Goal: Task Accomplishment & Management: Use online tool/utility

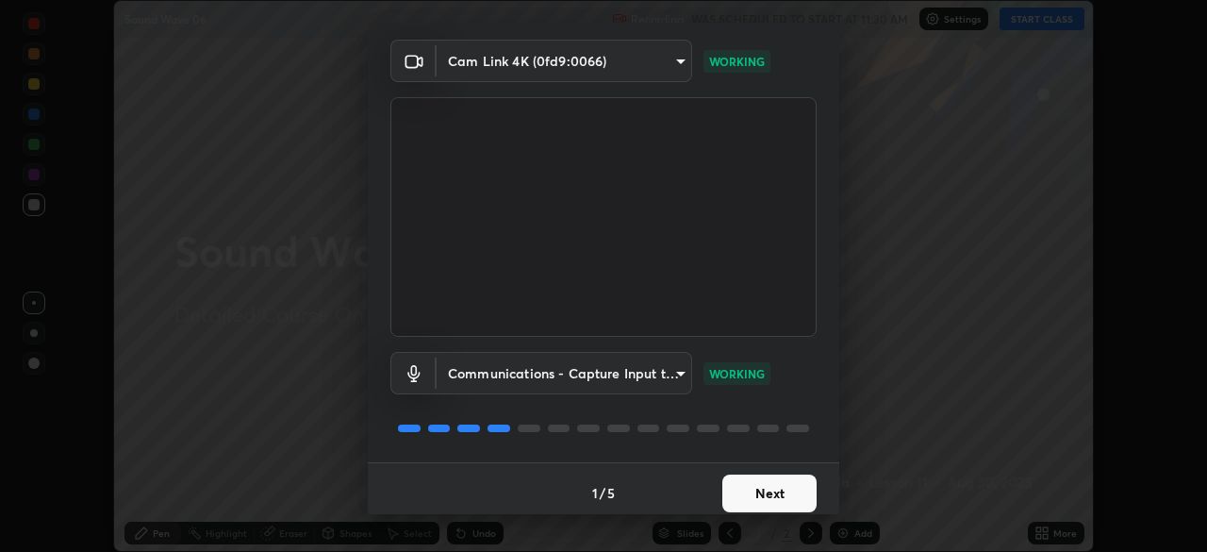
scroll to position [67, 0]
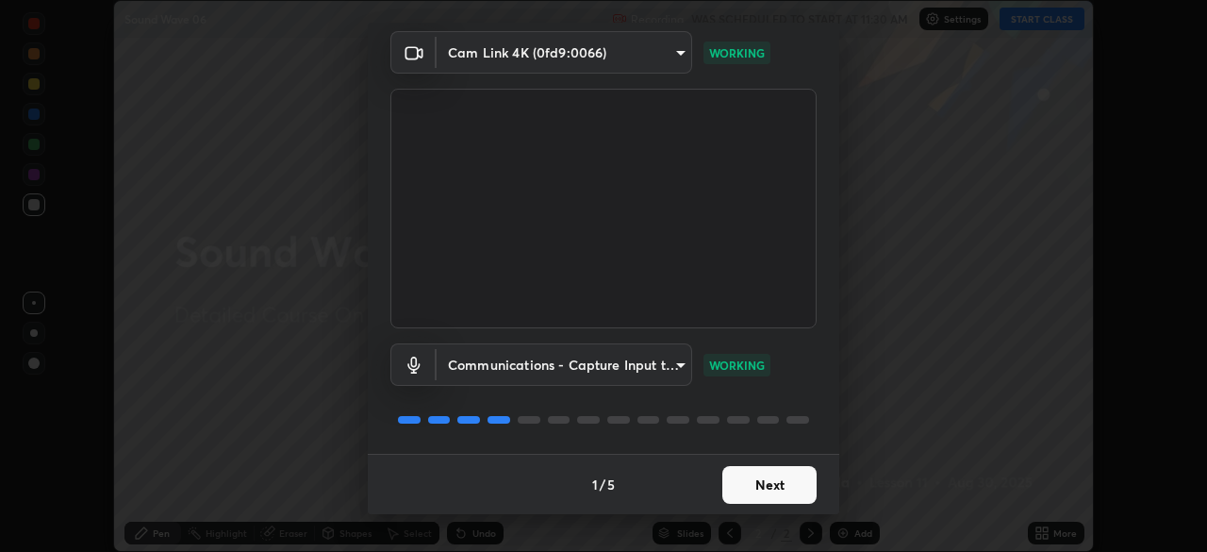
click at [773, 476] on button "Next" at bounding box center [770, 485] width 94 height 38
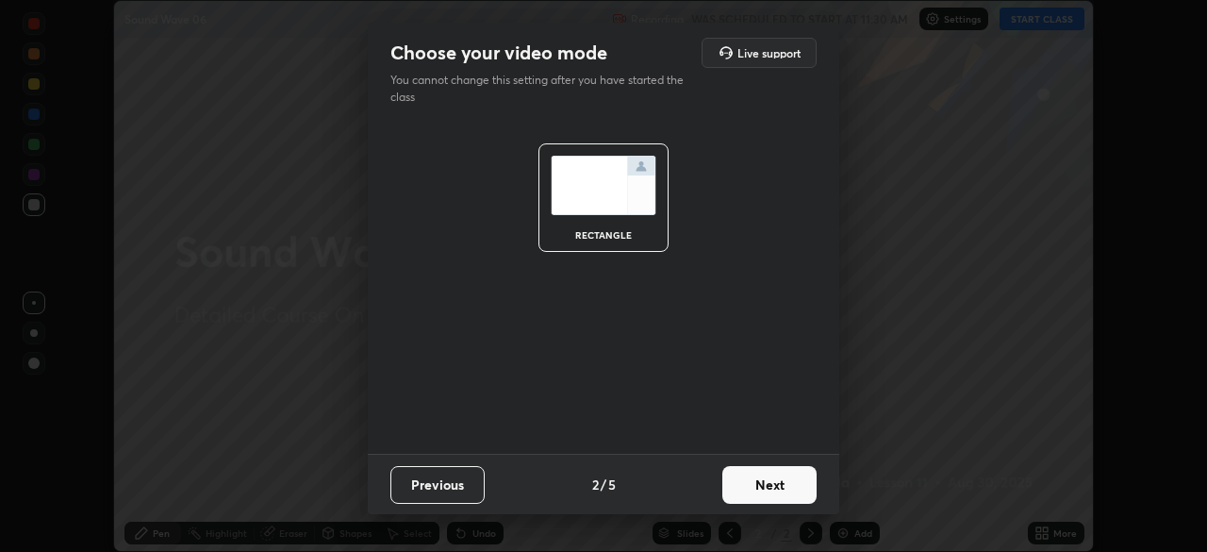
scroll to position [0, 0]
click at [773, 477] on button "Next" at bounding box center [770, 485] width 94 height 38
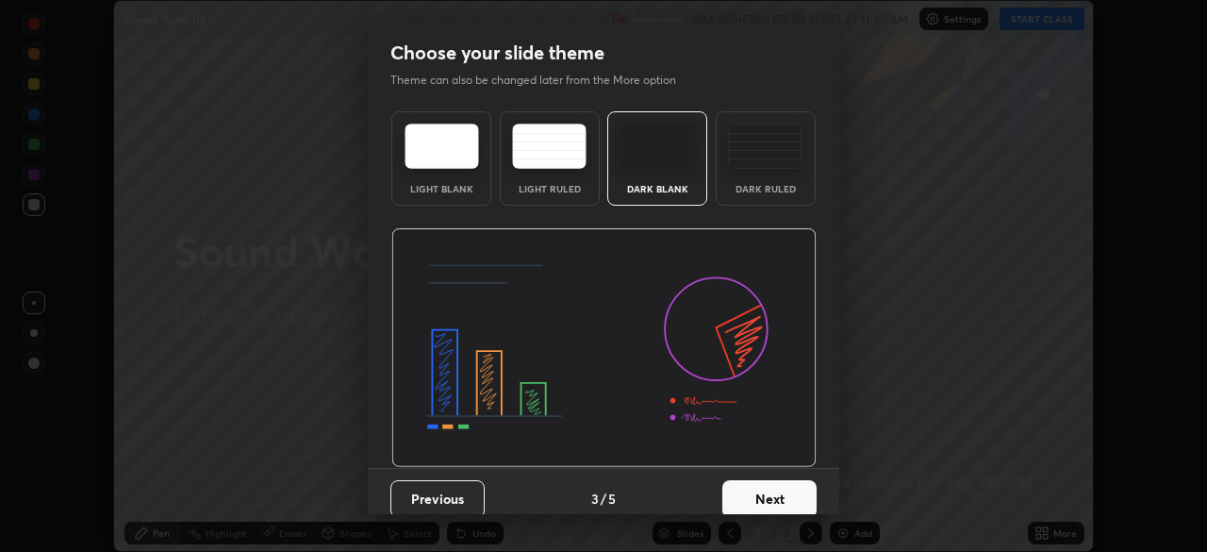
click at [769, 191] on div "Dark Ruled" at bounding box center [765, 188] width 75 height 9
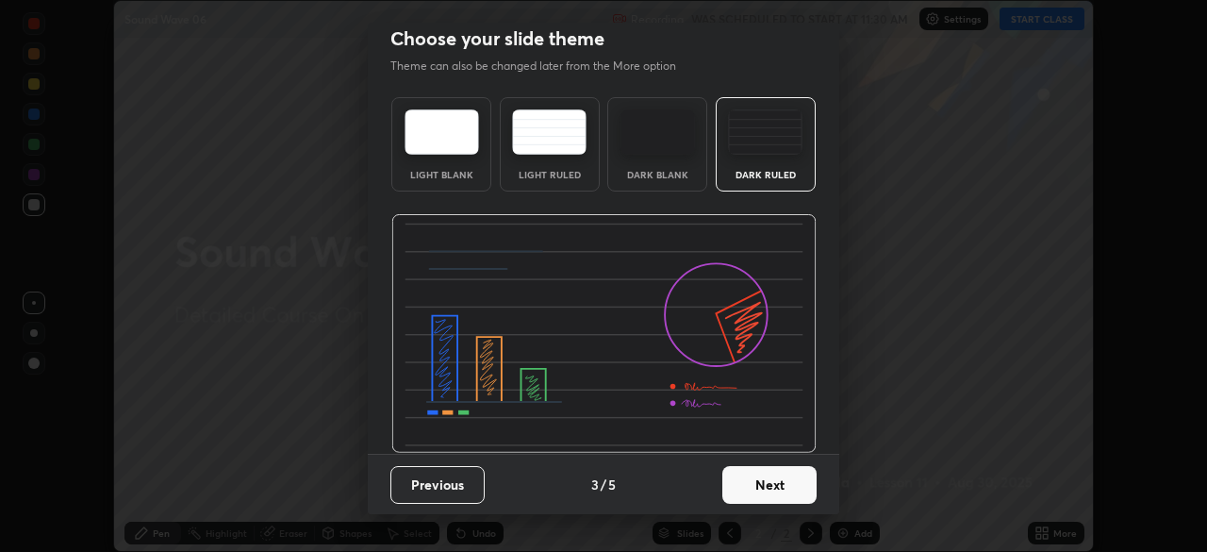
click at [754, 496] on button "Next" at bounding box center [770, 485] width 94 height 38
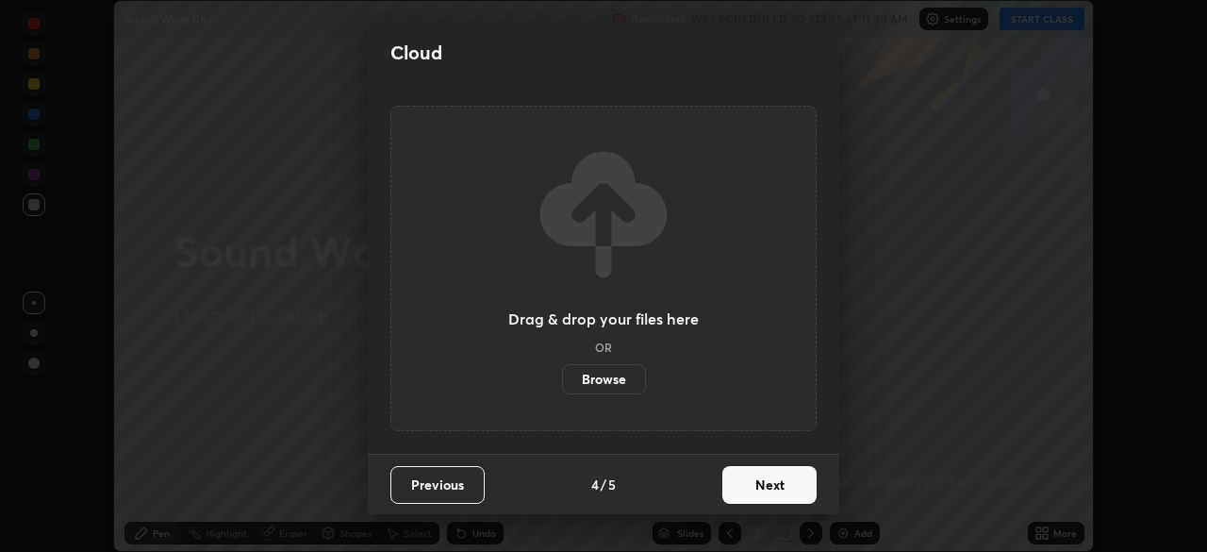
scroll to position [0, 0]
click at [605, 380] on label "Browse" at bounding box center [604, 379] width 84 height 30
click at [562, 380] on input "Browse" at bounding box center [562, 379] width 0 height 30
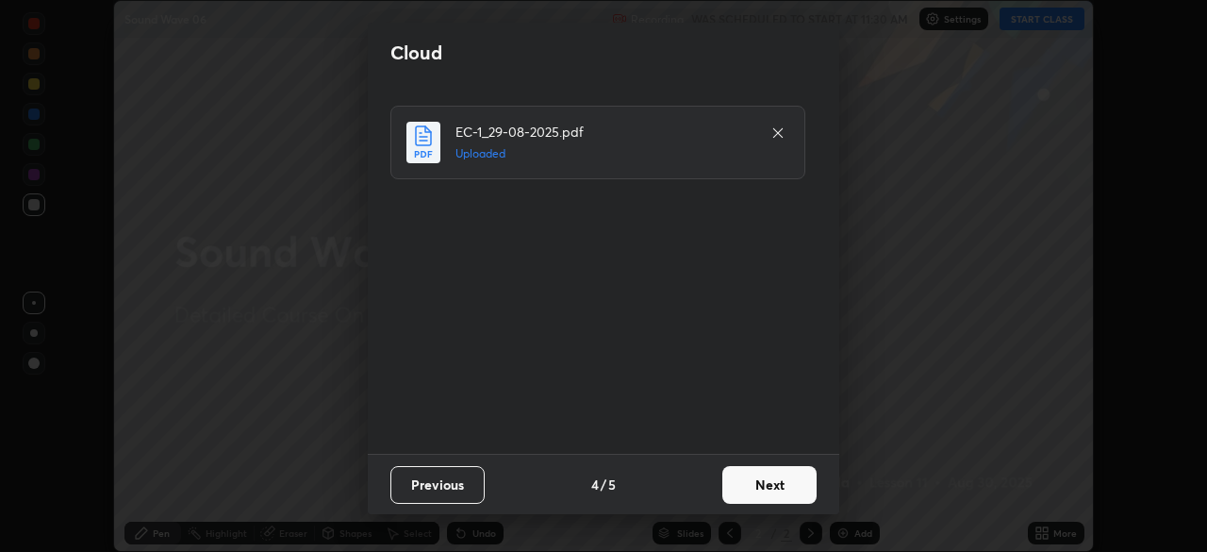
click at [765, 475] on button "Next" at bounding box center [770, 485] width 94 height 38
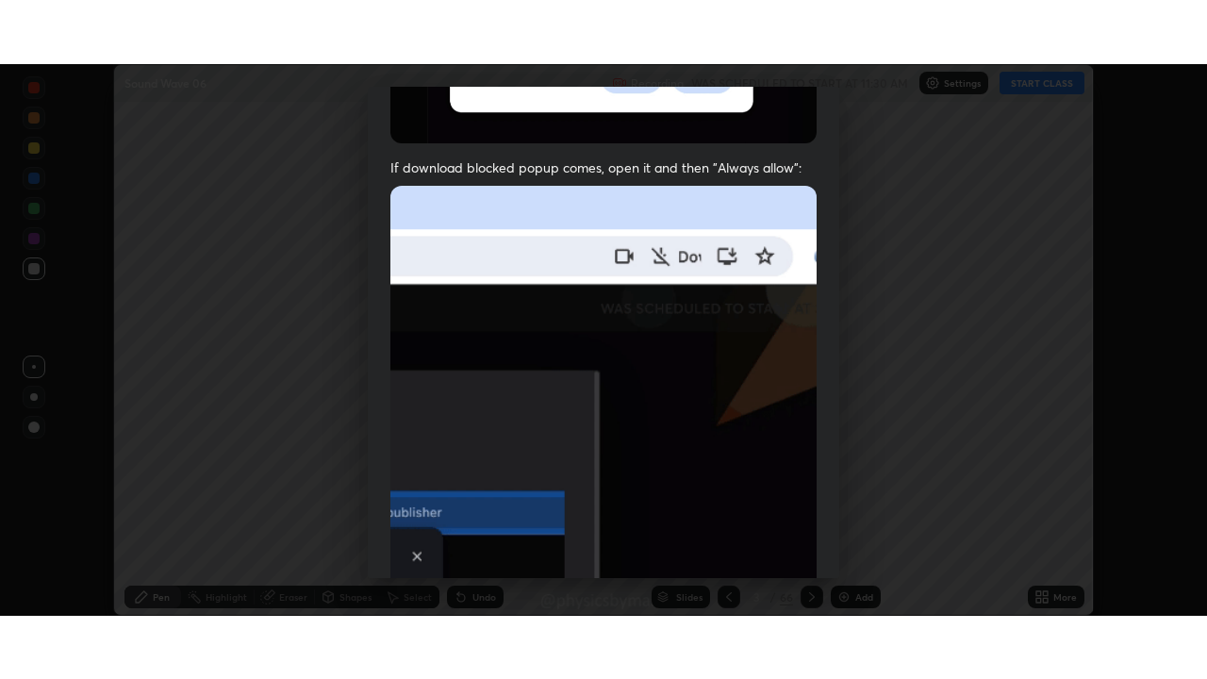
scroll to position [452, 0]
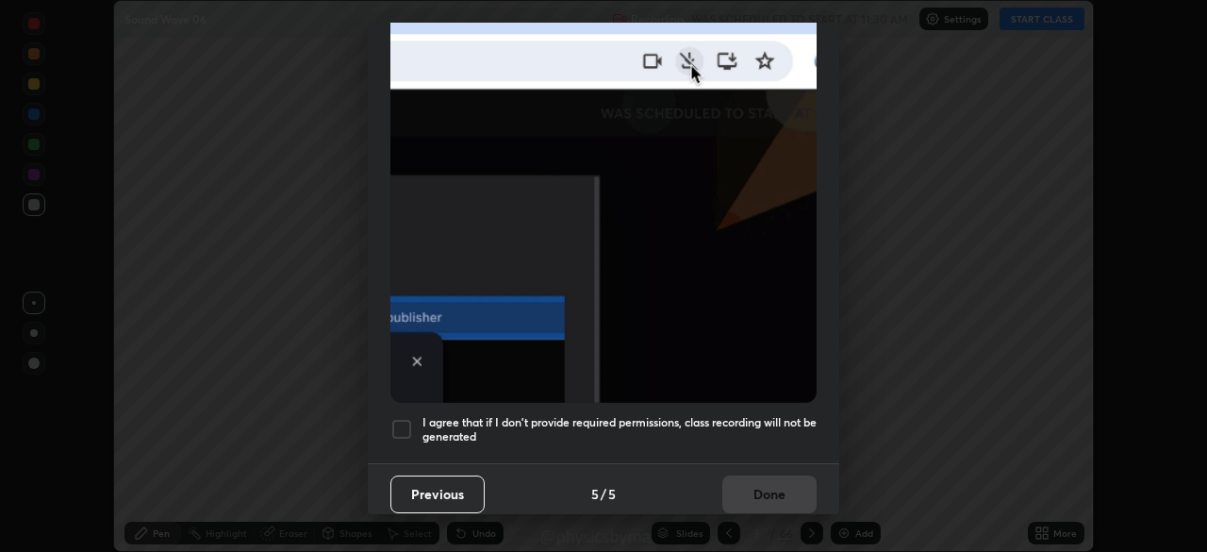
click at [651, 417] on h5 "I agree that if I don't provide required permissions, class recording will not …" at bounding box center [620, 429] width 394 height 29
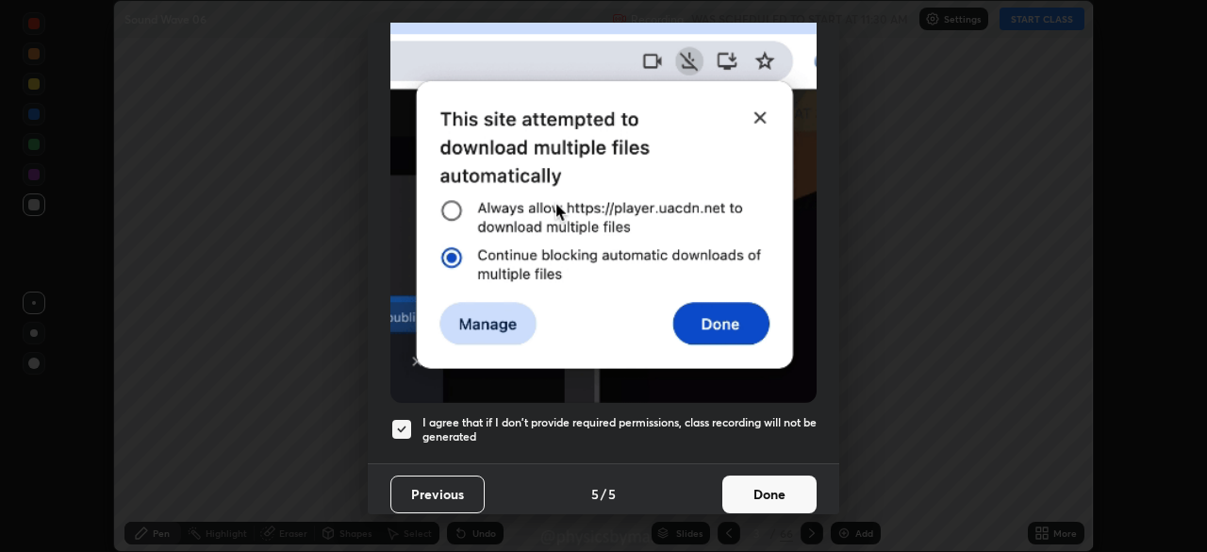
click at [756, 489] on button "Done" at bounding box center [770, 494] width 94 height 38
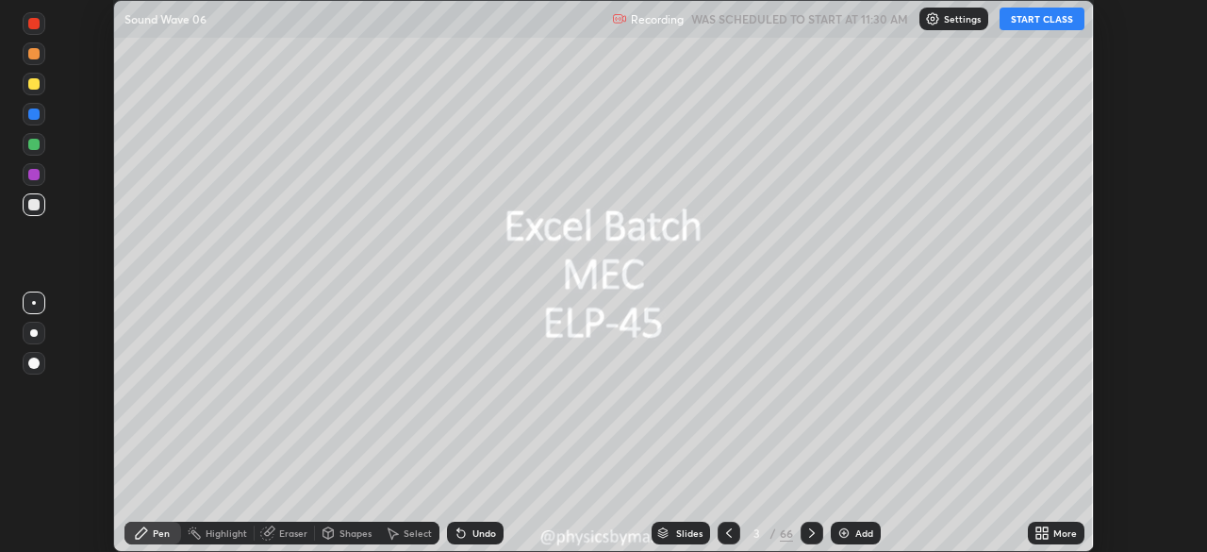
click at [724, 534] on icon at bounding box center [729, 532] width 15 height 15
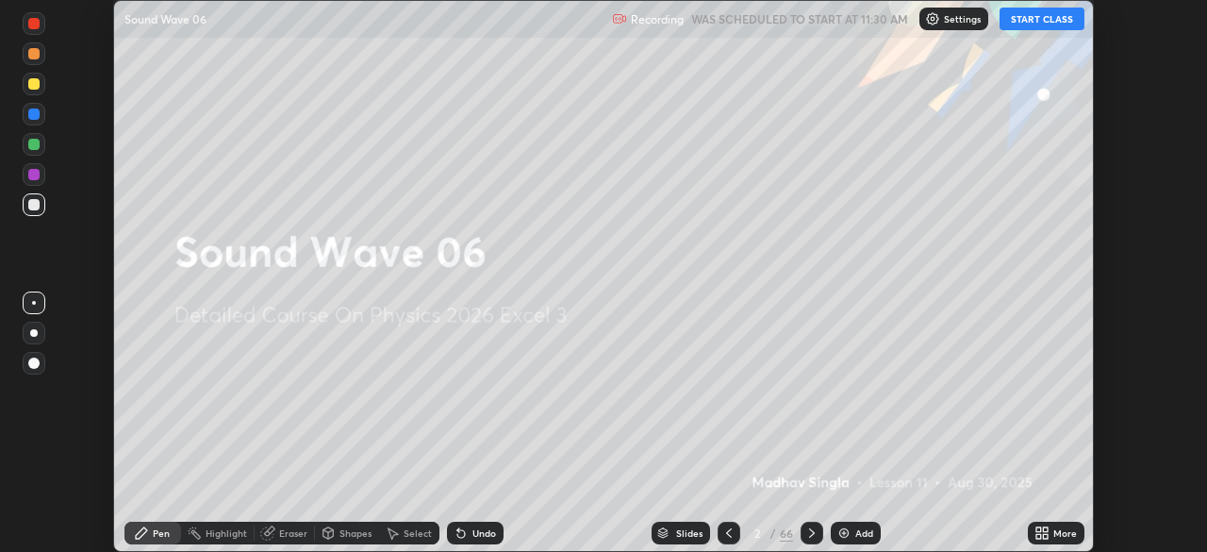
click at [1040, 533] on icon at bounding box center [1042, 532] width 15 height 15
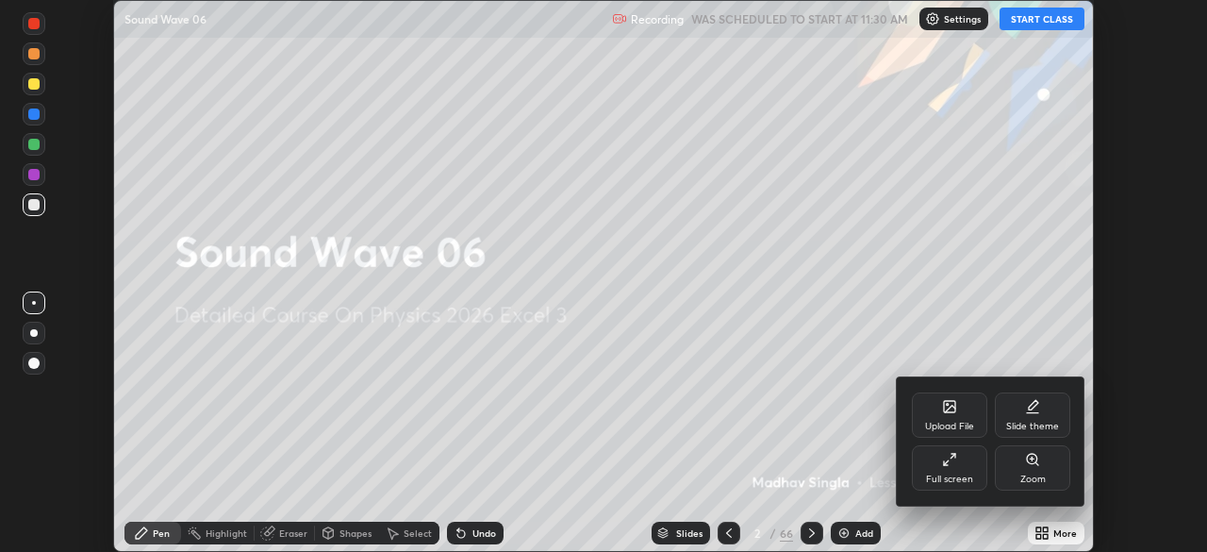
click at [944, 467] on div "Full screen" at bounding box center [949, 467] width 75 height 45
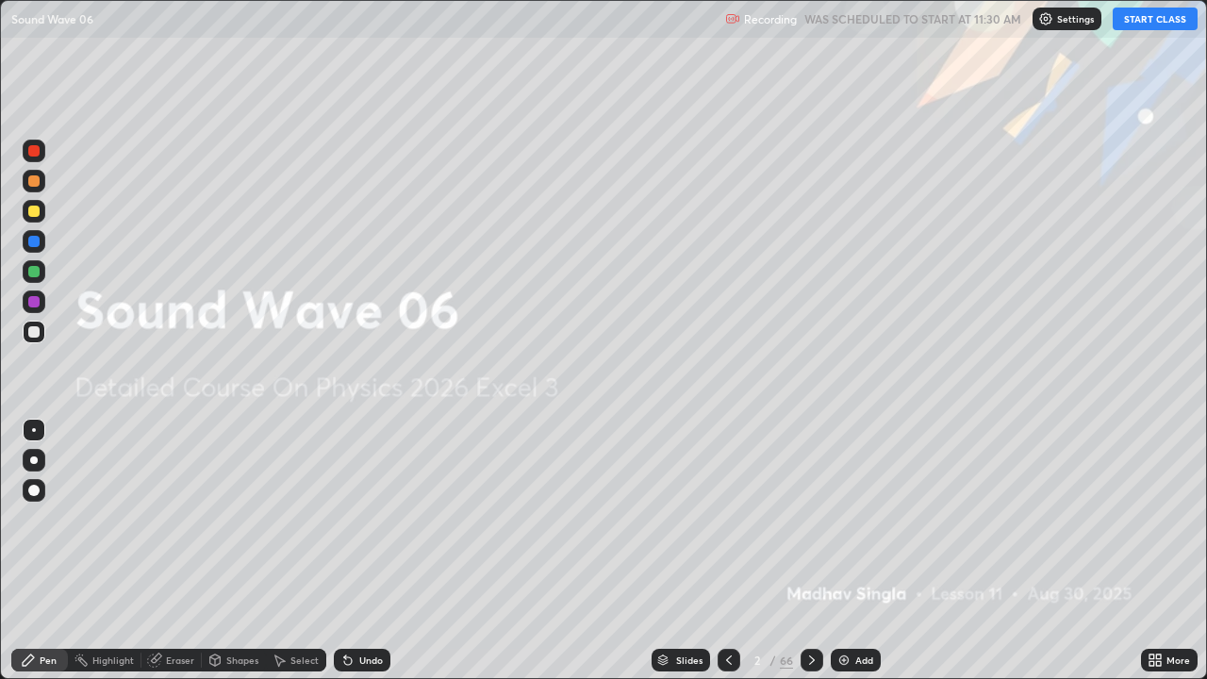
scroll to position [679, 1207]
click at [1135, 22] on button "START CLASS" at bounding box center [1155, 19] width 85 height 23
click at [38, 274] on div at bounding box center [33, 271] width 11 height 11
click at [808, 551] on icon at bounding box center [812, 660] width 15 height 15
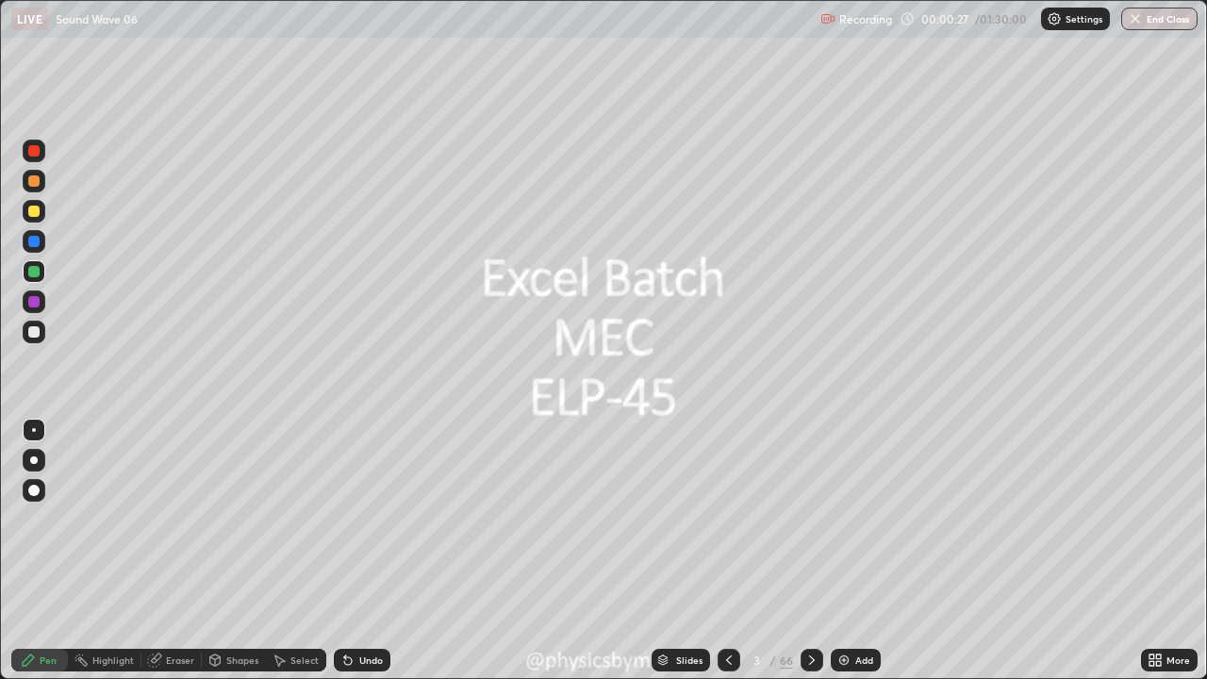
click at [777, 551] on div "3 / 66" at bounding box center [770, 660] width 45 height 17
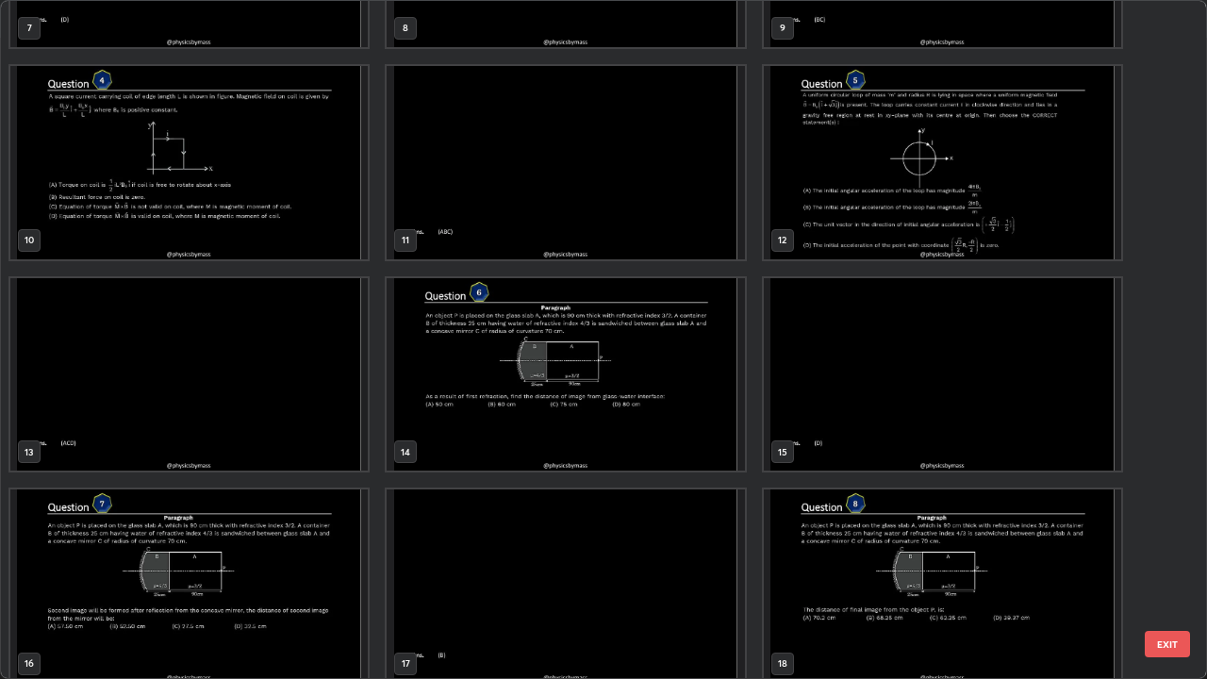
scroll to position [0, 0]
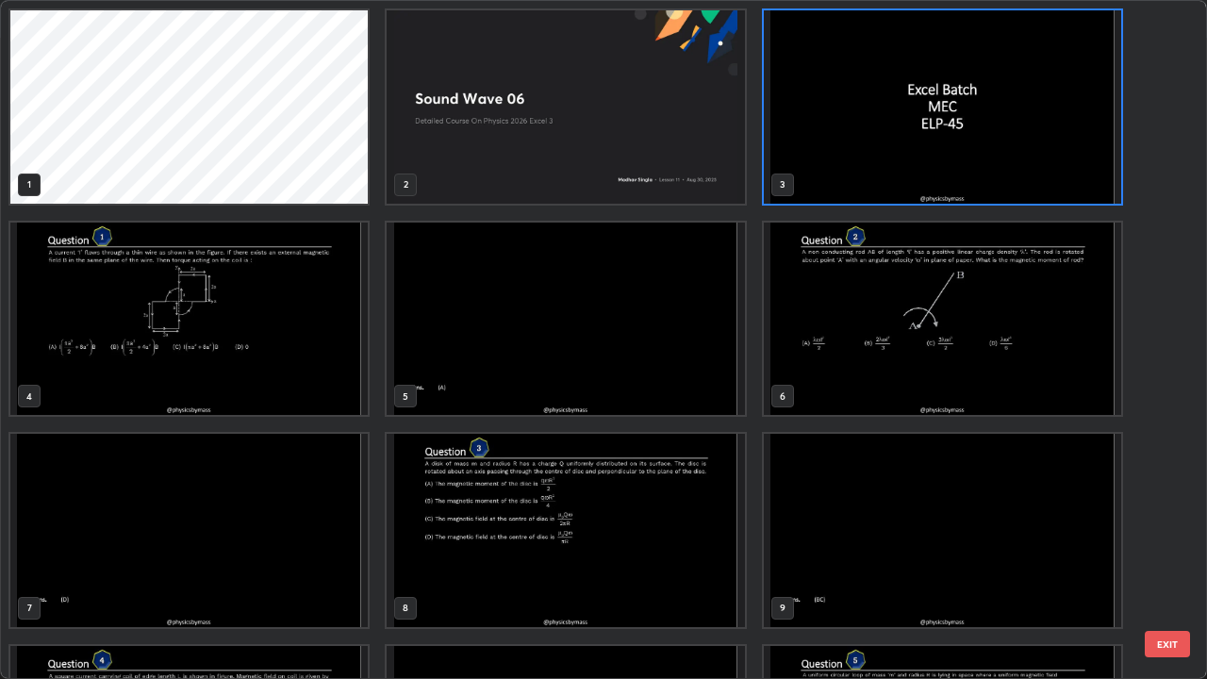
click at [817, 182] on img "grid" at bounding box center [943, 106] width 358 height 193
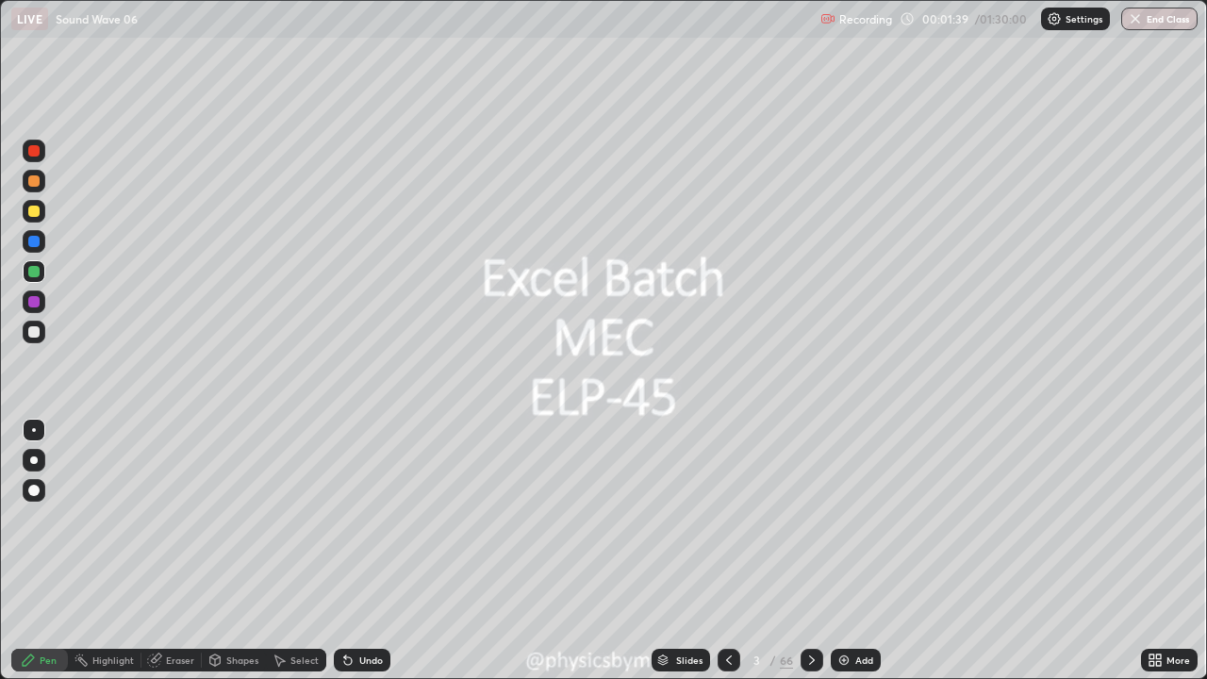
click at [819, 182] on img "grid" at bounding box center [943, 106] width 358 height 193
click at [808, 551] on icon at bounding box center [812, 660] width 15 height 15
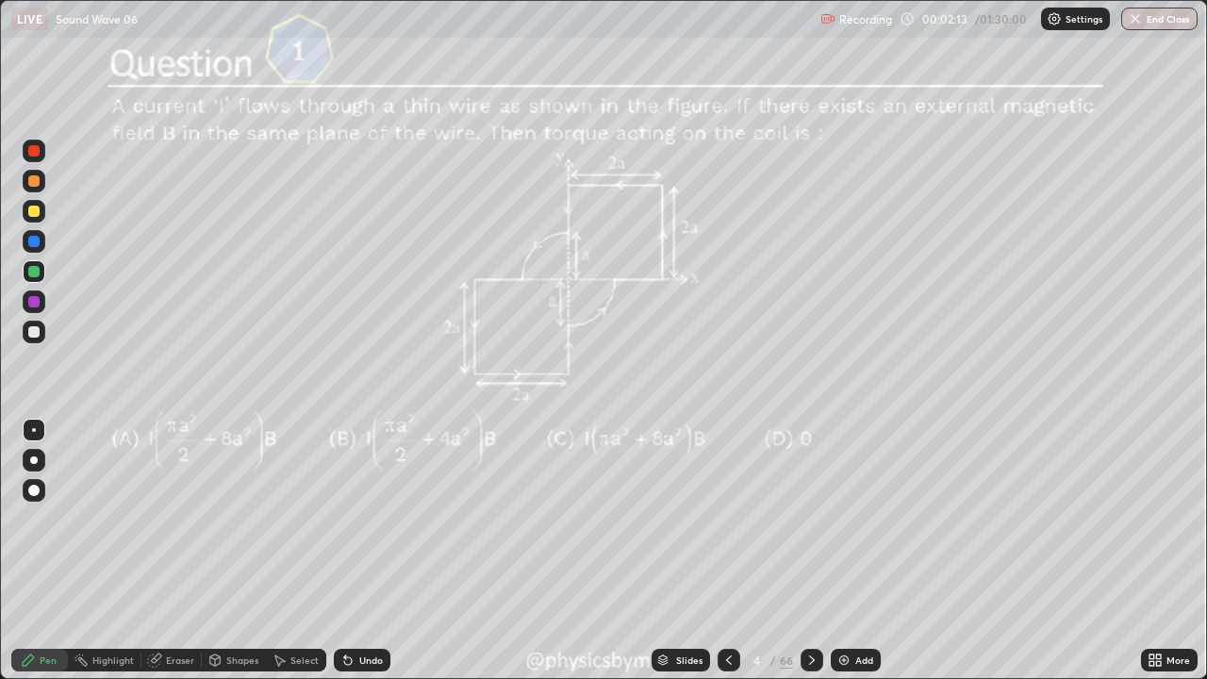
click at [771, 551] on div "/" at bounding box center [774, 660] width 6 height 11
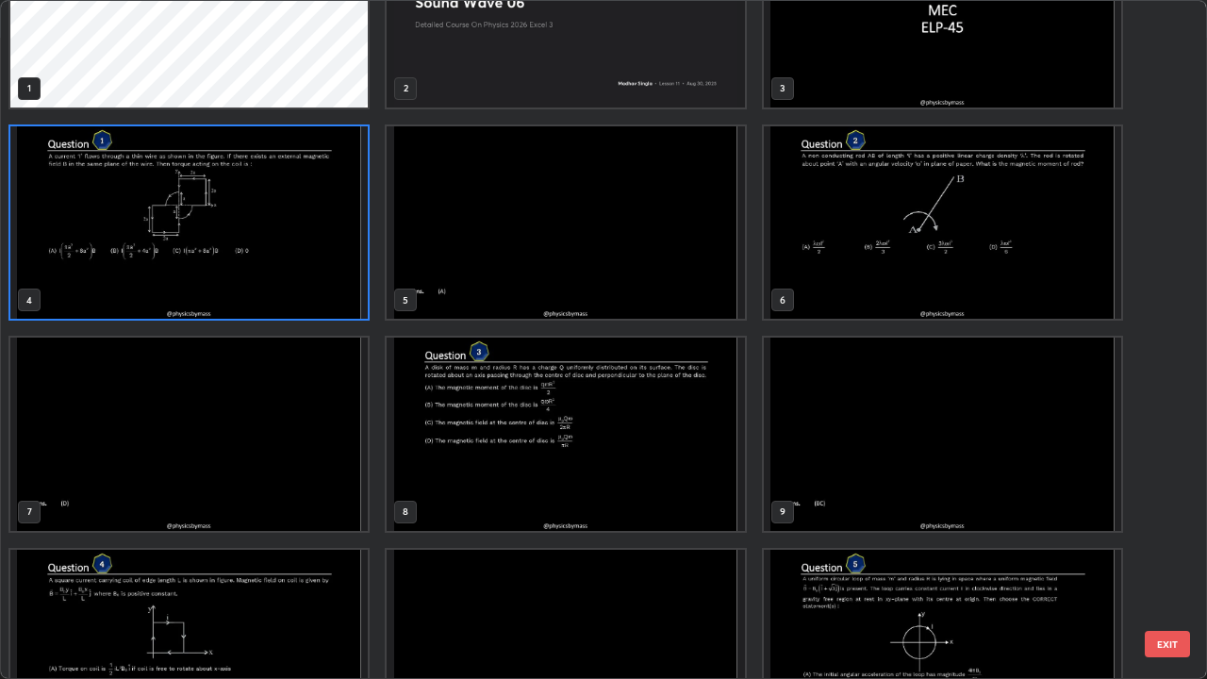
scroll to position [226, 0]
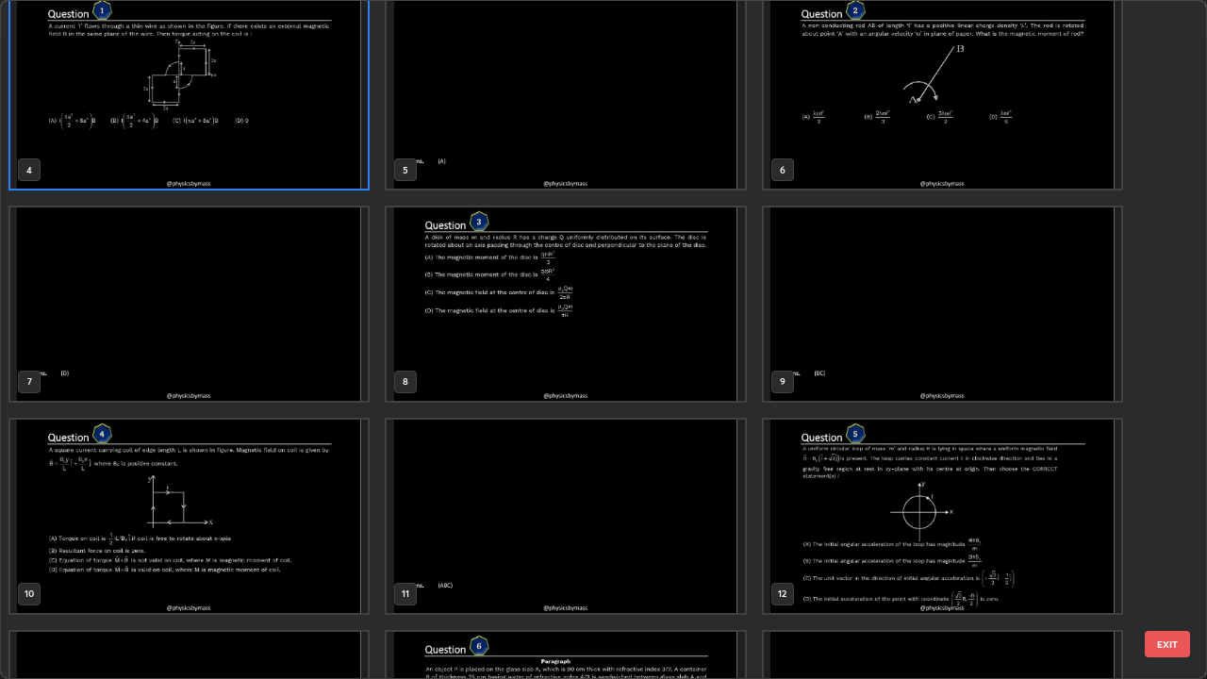
click at [444, 343] on img "grid" at bounding box center [566, 304] width 358 height 193
click at [446, 344] on img "grid" at bounding box center [566, 304] width 358 height 193
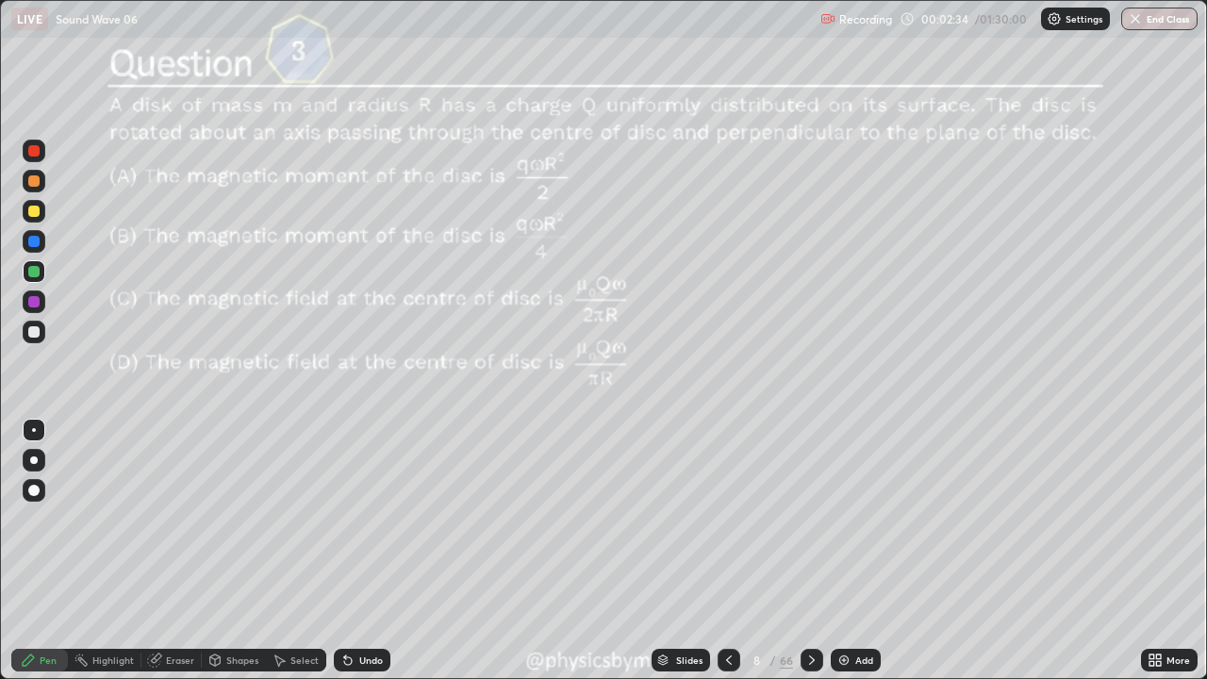
click at [809, 551] on icon at bounding box center [812, 660] width 15 height 15
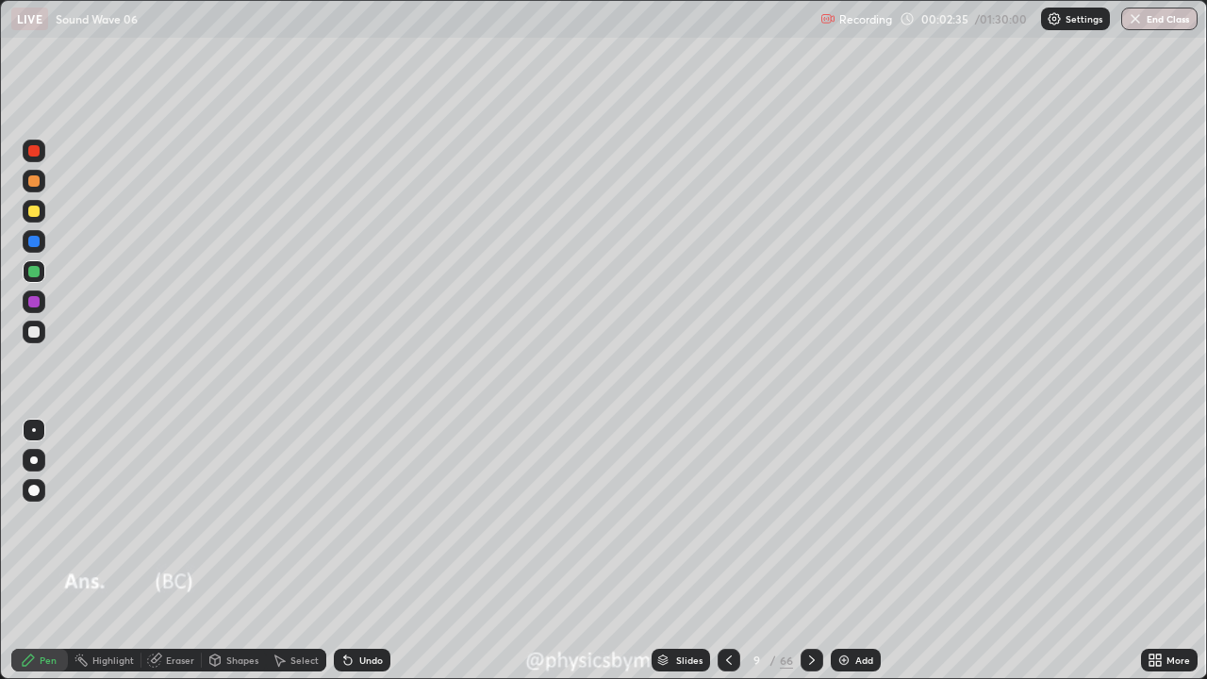
click at [726, 551] on icon at bounding box center [729, 660] width 15 height 15
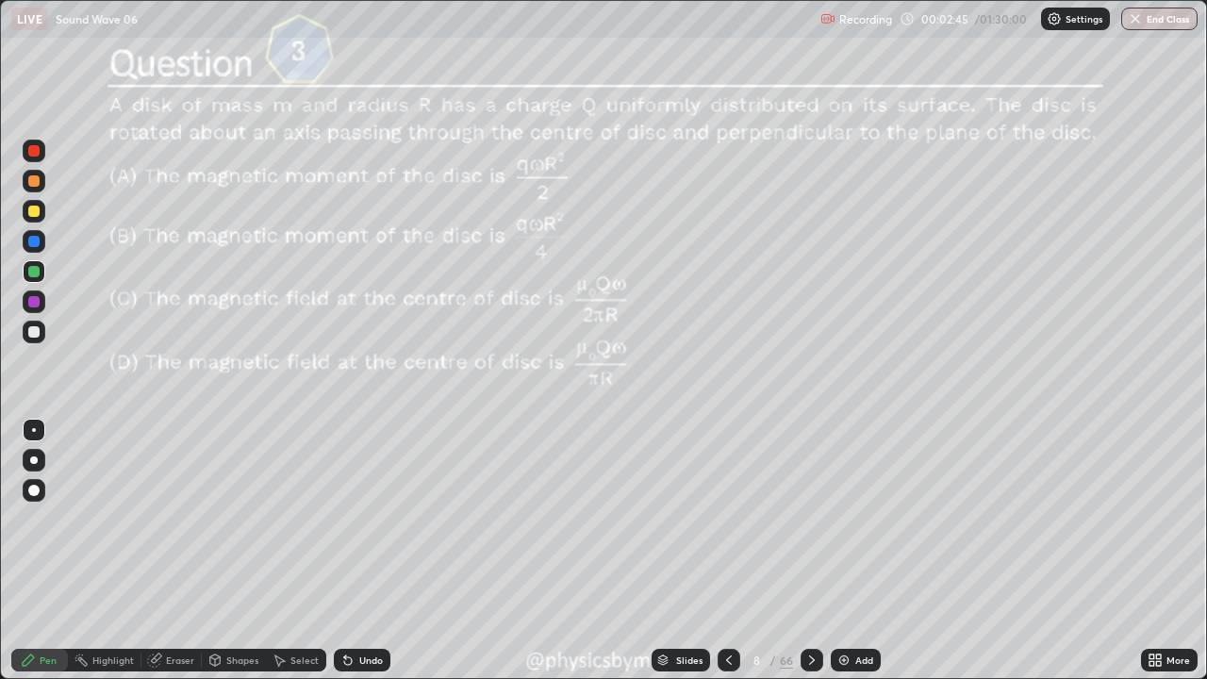
click at [35, 336] on div at bounding box center [33, 331] width 11 height 11
click at [180, 551] on div "Eraser" at bounding box center [180, 660] width 28 height 9
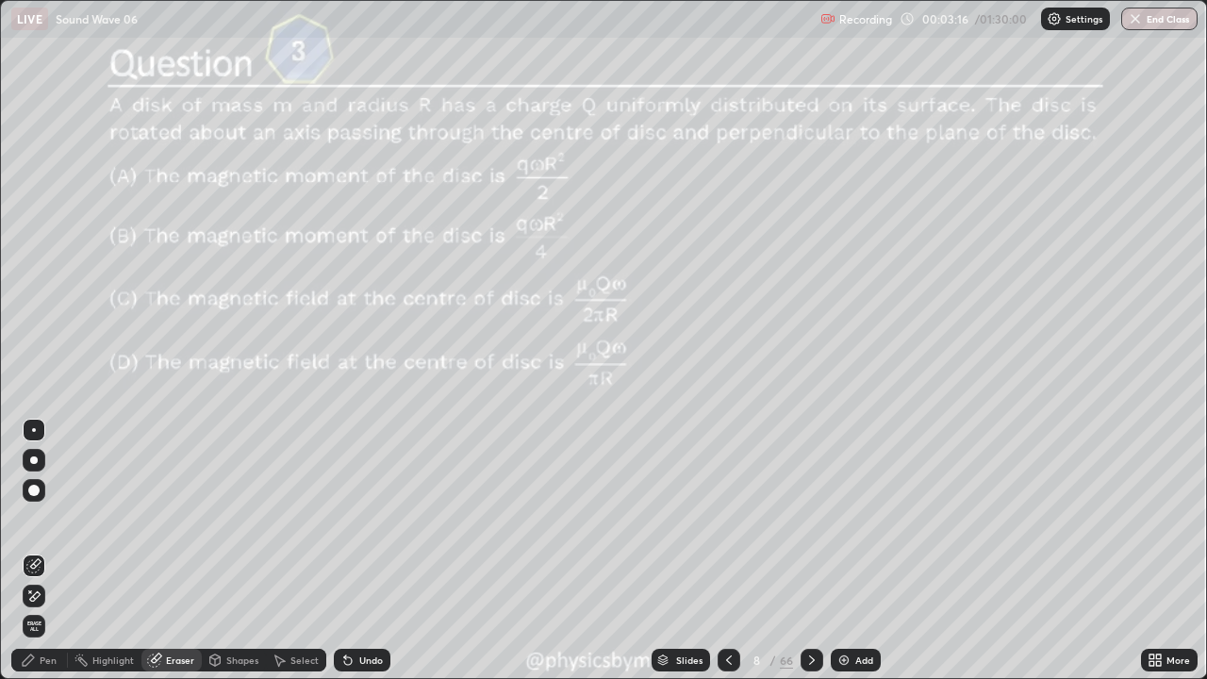
click at [40, 551] on div "Pen" at bounding box center [48, 660] width 17 height 9
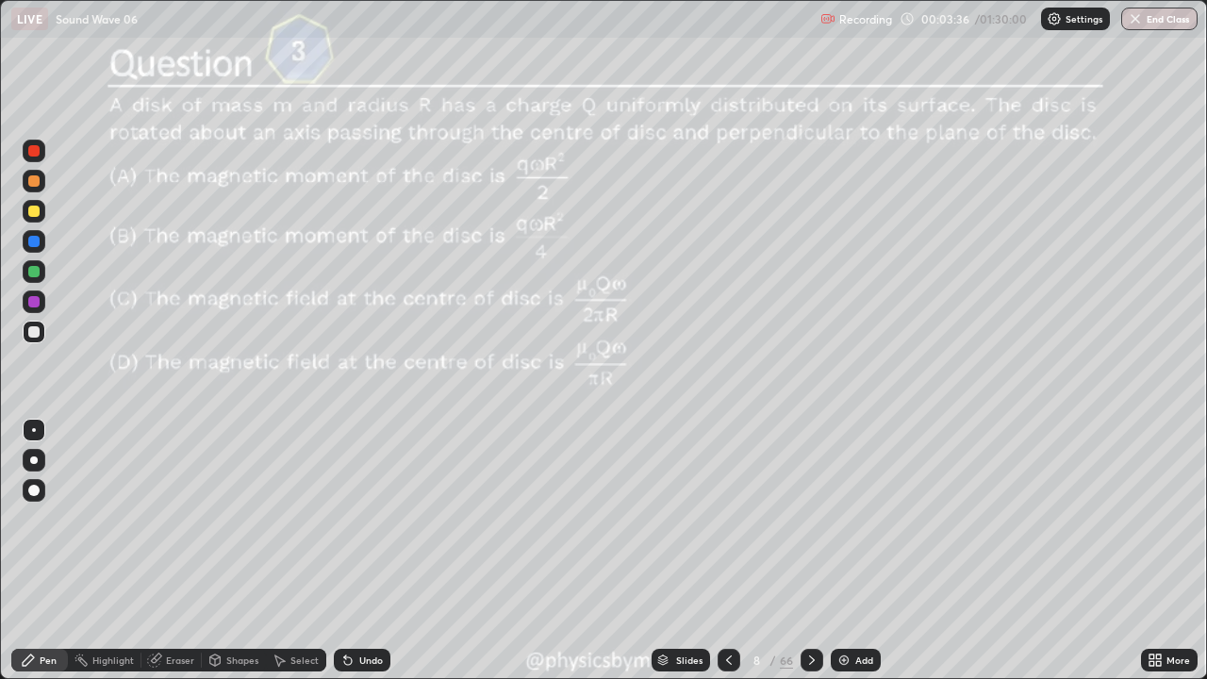
click at [359, 551] on div "Undo" at bounding box center [371, 660] width 24 height 9
click at [811, 551] on icon at bounding box center [812, 660] width 6 height 9
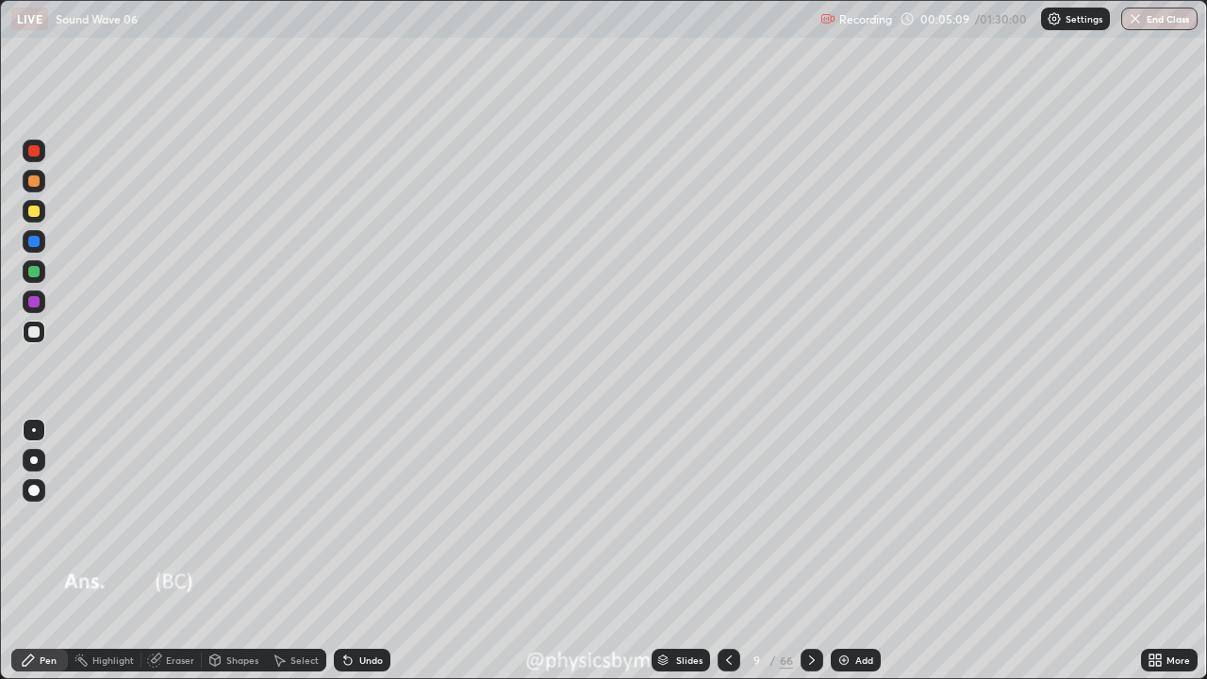
click at [810, 551] on icon at bounding box center [812, 660] width 15 height 15
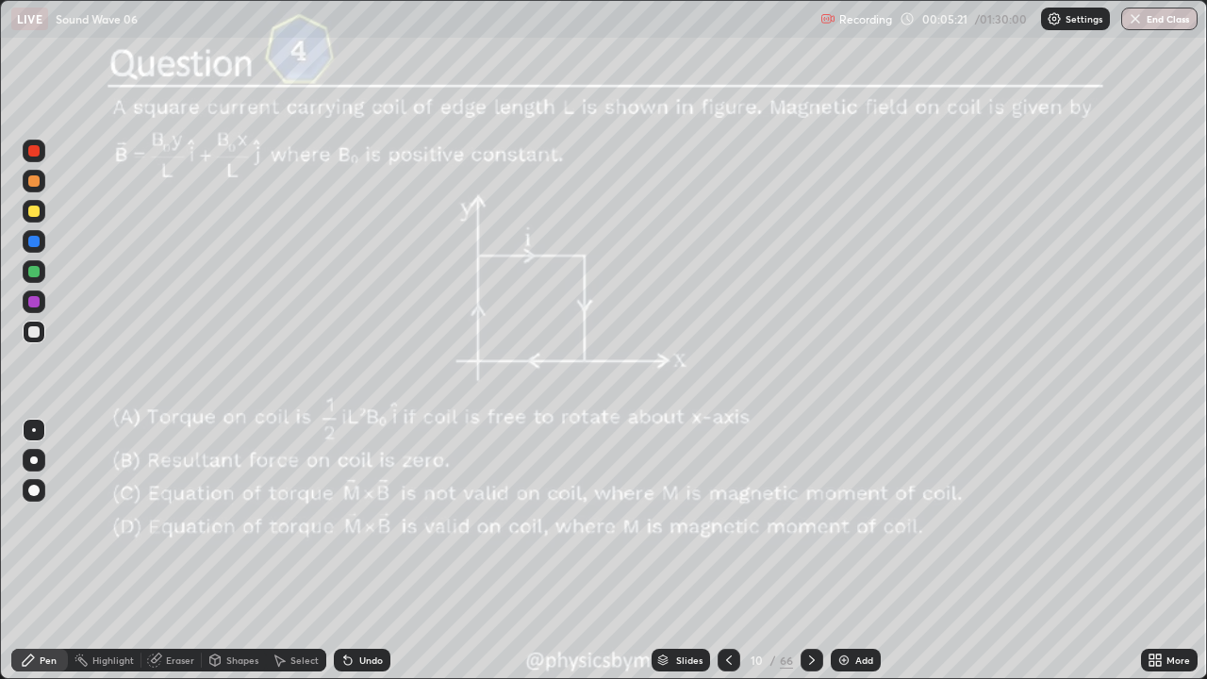
click at [39, 275] on div at bounding box center [34, 271] width 23 height 23
click at [345, 551] on icon at bounding box center [348, 662] width 8 height 8
click at [374, 551] on div "Undo" at bounding box center [371, 660] width 24 height 9
click at [359, 551] on div "Undo" at bounding box center [371, 660] width 24 height 9
click at [364, 551] on div "Undo" at bounding box center [362, 660] width 57 height 23
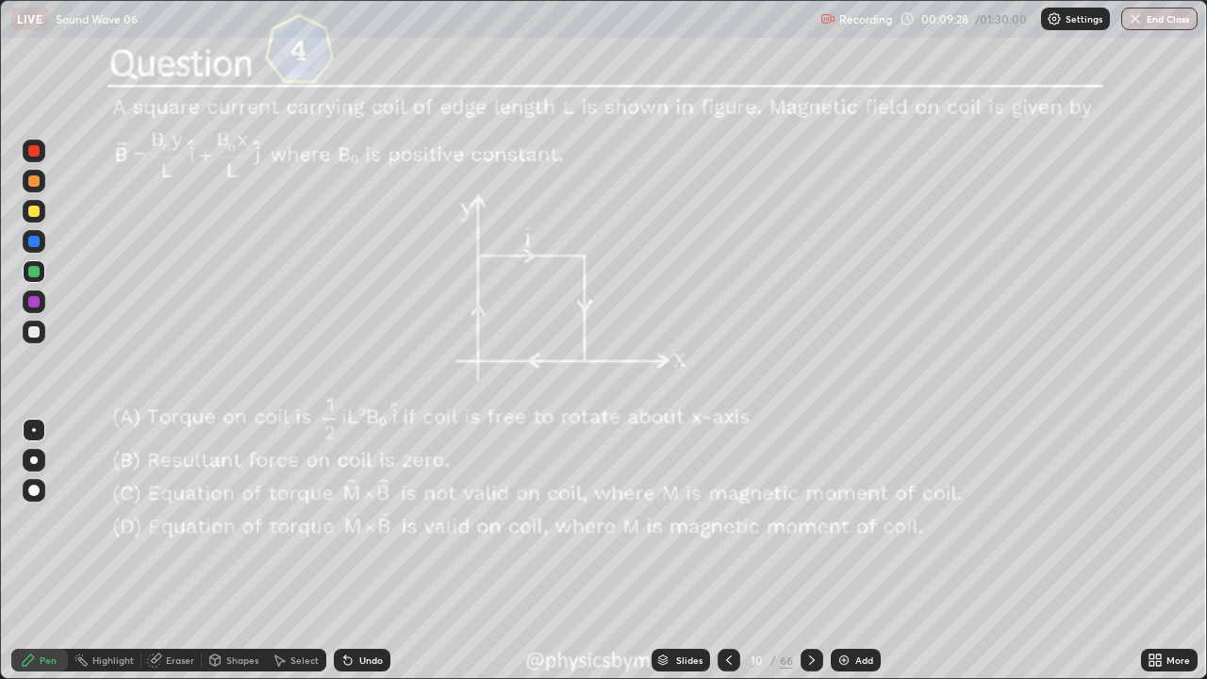
click at [352, 551] on icon at bounding box center [348, 660] width 15 height 15
click at [365, 551] on div "Undo" at bounding box center [362, 660] width 57 height 23
click at [365, 551] on div "Undo" at bounding box center [371, 660] width 24 height 9
click at [361, 551] on div "Undo" at bounding box center [362, 660] width 57 height 23
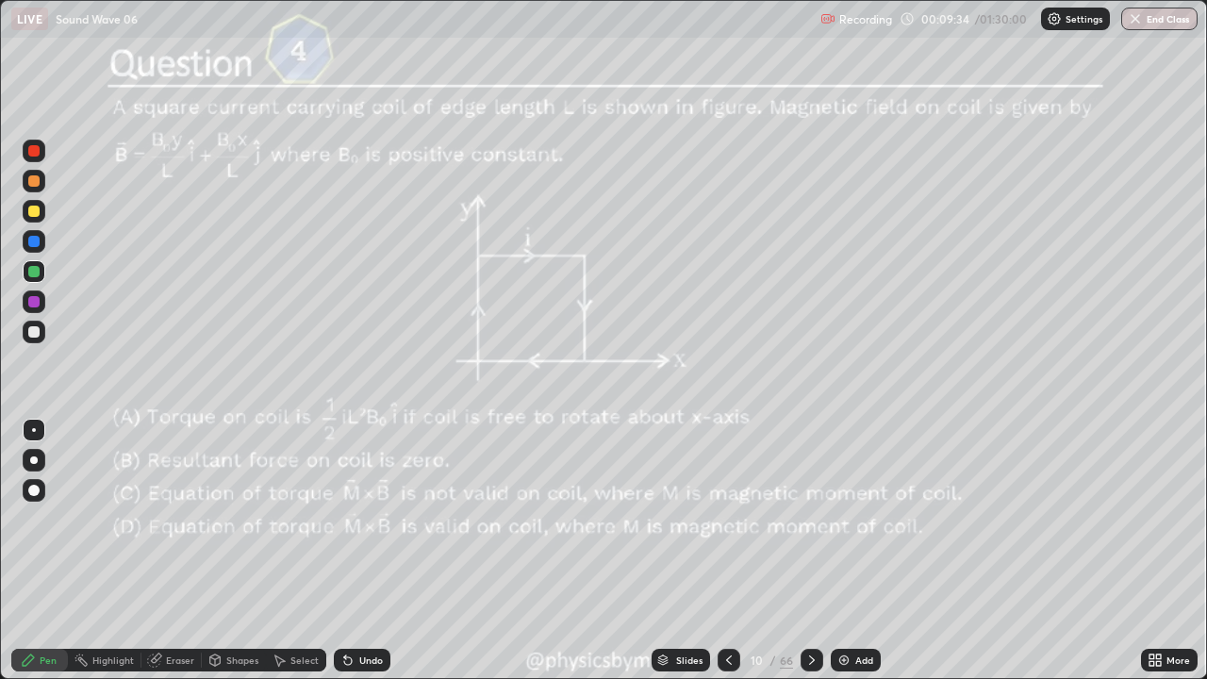
click at [359, 551] on div "Undo" at bounding box center [362, 660] width 57 height 23
click at [356, 551] on div "Undo" at bounding box center [362, 660] width 57 height 23
click at [354, 551] on div "Undo" at bounding box center [362, 660] width 57 height 23
click at [352, 551] on icon at bounding box center [348, 660] width 15 height 15
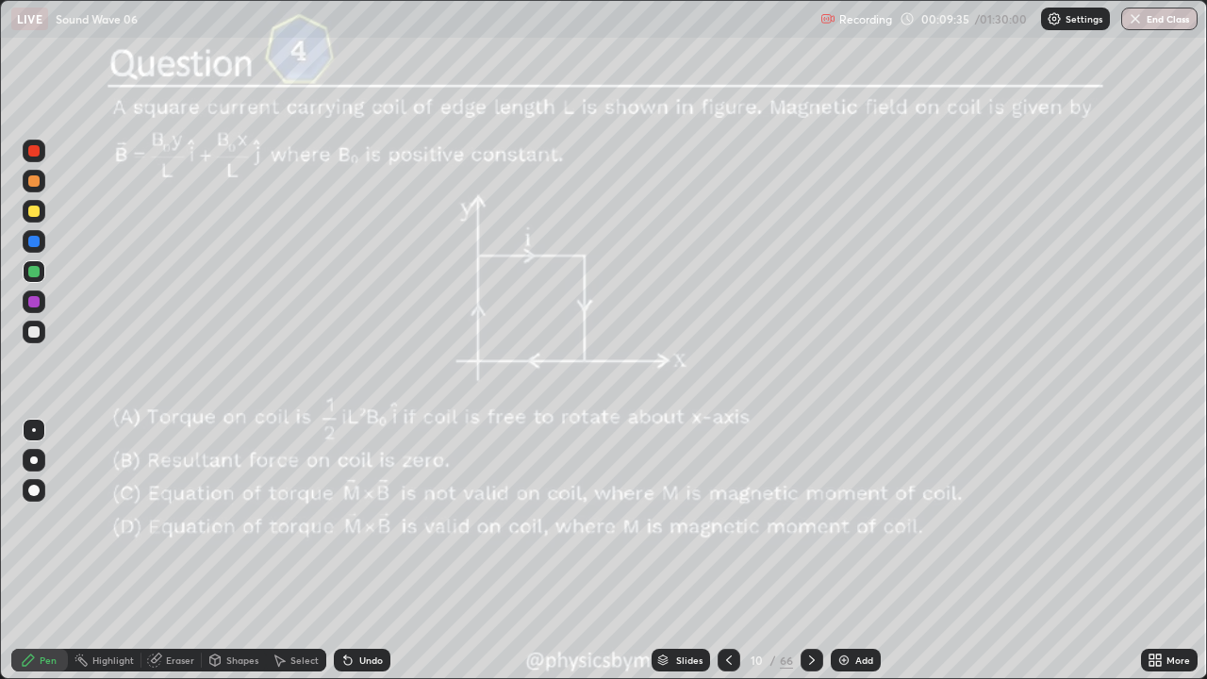
click at [352, 551] on icon at bounding box center [348, 660] width 15 height 15
click at [774, 551] on div "10 / 66" at bounding box center [770, 660] width 45 height 17
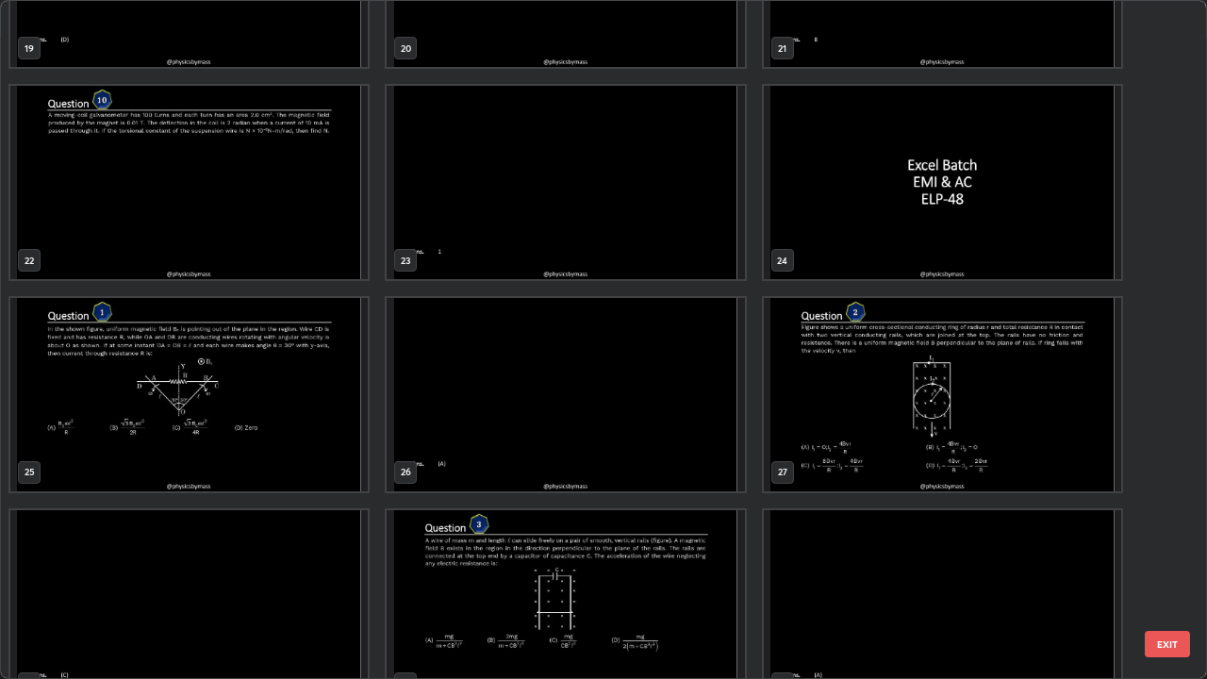
scroll to position [1408, 0]
click at [871, 245] on img "grid" at bounding box center [943, 181] width 358 height 193
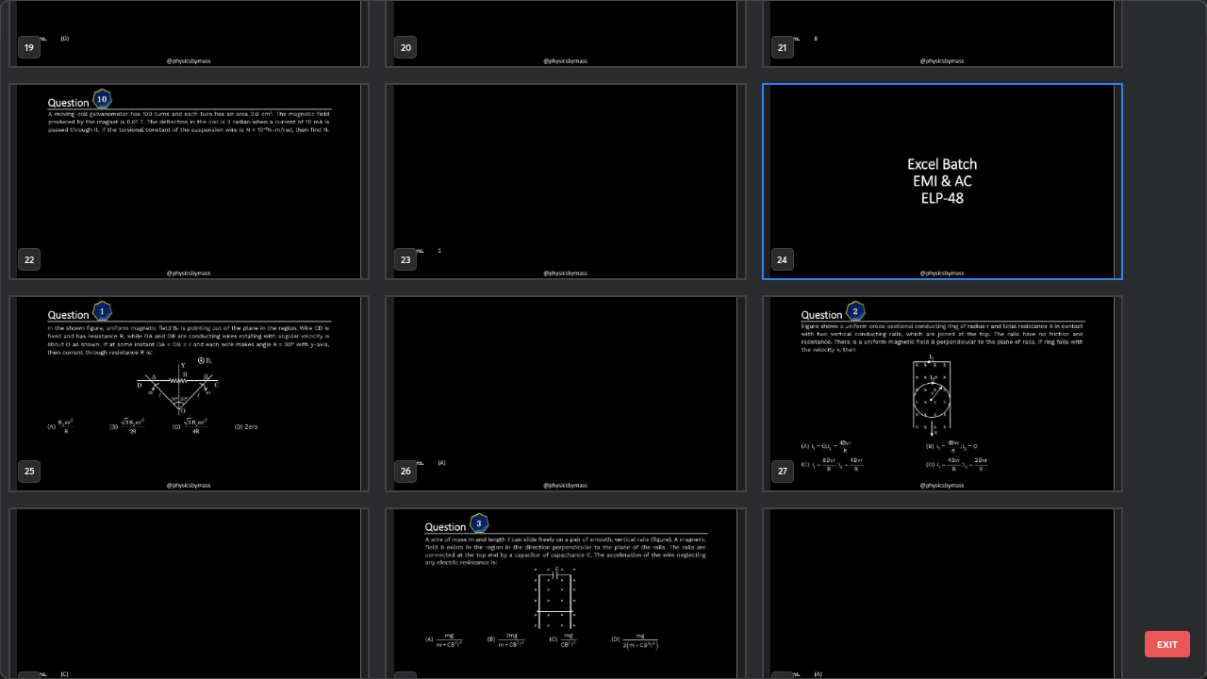
click at [875, 244] on img "grid" at bounding box center [943, 181] width 358 height 193
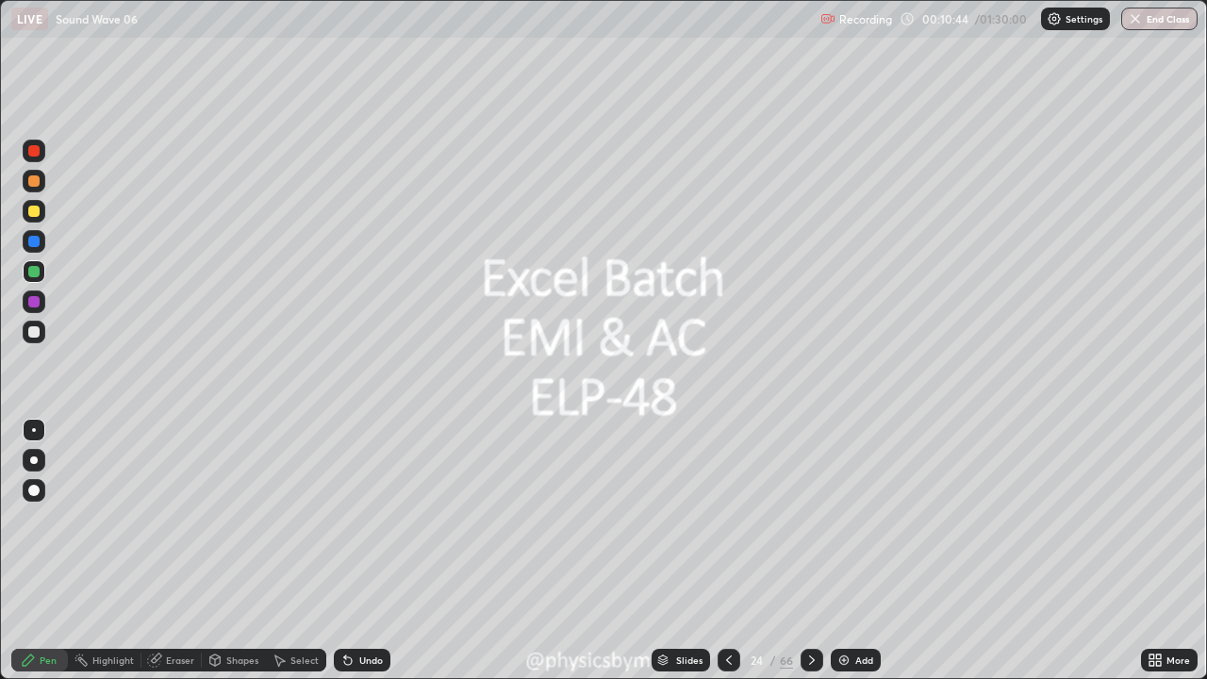
click at [808, 551] on icon at bounding box center [812, 660] width 15 height 15
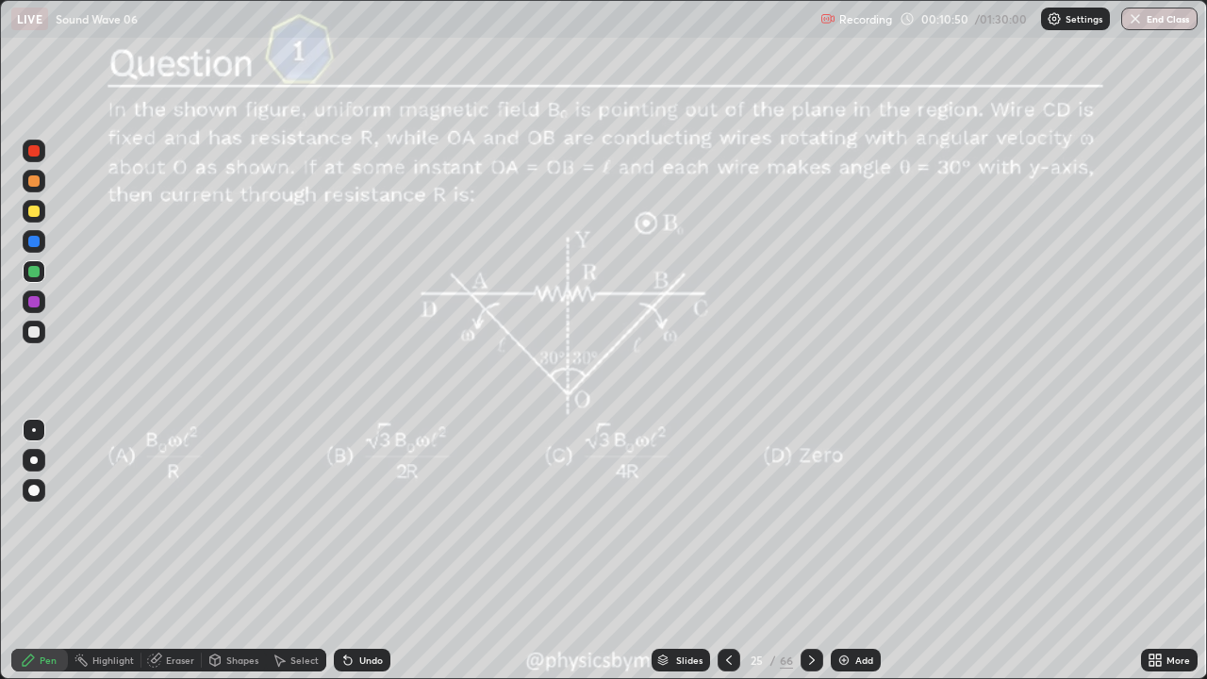
click at [812, 551] on icon at bounding box center [812, 660] width 15 height 15
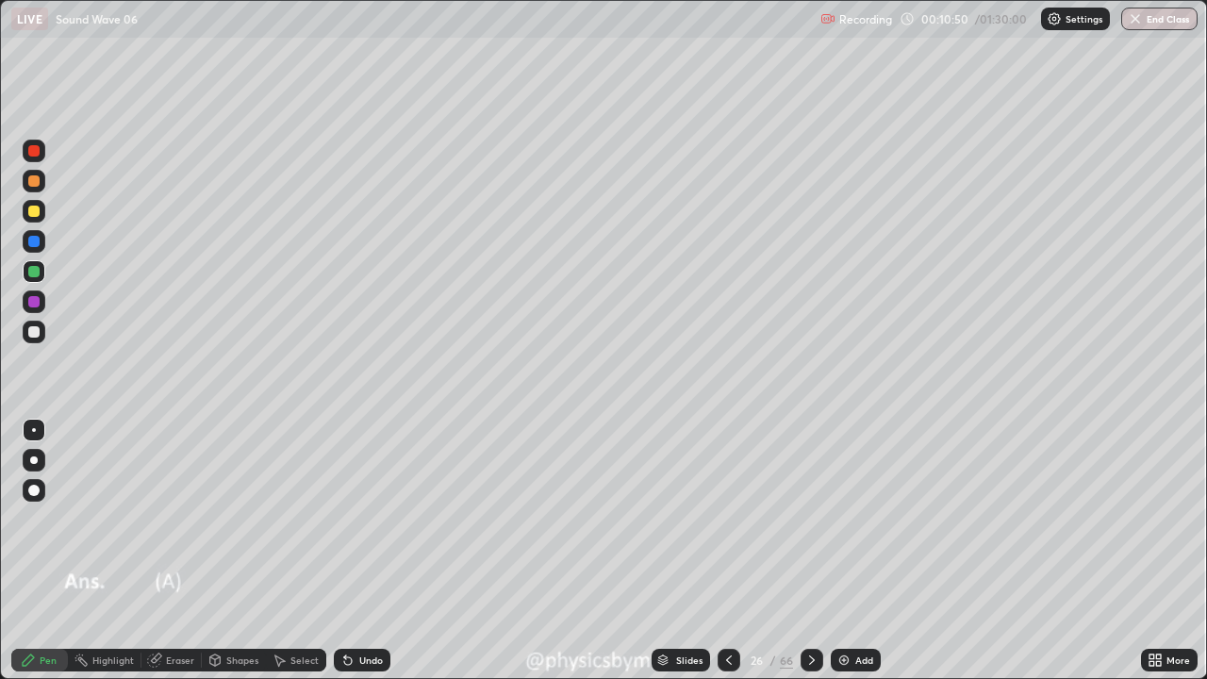
click at [814, 551] on icon at bounding box center [812, 660] width 15 height 15
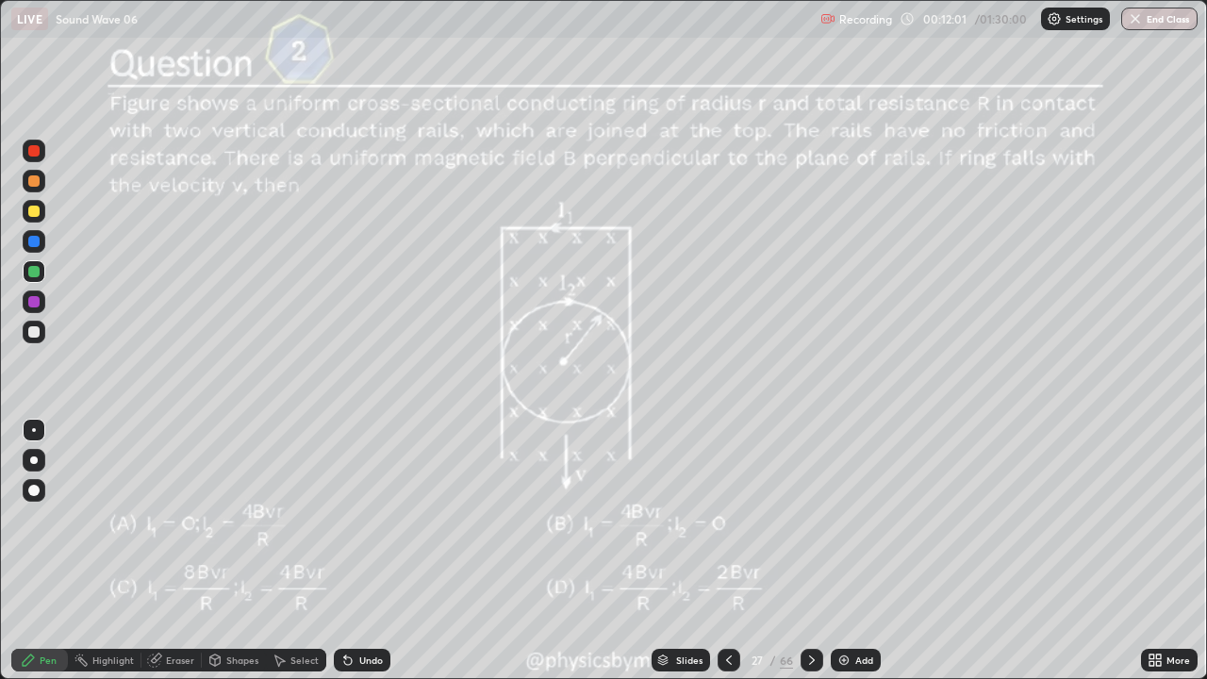
click at [359, 551] on div "Undo" at bounding box center [362, 660] width 57 height 23
click at [166, 551] on div "Eraser" at bounding box center [180, 660] width 28 height 9
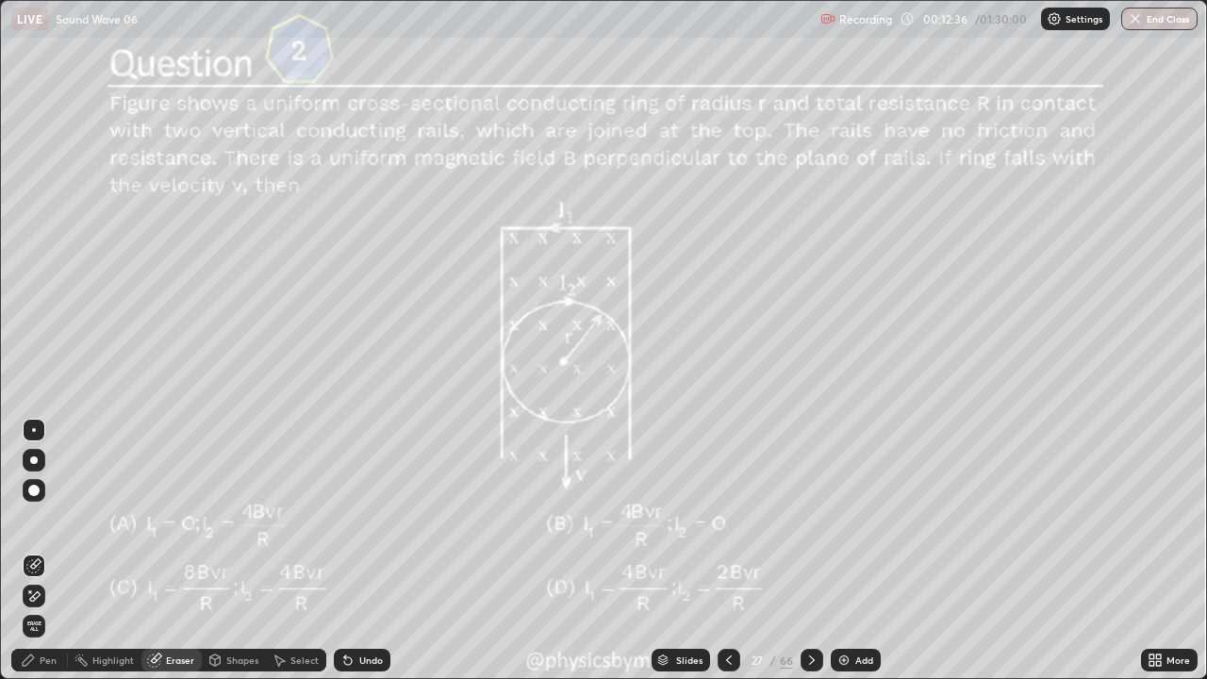
click at [38, 551] on div "Pen" at bounding box center [39, 660] width 57 height 23
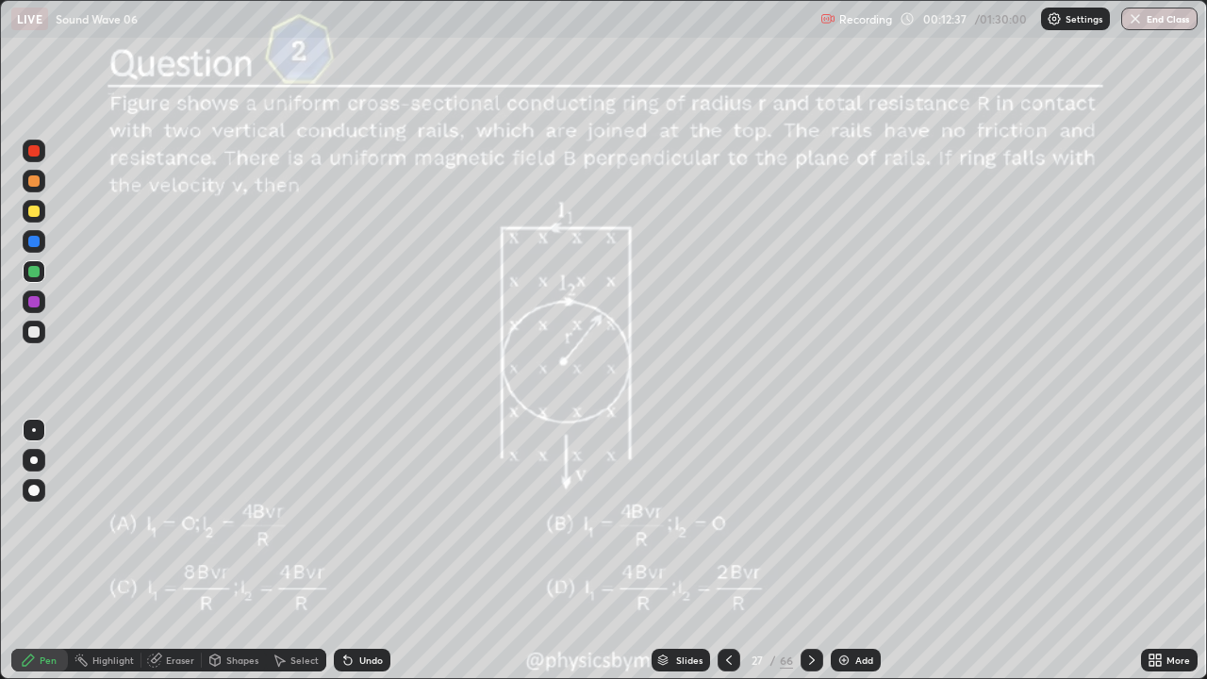
click at [40, 222] on div at bounding box center [34, 211] width 23 height 30
click at [810, 551] on icon at bounding box center [812, 660] width 15 height 15
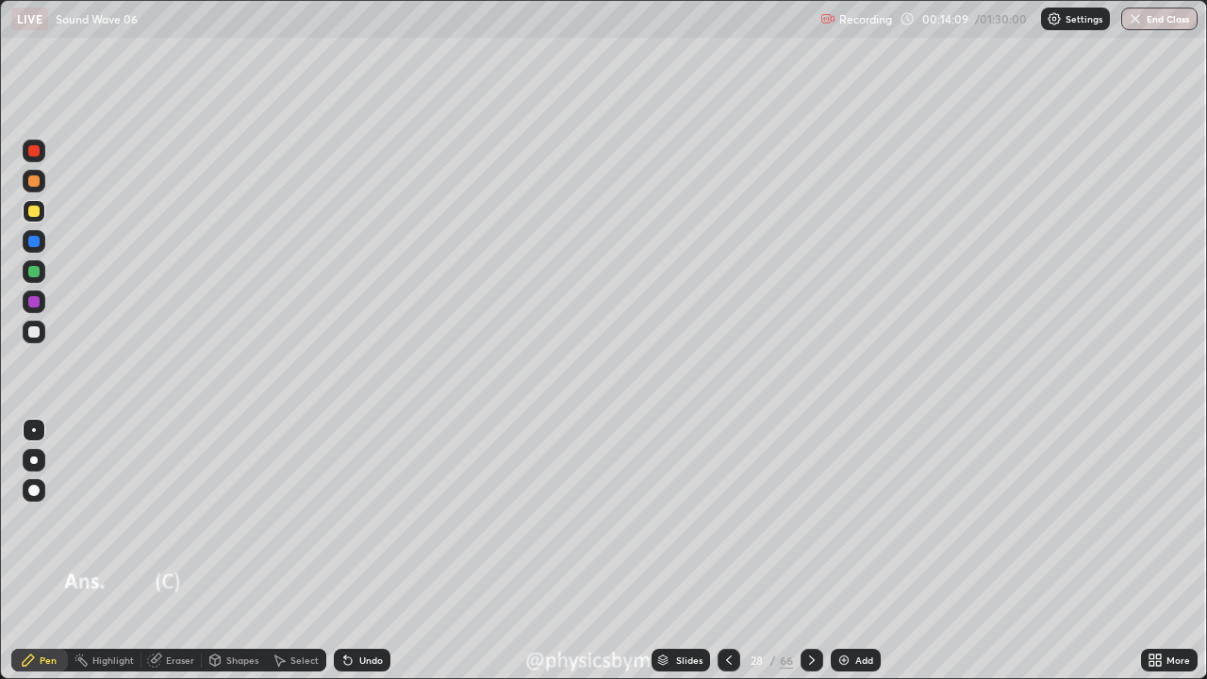
click at [810, 551] on icon at bounding box center [812, 660] width 15 height 15
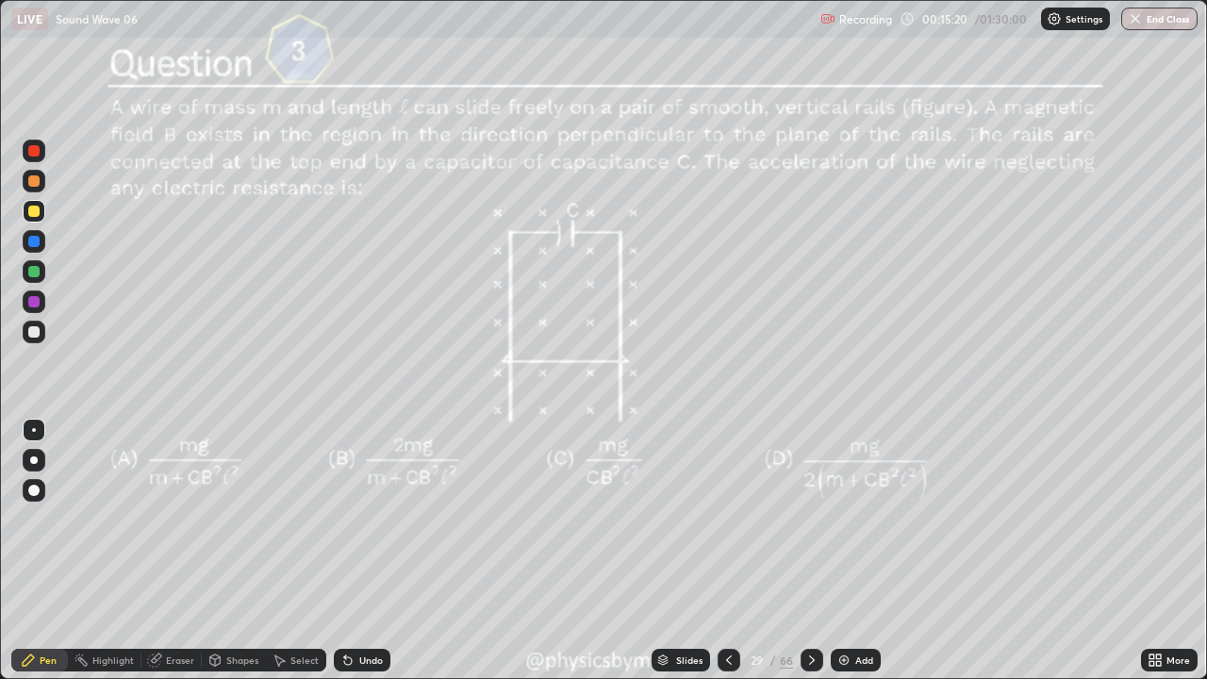
click at [375, 551] on div "Undo" at bounding box center [362, 660] width 57 height 23
click at [359, 551] on div "Undo" at bounding box center [371, 660] width 24 height 9
click at [364, 551] on div "Undo" at bounding box center [371, 660] width 24 height 9
click at [361, 551] on div "Undo" at bounding box center [362, 660] width 57 height 23
click at [763, 551] on div "29" at bounding box center [757, 660] width 19 height 11
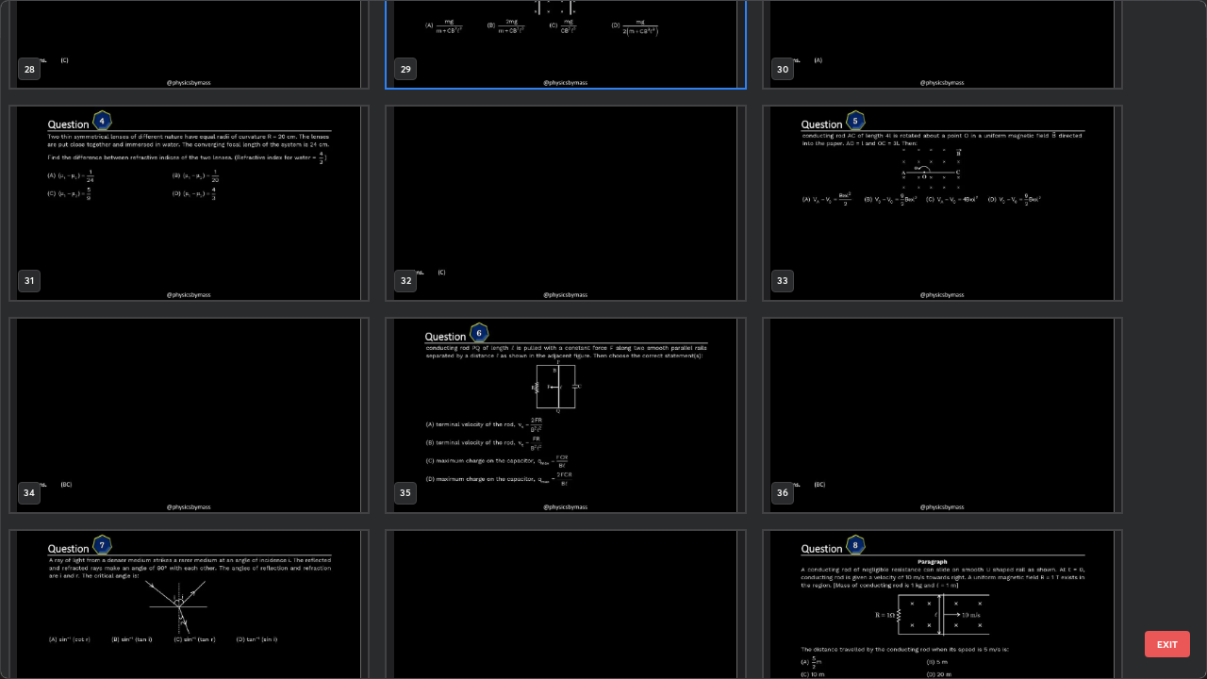
scroll to position [2033, 0]
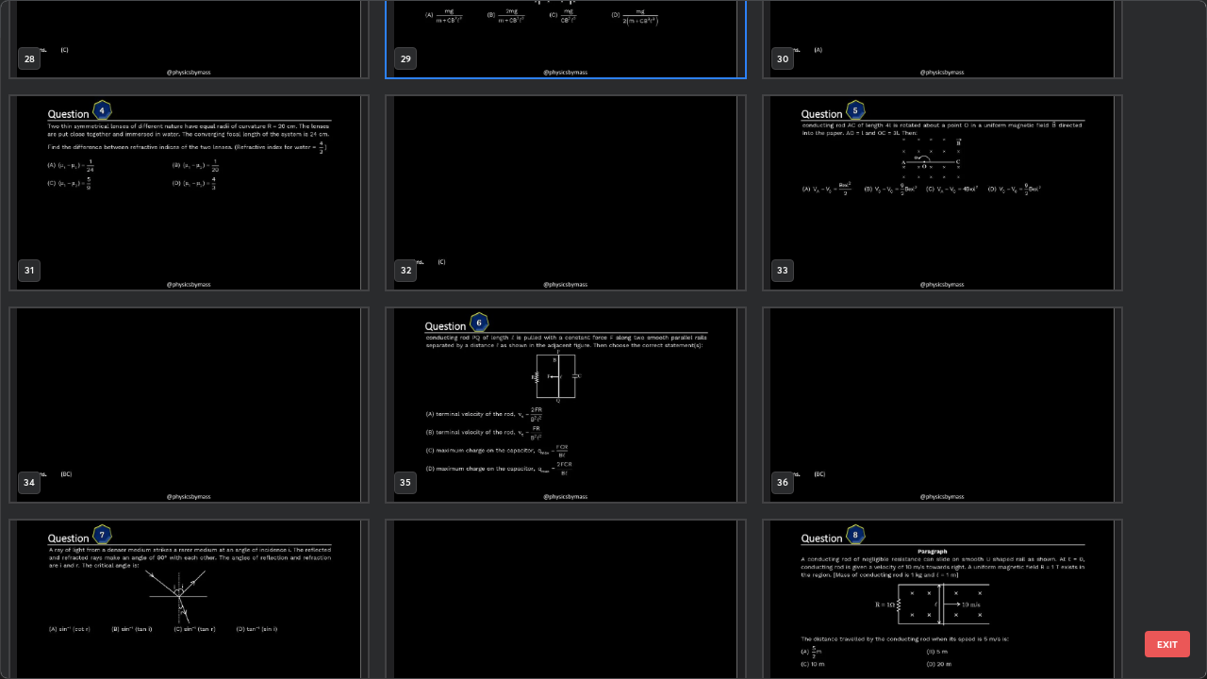
click at [455, 410] on img "grid" at bounding box center [566, 404] width 358 height 193
click at [457, 408] on img "grid" at bounding box center [566, 404] width 358 height 193
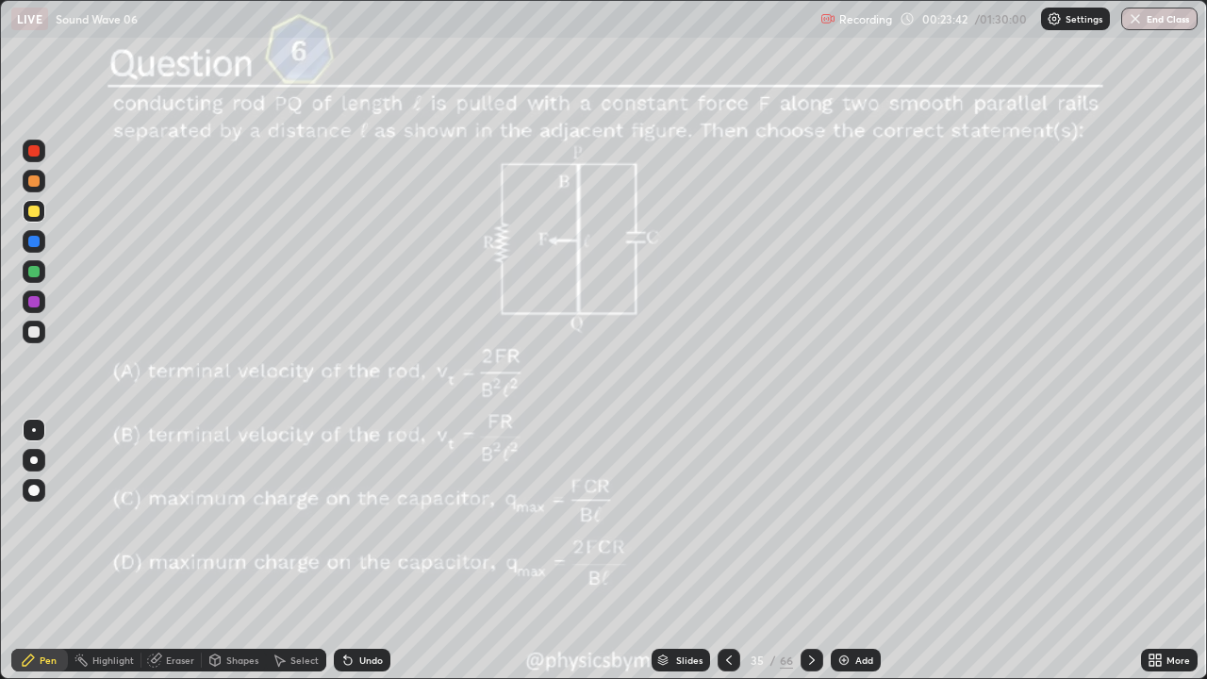
click at [811, 551] on icon at bounding box center [812, 660] width 15 height 15
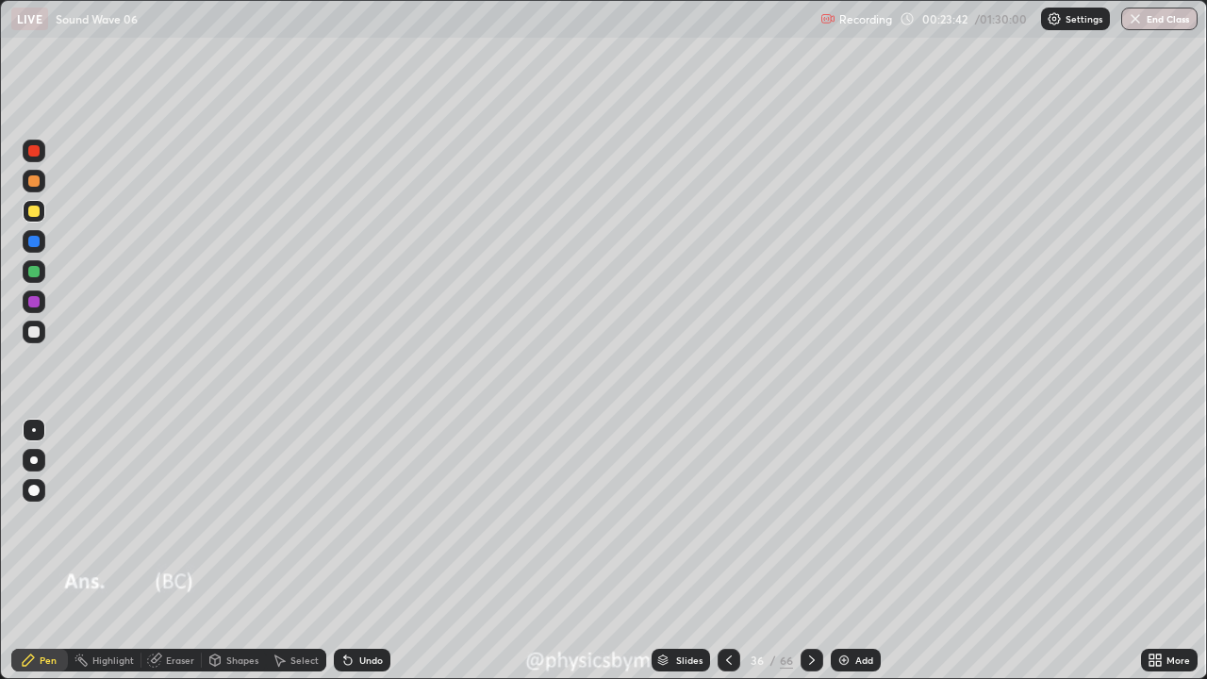
click at [810, 551] on icon at bounding box center [812, 660] width 6 height 9
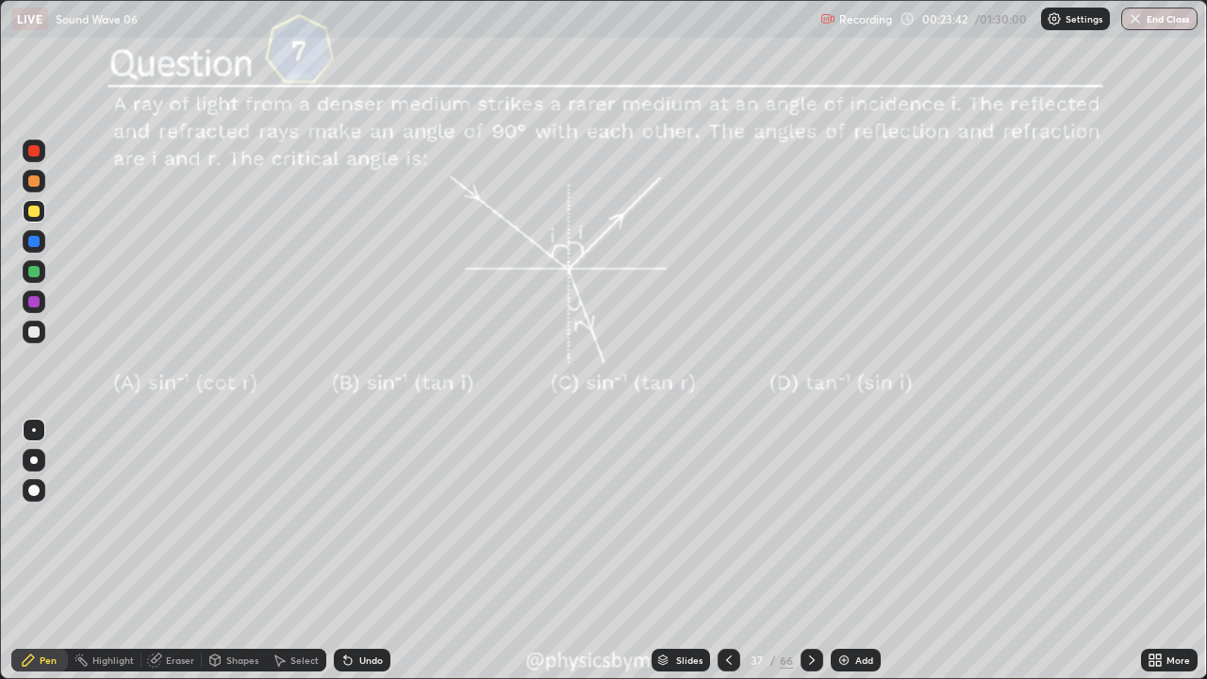
click at [808, 551] on icon at bounding box center [812, 660] width 15 height 15
click at [809, 551] on icon at bounding box center [812, 660] width 6 height 9
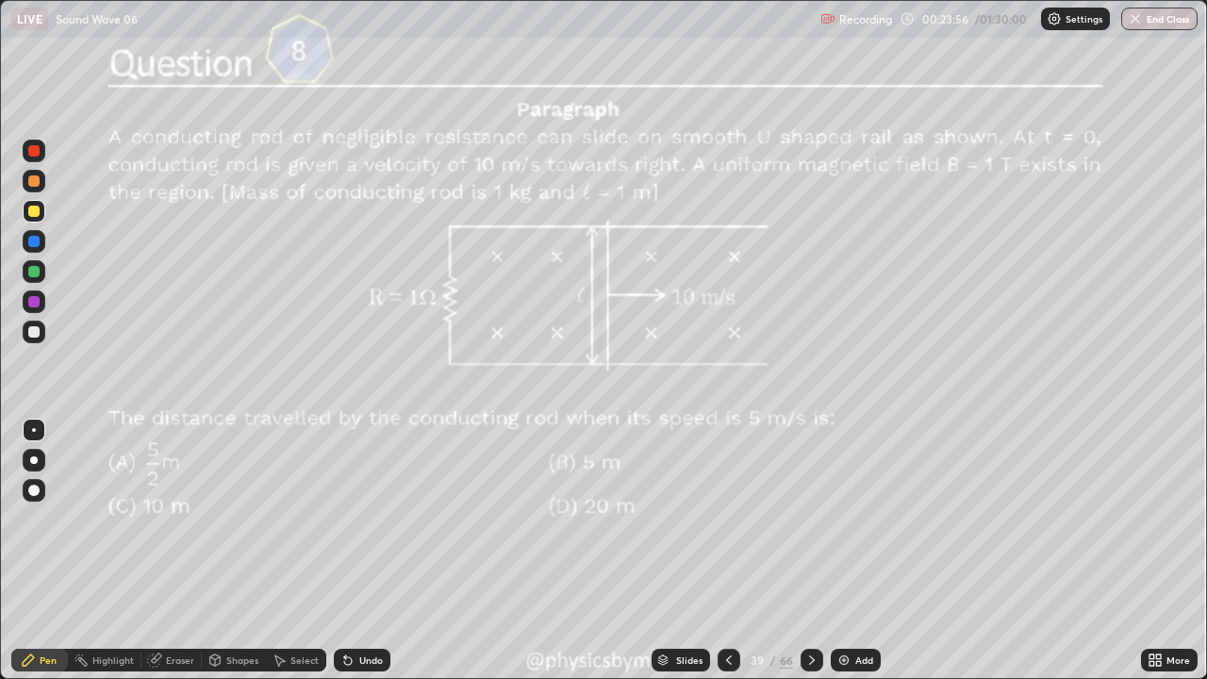
click at [726, 551] on icon at bounding box center [729, 660] width 15 height 15
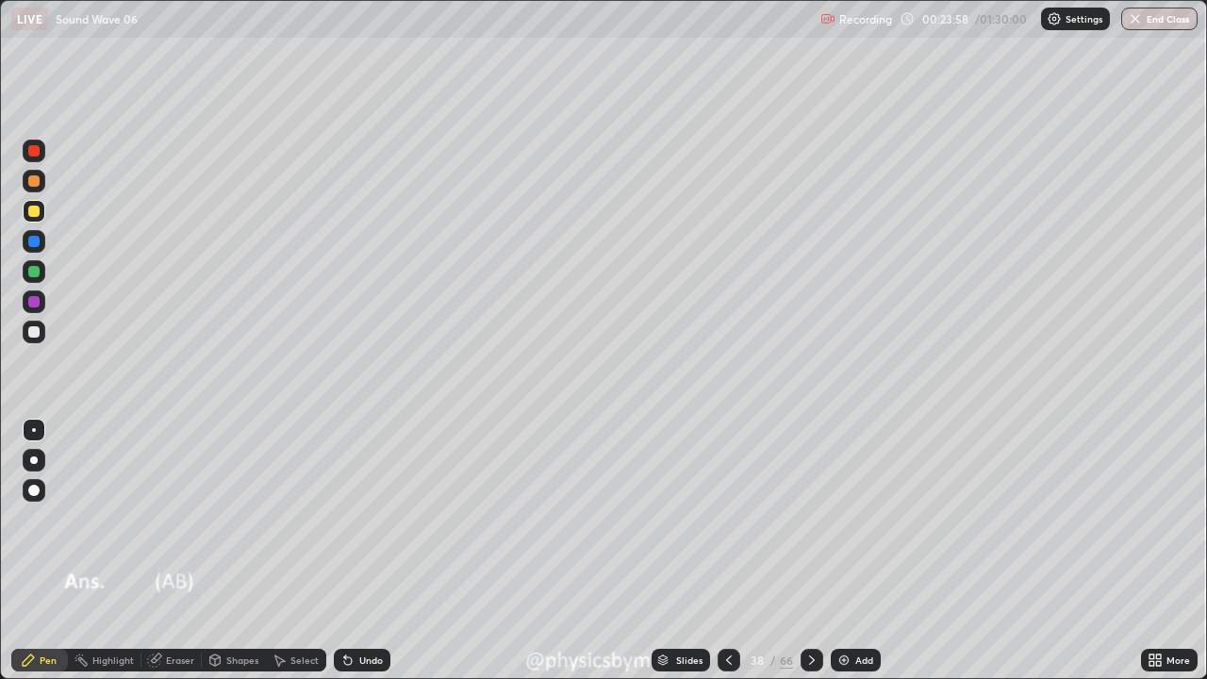
click at [42, 183] on div at bounding box center [34, 181] width 23 height 23
click at [38, 269] on div at bounding box center [33, 271] width 11 height 11
click at [381, 551] on div "Undo" at bounding box center [362, 660] width 57 height 23
click at [40, 339] on div at bounding box center [34, 332] width 23 height 23
click at [365, 551] on div "Undo" at bounding box center [371, 660] width 24 height 9
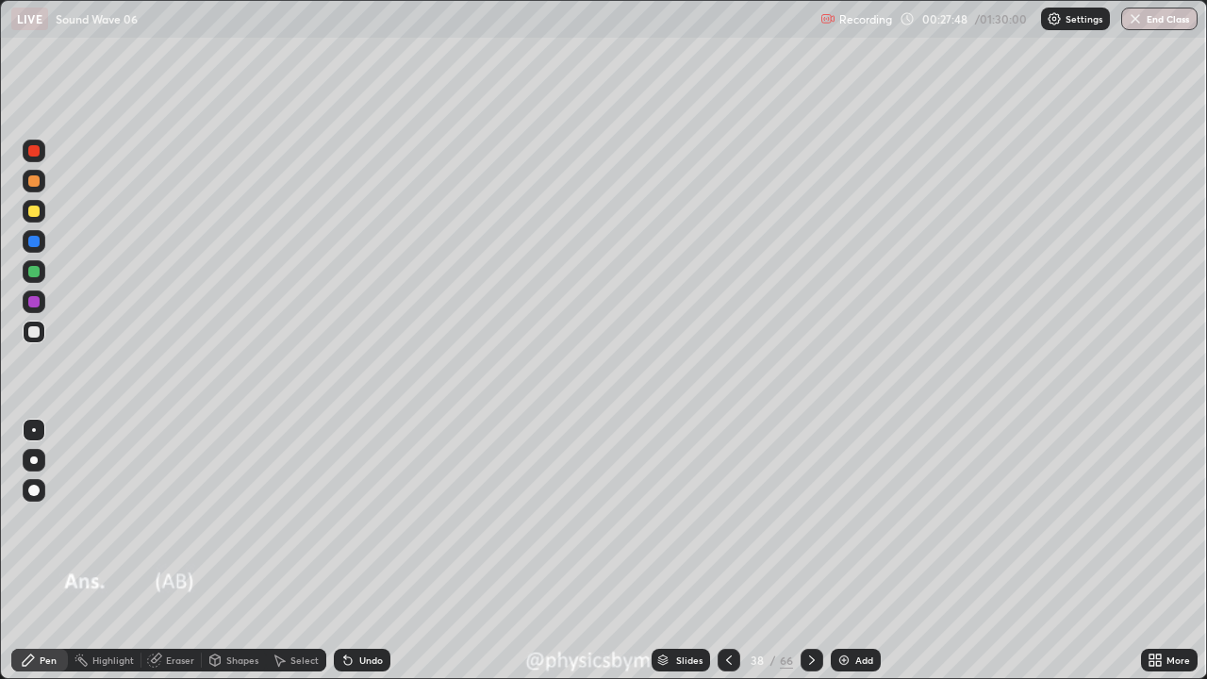
click at [369, 551] on div "Undo" at bounding box center [371, 660] width 24 height 9
click at [362, 551] on div "Undo" at bounding box center [362, 660] width 57 height 23
click at [359, 551] on div "Undo" at bounding box center [371, 660] width 24 height 9
click at [365, 551] on div "Undo" at bounding box center [371, 660] width 24 height 9
click at [363, 551] on div "Undo" at bounding box center [371, 660] width 24 height 9
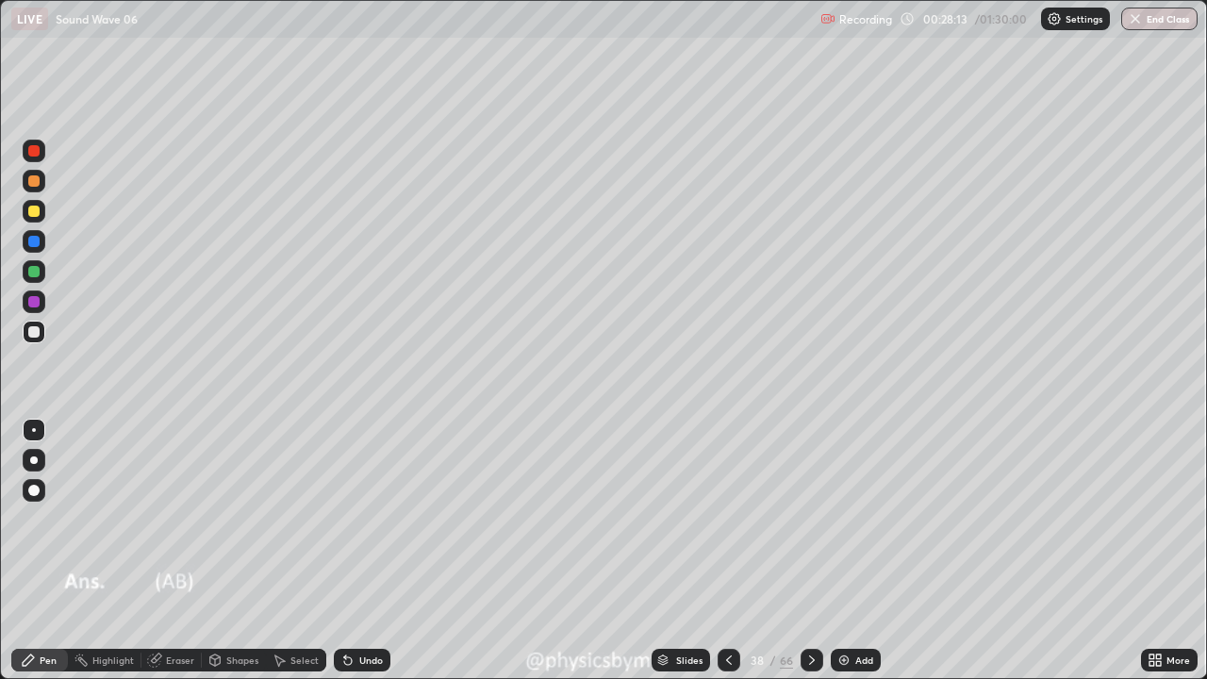
click at [367, 551] on div "Undo" at bounding box center [362, 660] width 57 height 23
click at [374, 551] on div "Undo" at bounding box center [371, 660] width 24 height 9
click at [374, 551] on div "Undo" at bounding box center [362, 660] width 57 height 23
click at [372, 551] on div "Undo" at bounding box center [362, 660] width 57 height 23
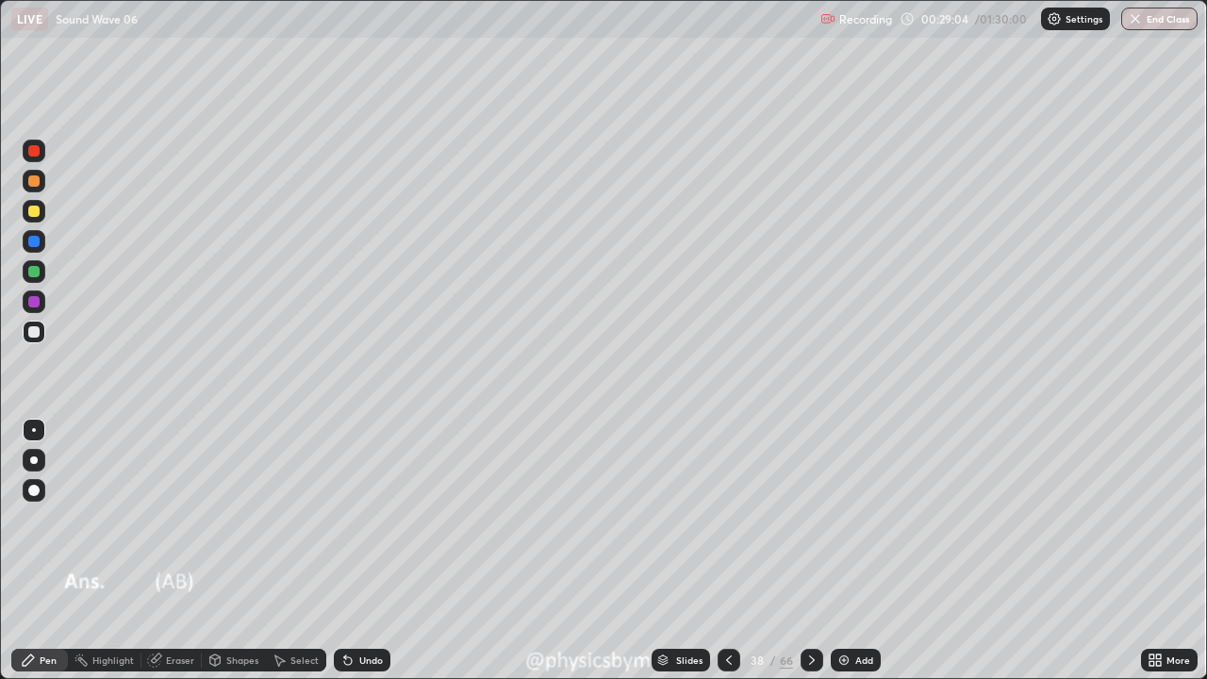
click at [360, 551] on div "Undo" at bounding box center [362, 660] width 57 height 23
click at [362, 551] on div "Undo" at bounding box center [362, 660] width 57 height 23
click at [42, 276] on div at bounding box center [34, 271] width 23 height 23
click at [808, 551] on icon at bounding box center [812, 660] width 15 height 15
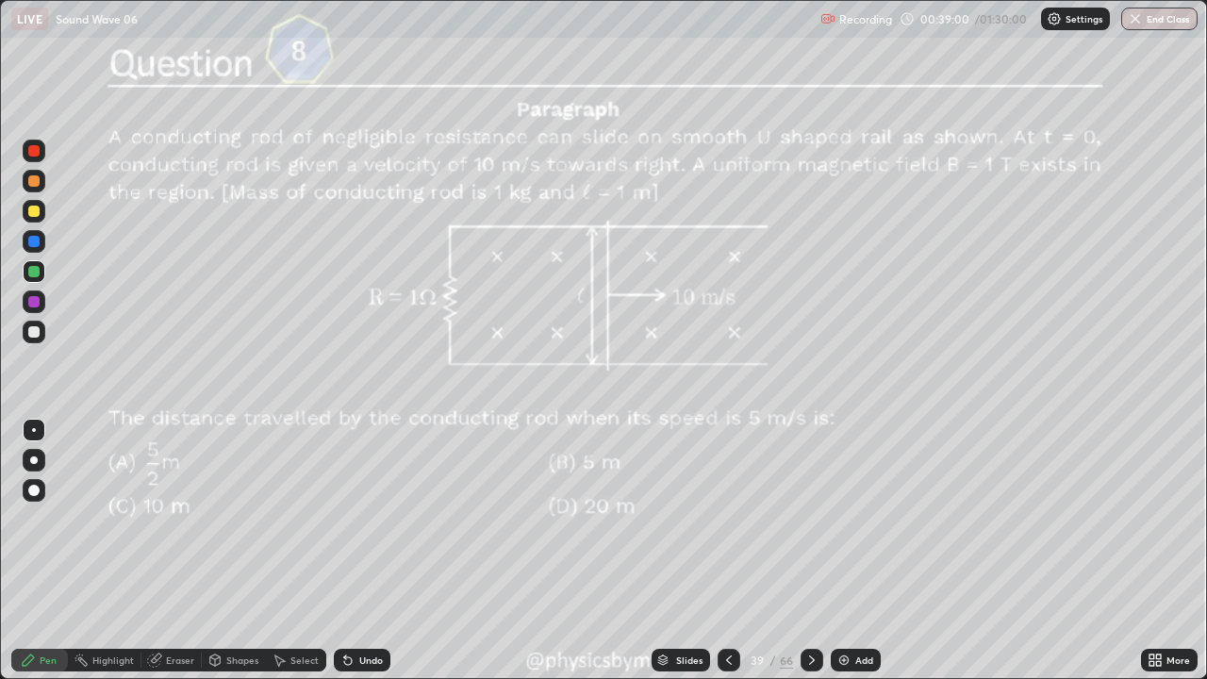
click at [810, 551] on icon at bounding box center [812, 660] width 15 height 15
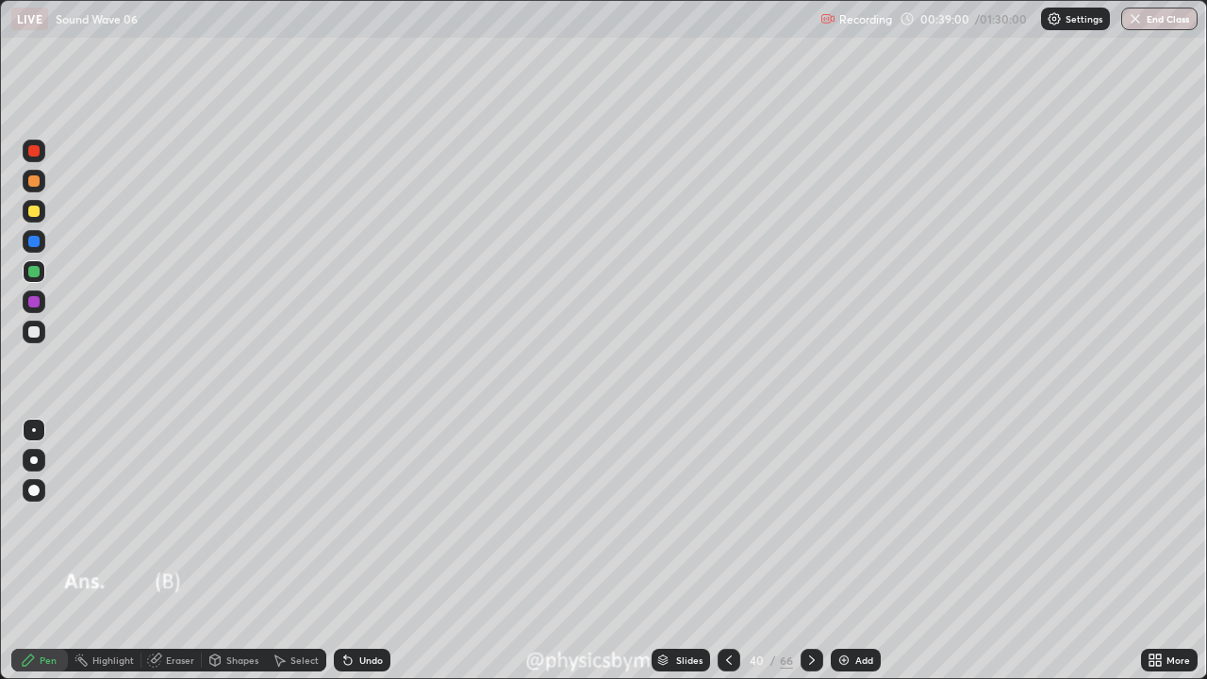
click at [810, 551] on icon at bounding box center [812, 660] width 15 height 15
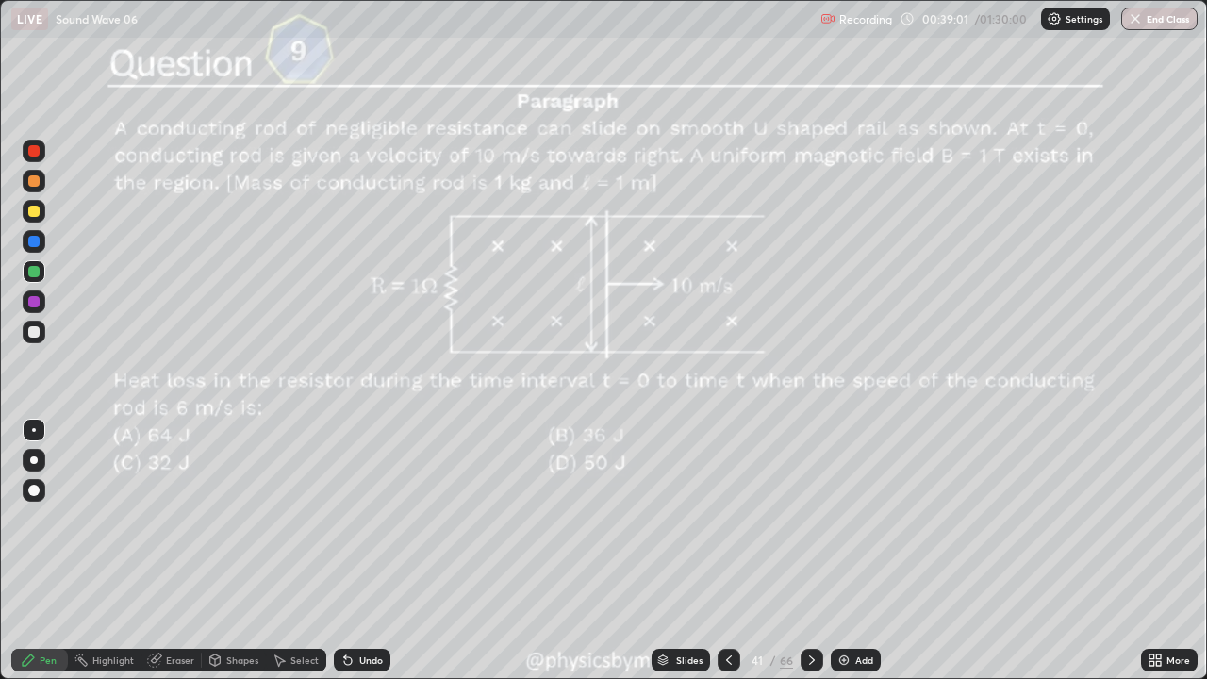
click at [810, 551] on icon at bounding box center [812, 660] width 15 height 15
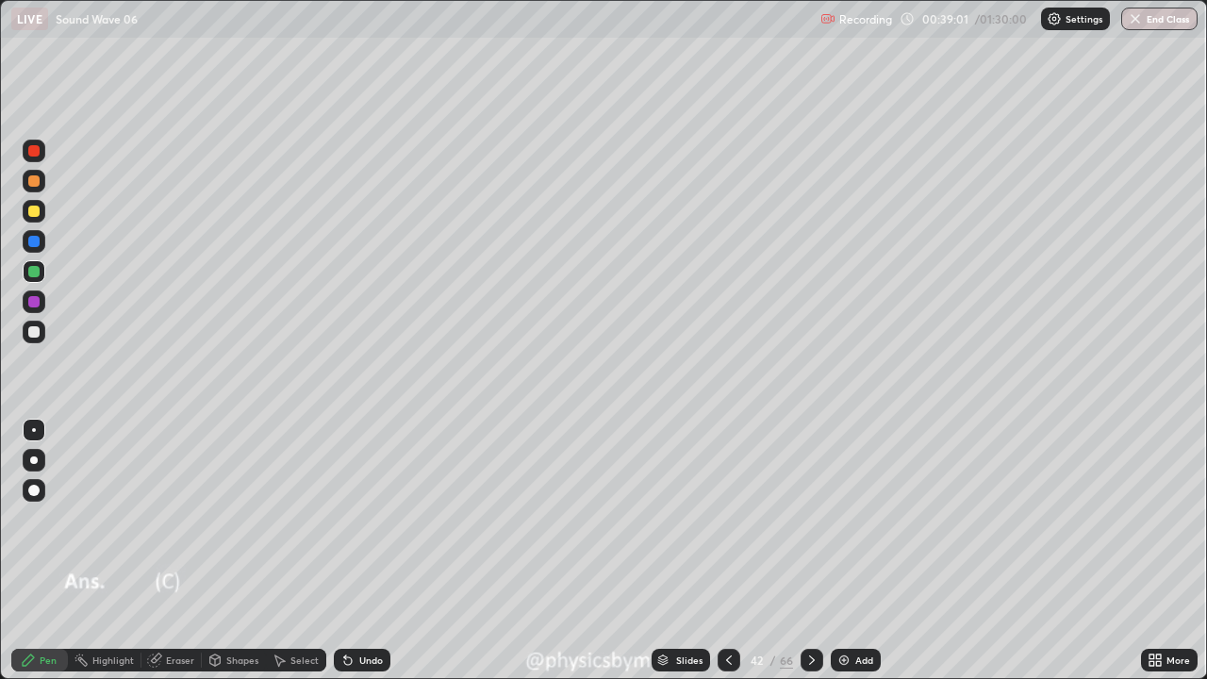
click at [810, 551] on icon at bounding box center [812, 660] width 15 height 15
click at [811, 551] on icon at bounding box center [812, 660] width 6 height 9
click at [809, 551] on icon at bounding box center [812, 660] width 6 height 9
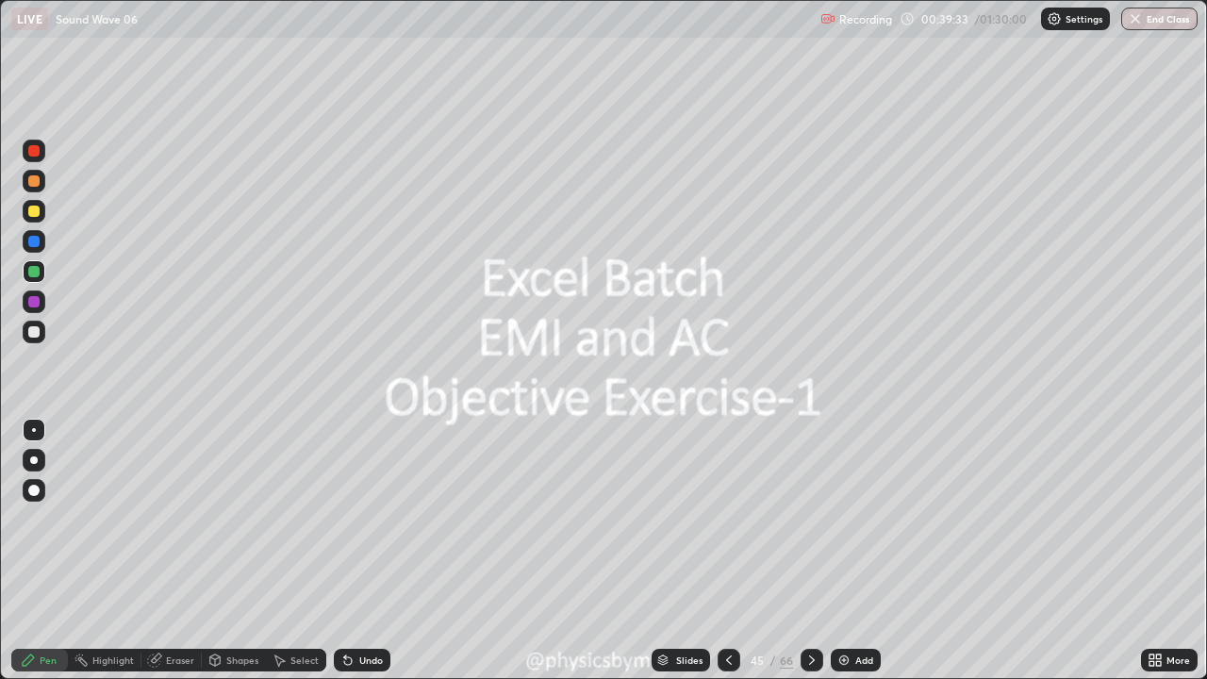
click at [810, 551] on icon at bounding box center [812, 660] width 15 height 15
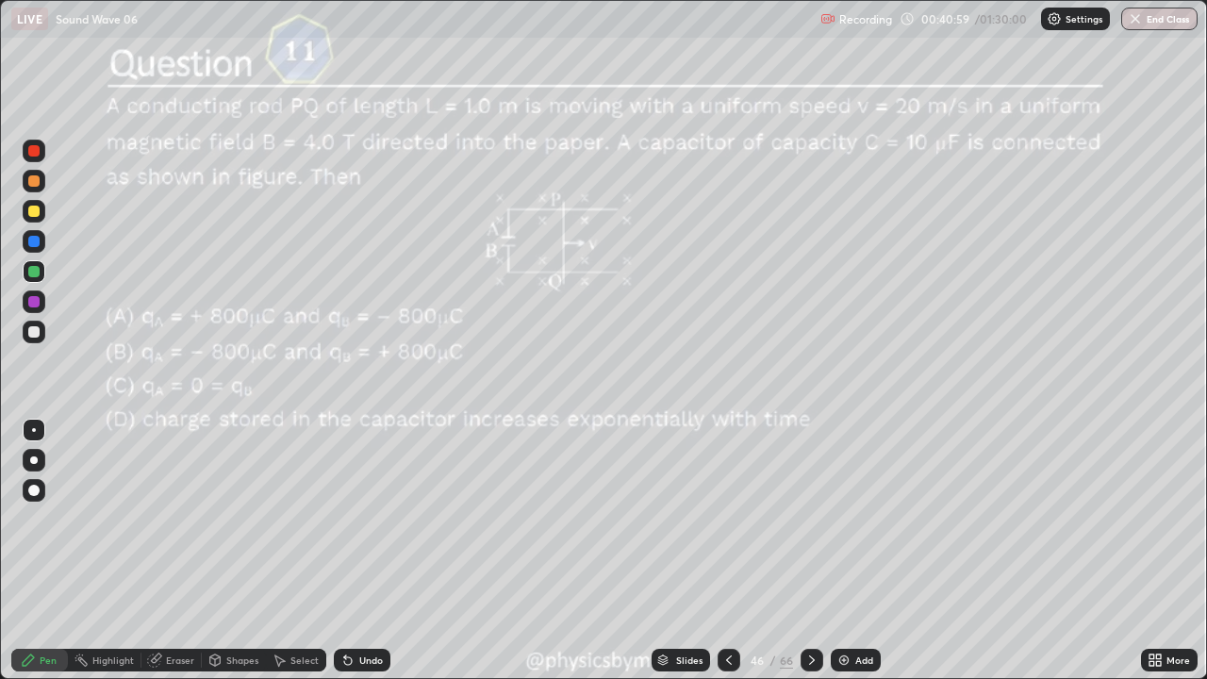
click at [810, 551] on icon at bounding box center [812, 660] width 15 height 15
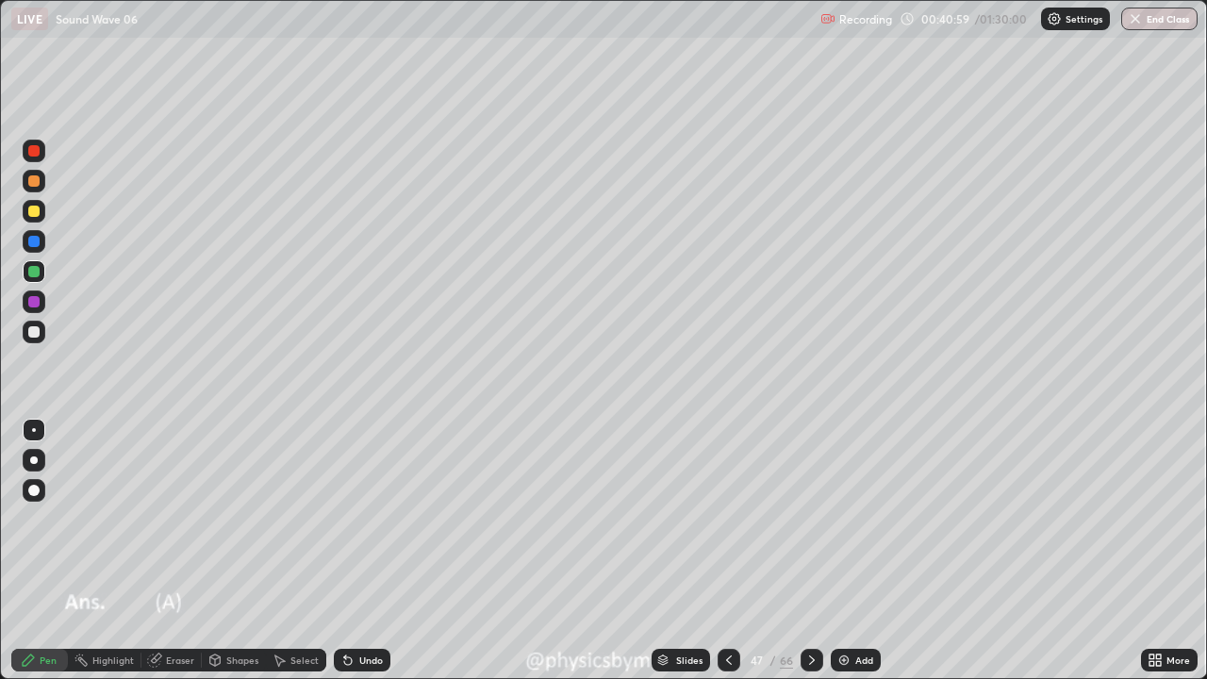
click at [808, 551] on icon at bounding box center [812, 660] width 15 height 15
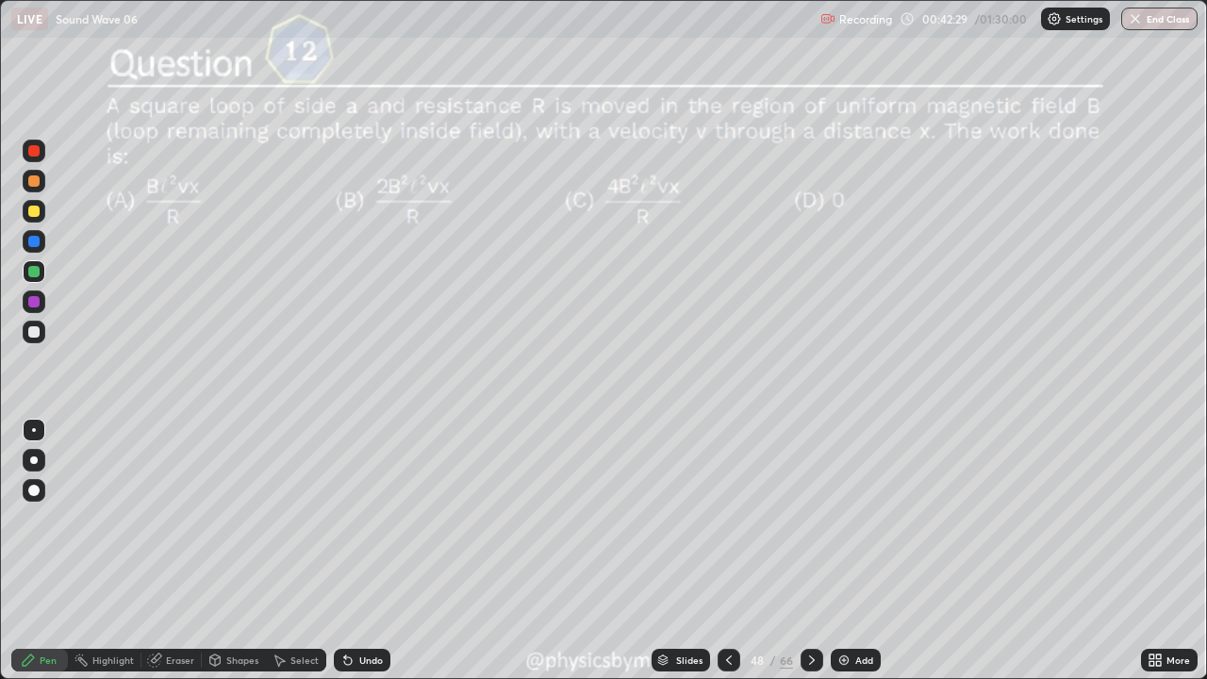
click at [806, 551] on icon at bounding box center [812, 660] width 15 height 15
click at [809, 551] on icon at bounding box center [812, 660] width 6 height 9
click at [808, 551] on icon at bounding box center [812, 660] width 15 height 15
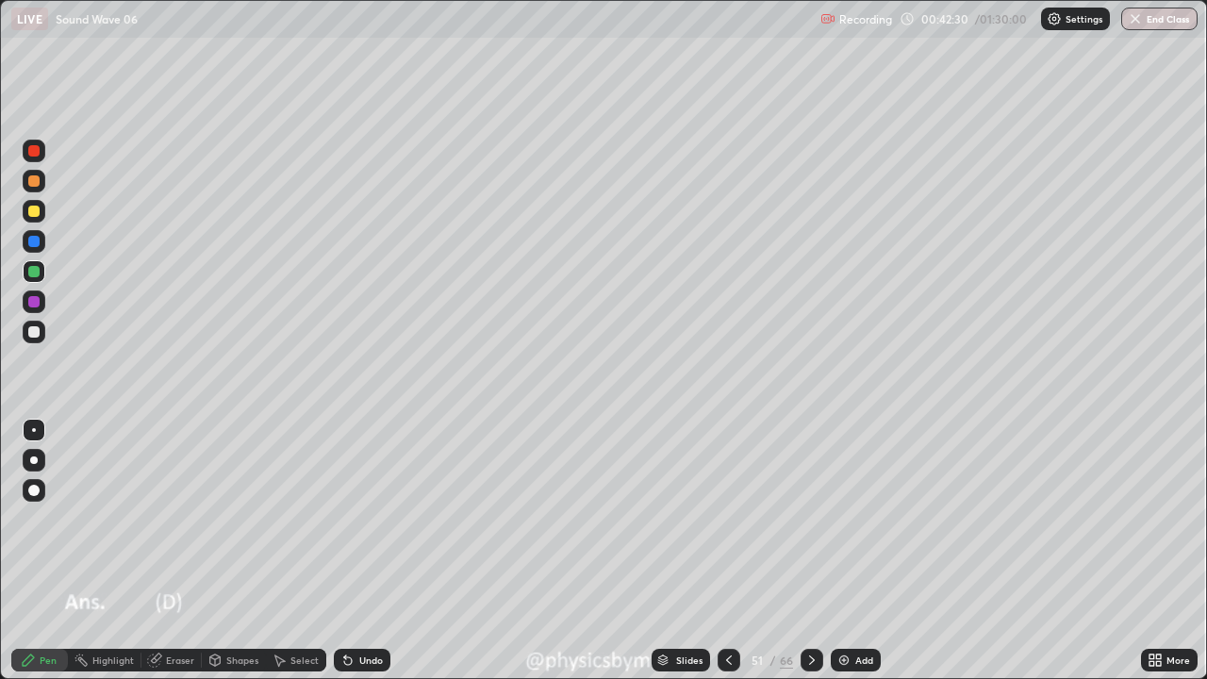
click at [810, 551] on icon at bounding box center [812, 660] width 15 height 15
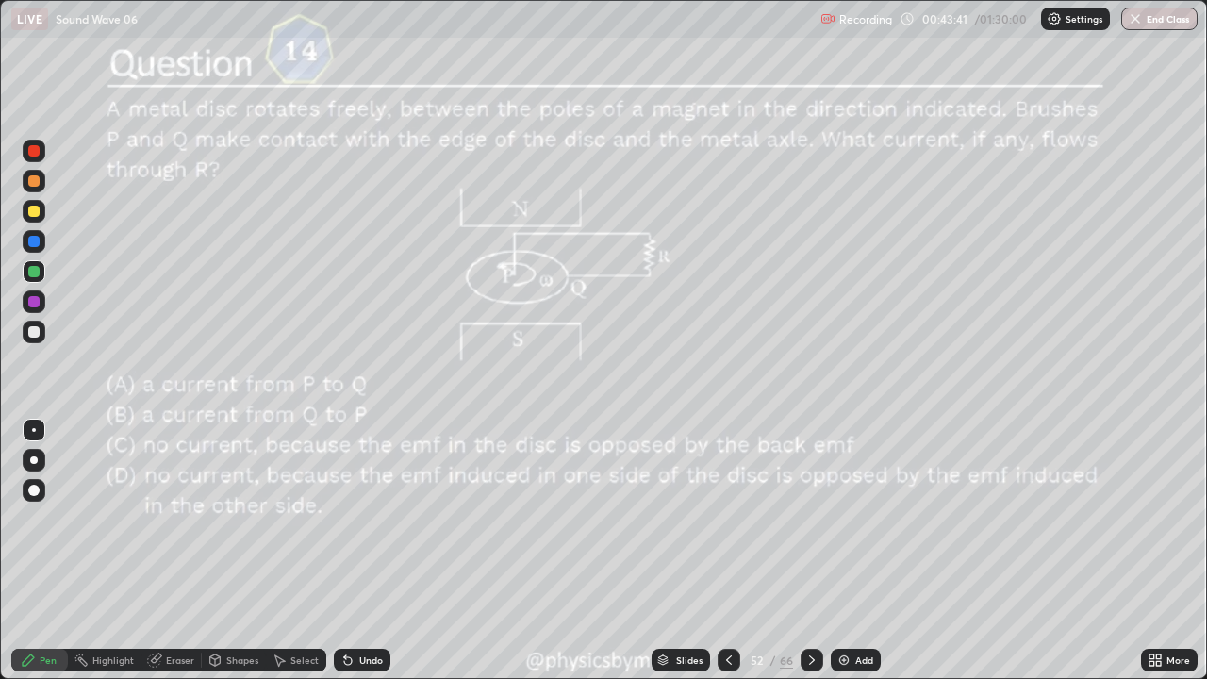
click at [810, 551] on icon at bounding box center [812, 660] width 15 height 15
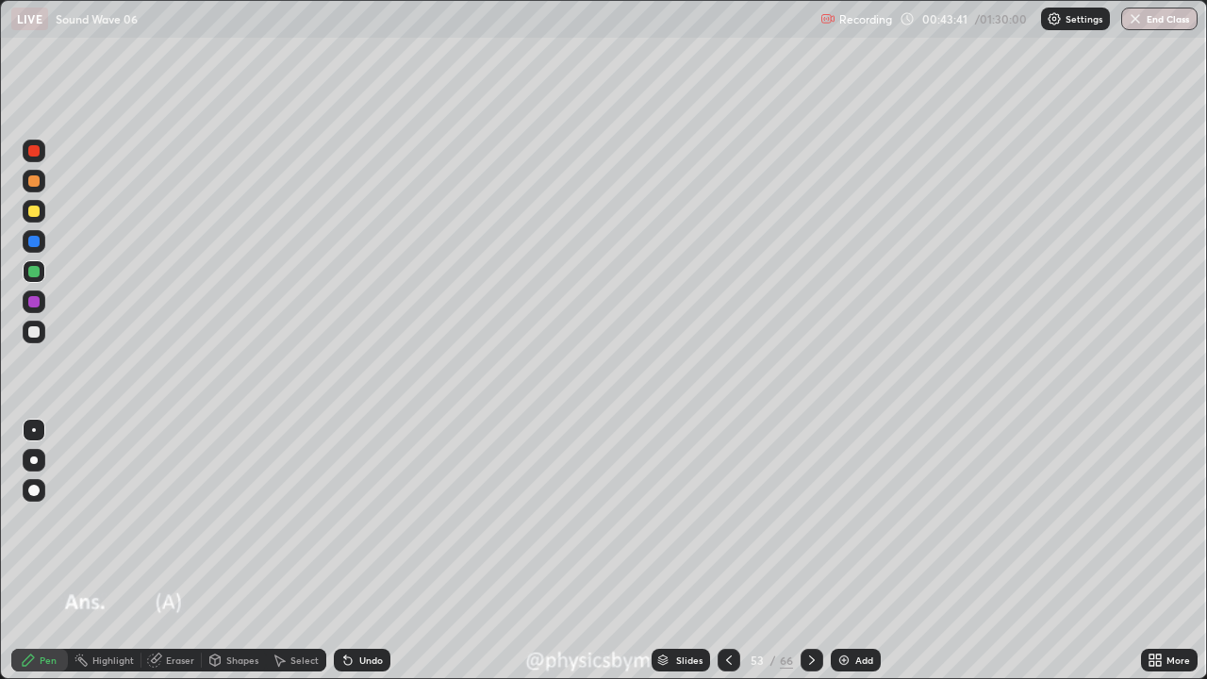
click at [810, 551] on icon at bounding box center [812, 660] width 15 height 15
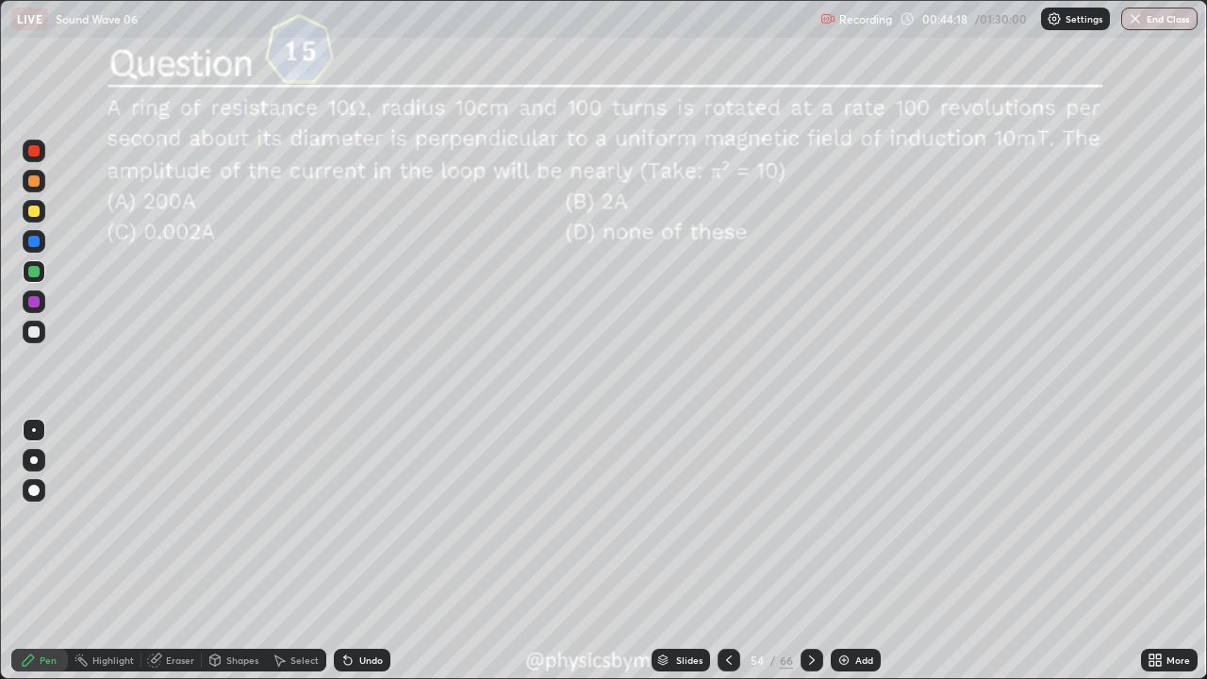
click at [366, 551] on div "Undo" at bounding box center [362, 660] width 57 height 23
click at [369, 551] on div "Undo" at bounding box center [371, 660] width 24 height 9
click at [366, 551] on div "Undo" at bounding box center [362, 660] width 57 height 23
click at [359, 551] on div "Undo" at bounding box center [371, 660] width 24 height 9
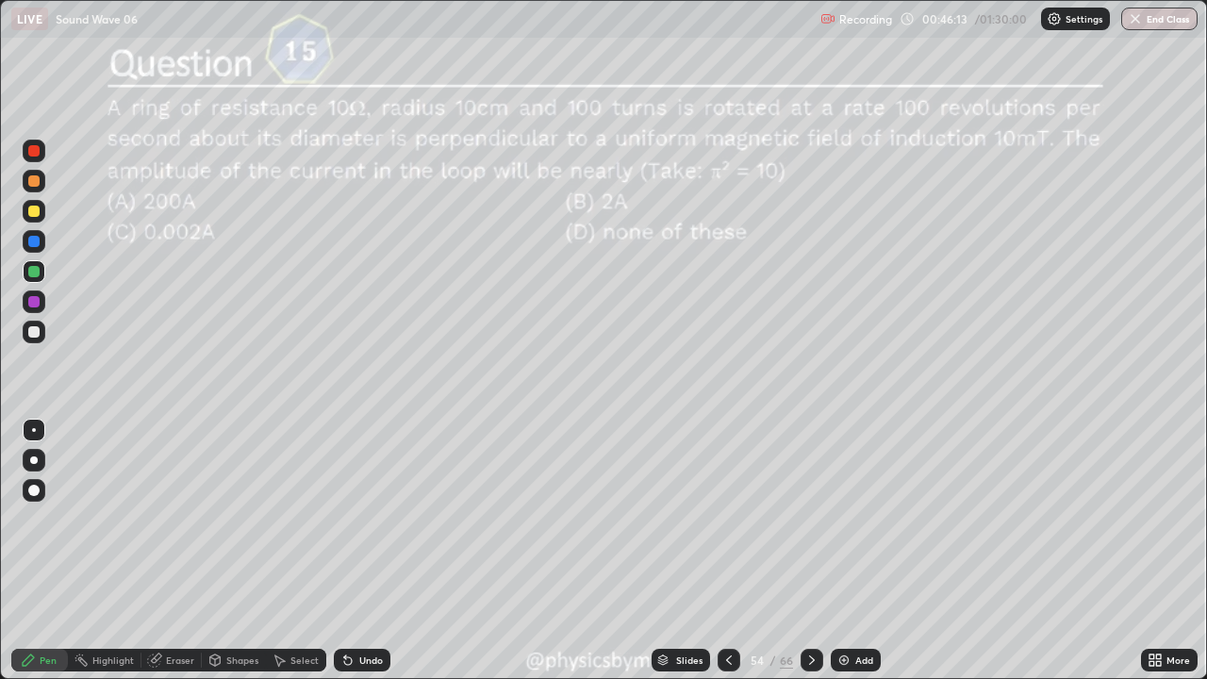
click at [810, 551] on icon at bounding box center [812, 660] width 6 height 9
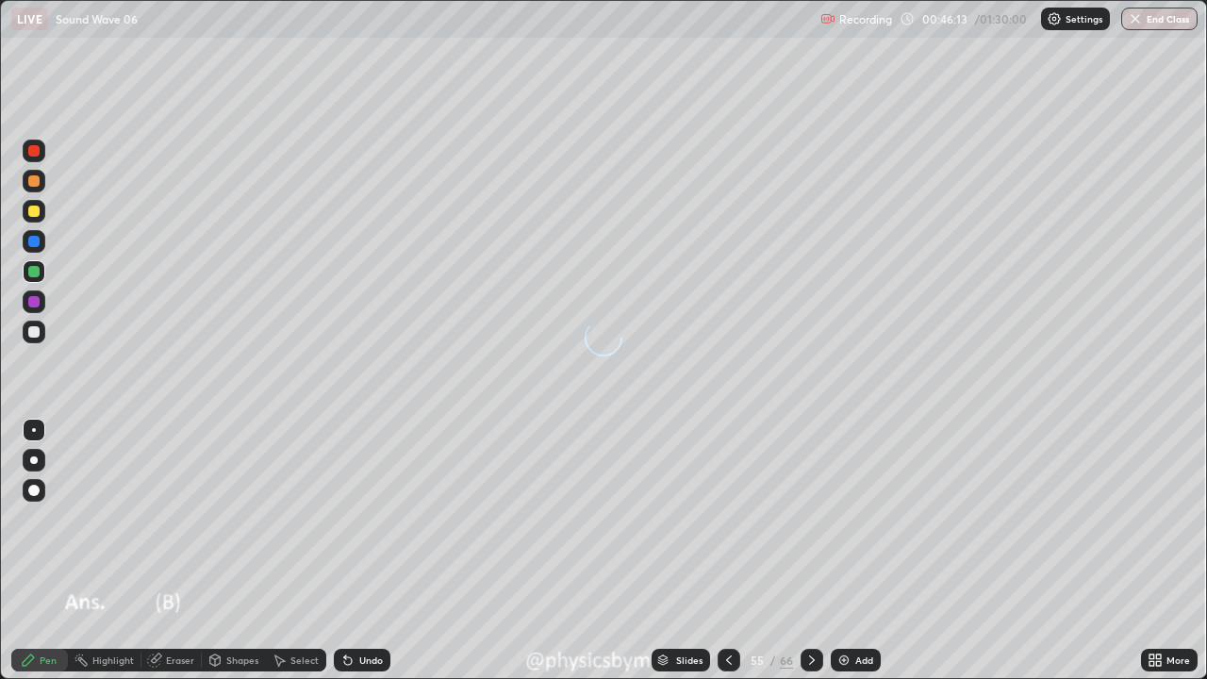
click at [812, 551] on icon at bounding box center [812, 660] width 15 height 15
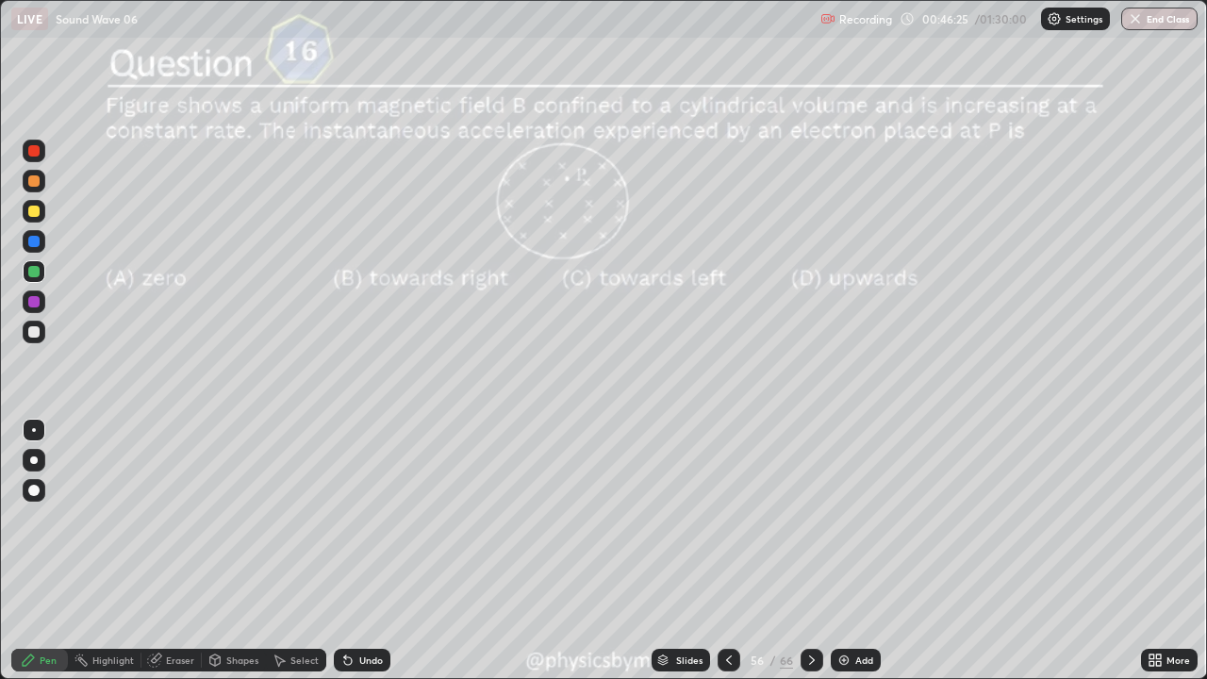
click at [35, 216] on div at bounding box center [33, 211] width 11 height 11
click at [763, 551] on div "56 / 66" at bounding box center [770, 660] width 45 height 17
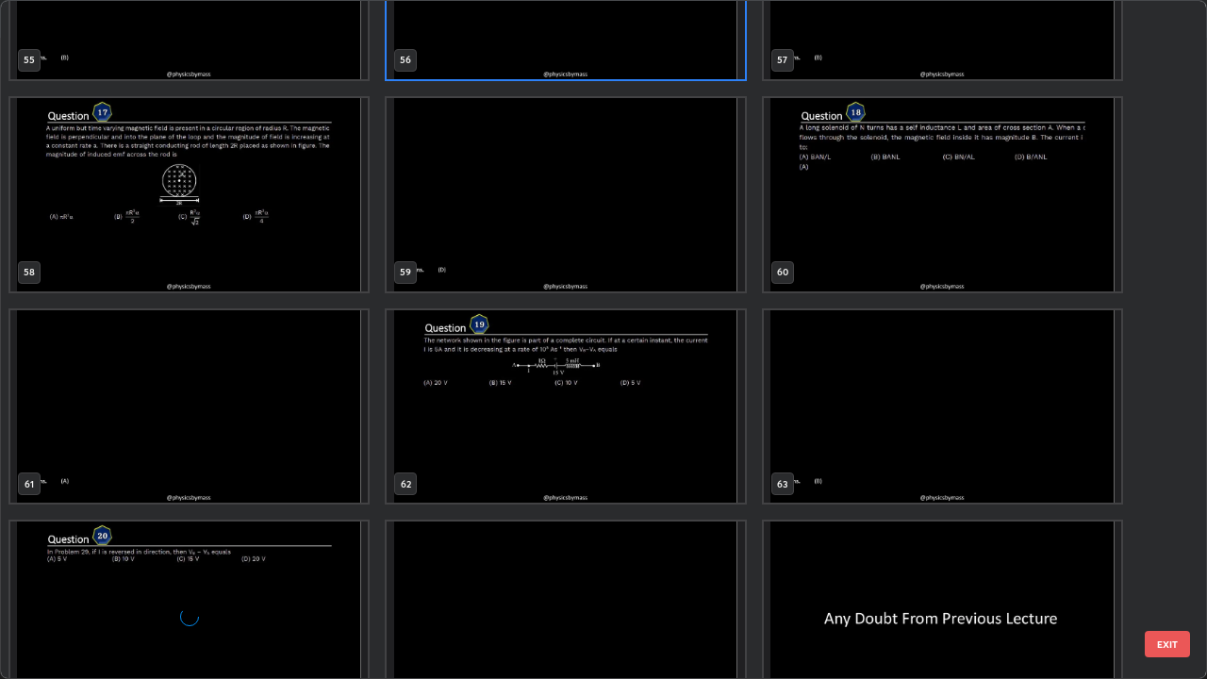
scroll to position [3984, 0]
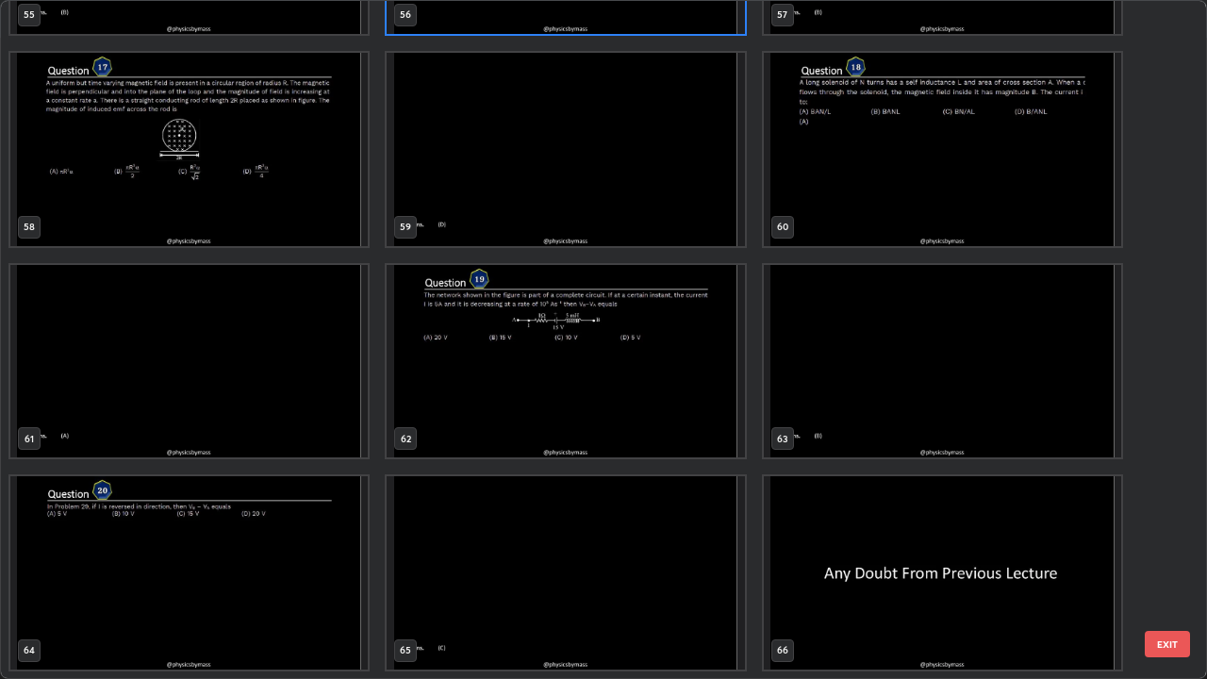
click at [857, 551] on img "grid" at bounding box center [943, 572] width 358 height 193
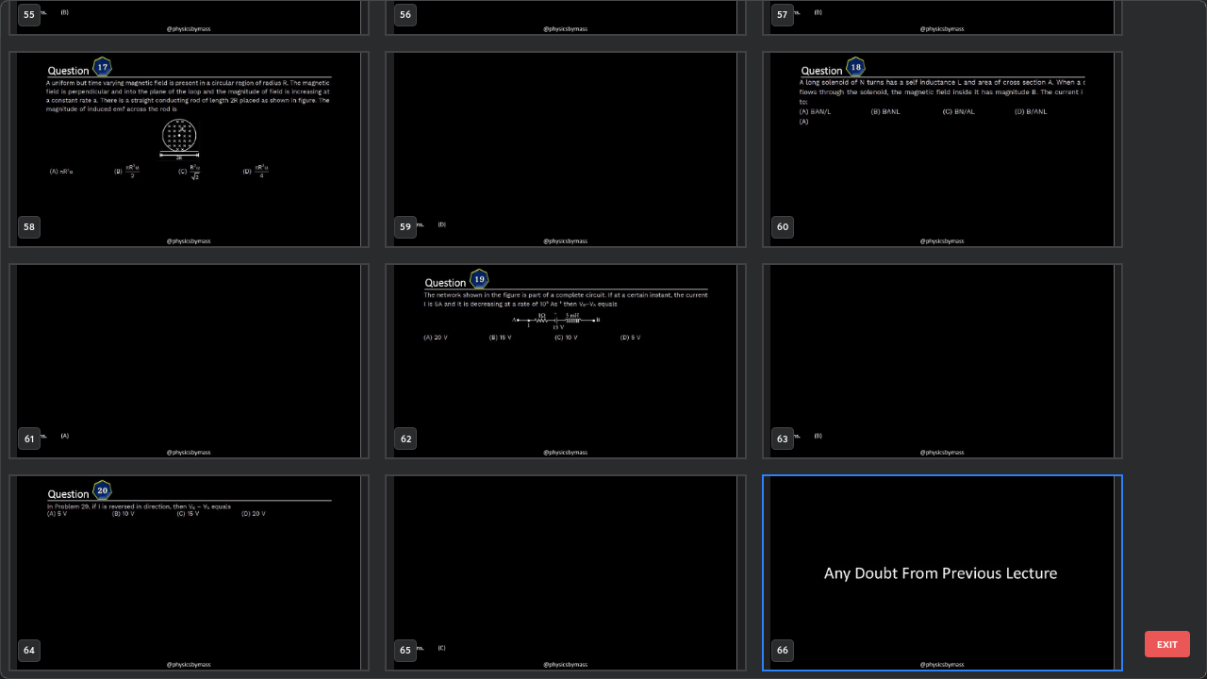
click at [859, 551] on img "grid" at bounding box center [943, 572] width 358 height 193
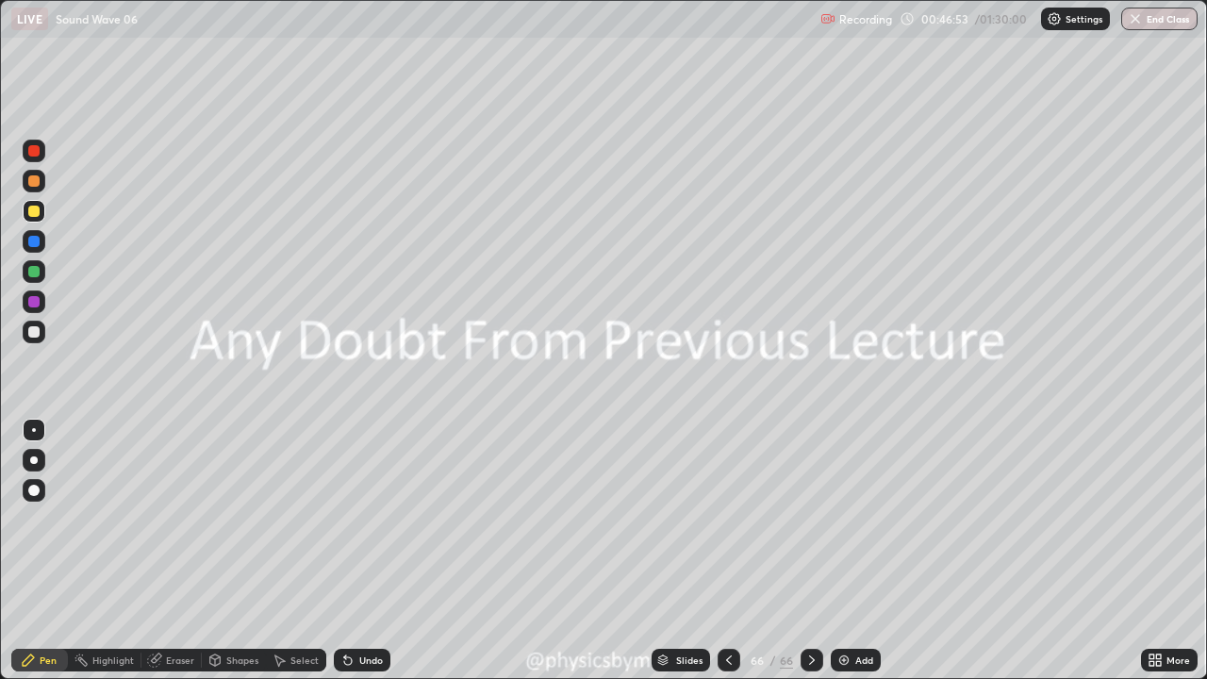
click at [847, 551] on div "Add" at bounding box center [856, 660] width 50 height 23
click at [32, 182] on div at bounding box center [33, 180] width 11 height 11
click at [727, 551] on icon at bounding box center [729, 660] width 15 height 15
click at [729, 551] on icon at bounding box center [729, 660] width 15 height 15
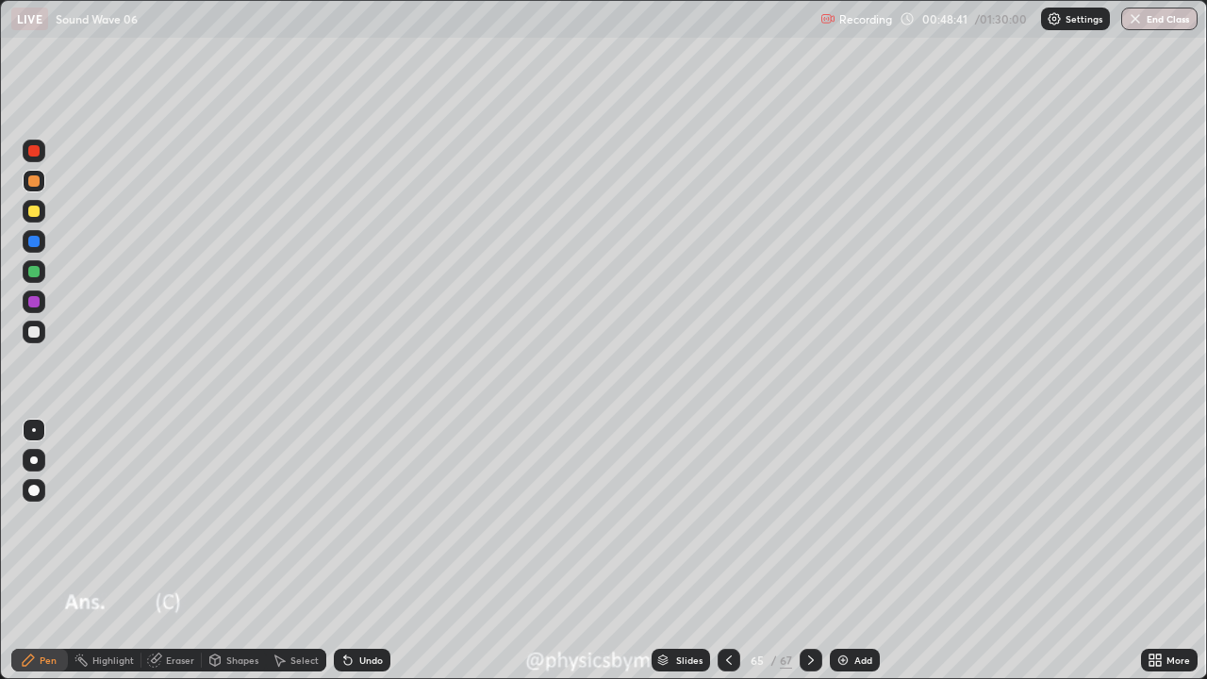
click at [729, 551] on icon at bounding box center [729, 660] width 15 height 15
click at [726, 551] on icon at bounding box center [729, 660] width 15 height 15
click at [764, 551] on div "63" at bounding box center [757, 660] width 19 height 11
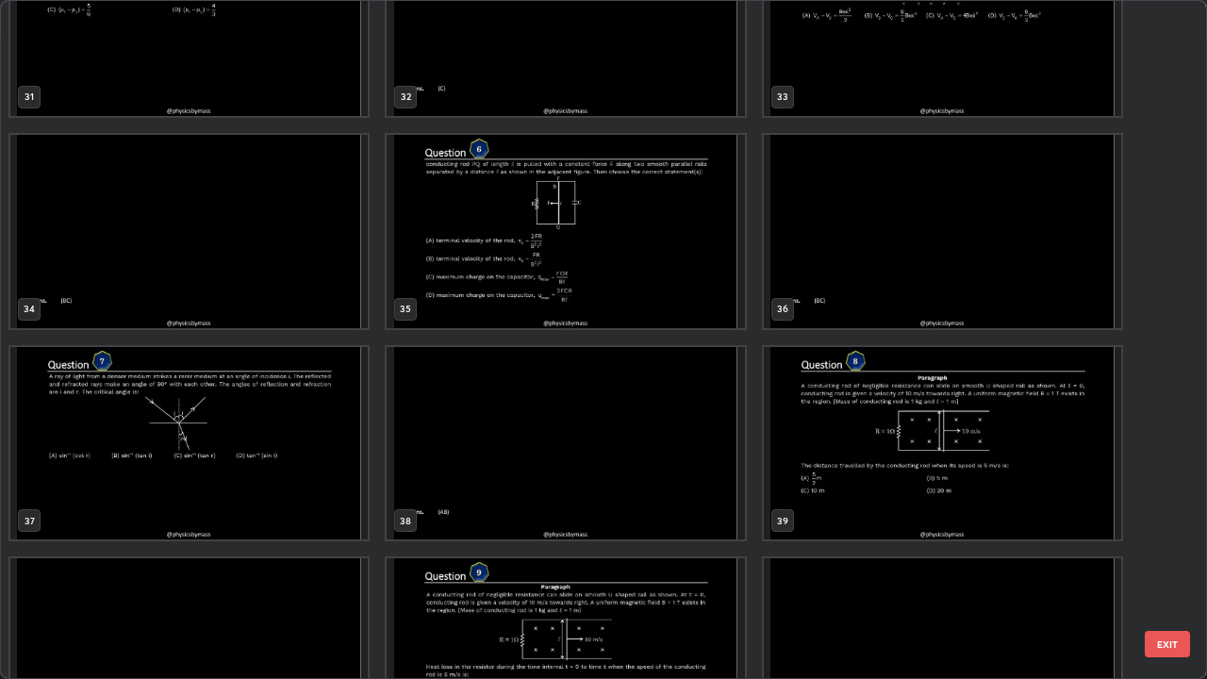
scroll to position [2217, 0]
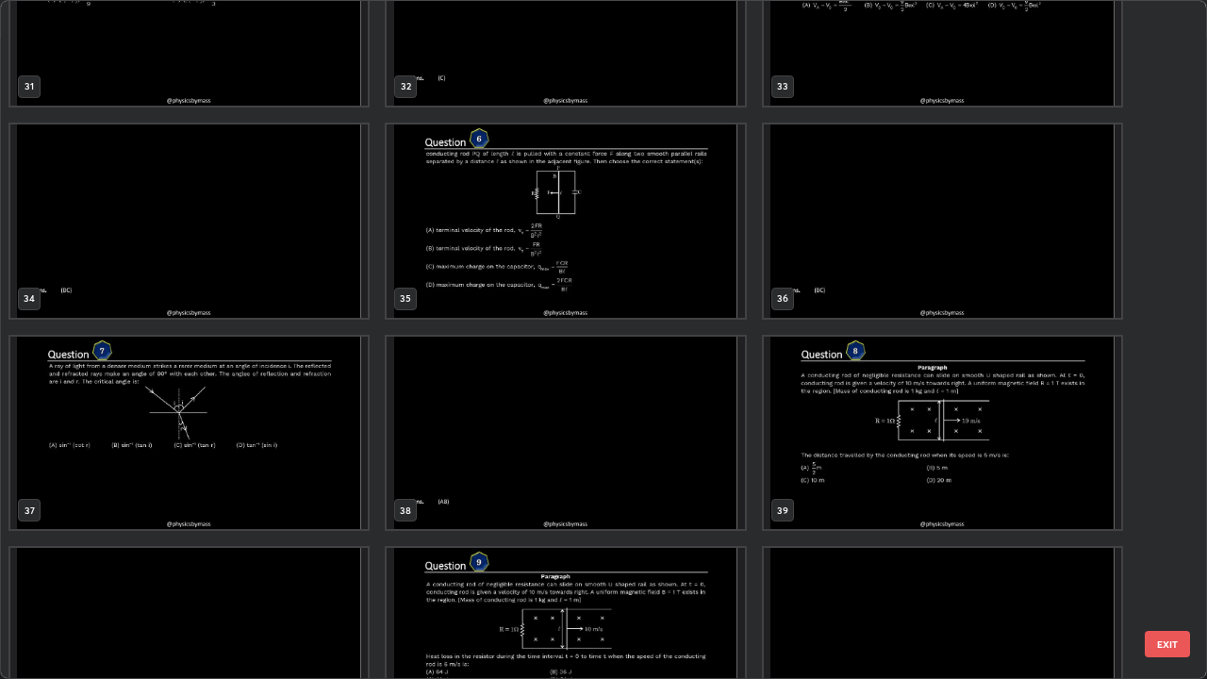
click at [586, 488] on img "grid" at bounding box center [566, 433] width 358 height 193
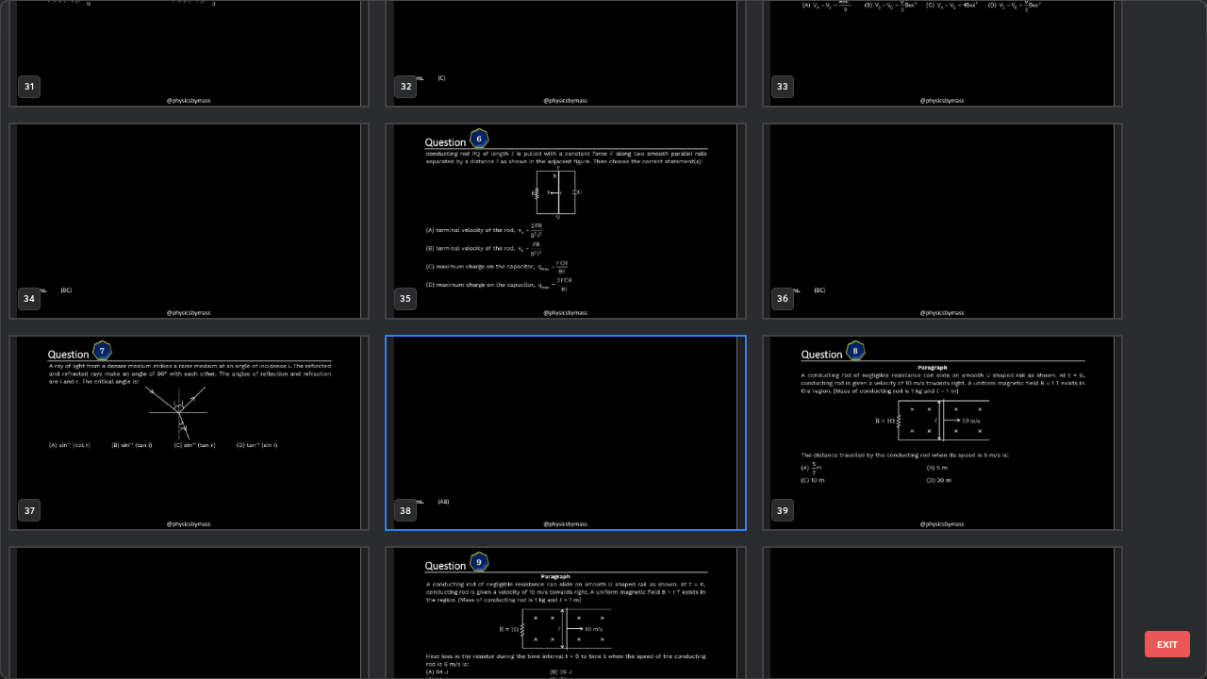
click at [592, 491] on img "grid" at bounding box center [566, 433] width 358 height 193
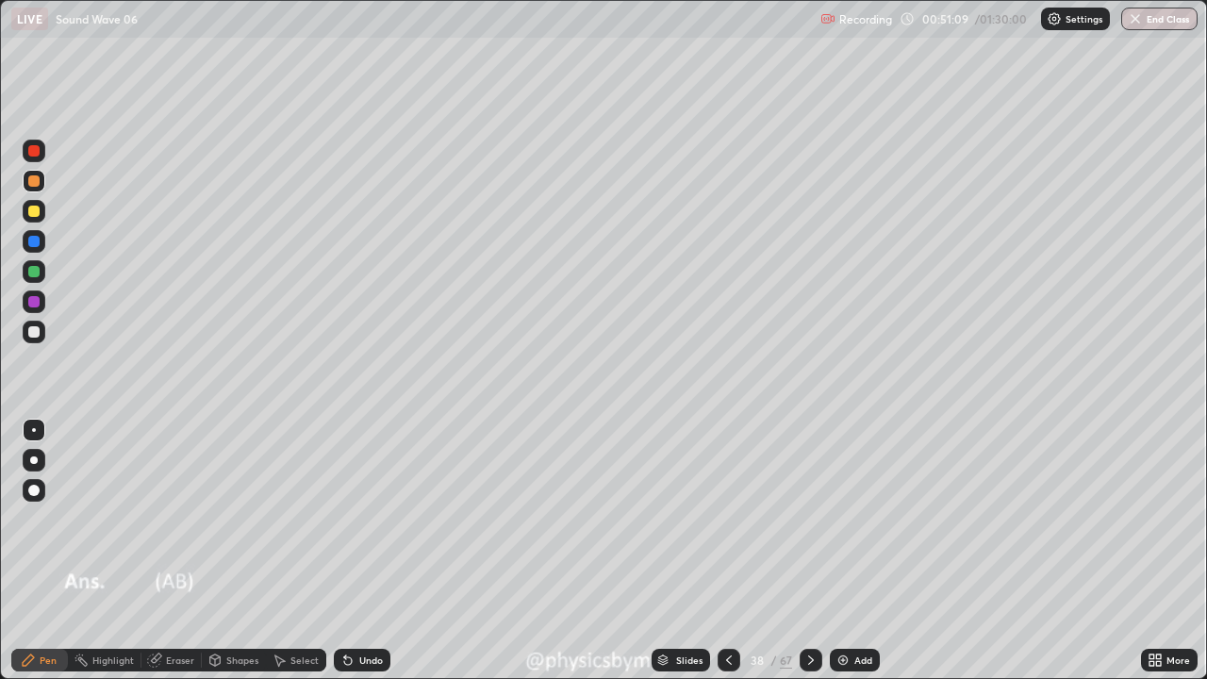
click at [846, 551] on img at bounding box center [843, 660] width 15 height 15
click at [30, 270] on div at bounding box center [33, 271] width 11 height 11
click at [354, 551] on div "Undo" at bounding box center [362, 660] width 57 height 23
click at [359, 551] on div "Undo" at bounding box center [371, 660] width 24 height 9
click at [363, 551] on div "Undo" at bounding box center [362, 660] width 57 height 23
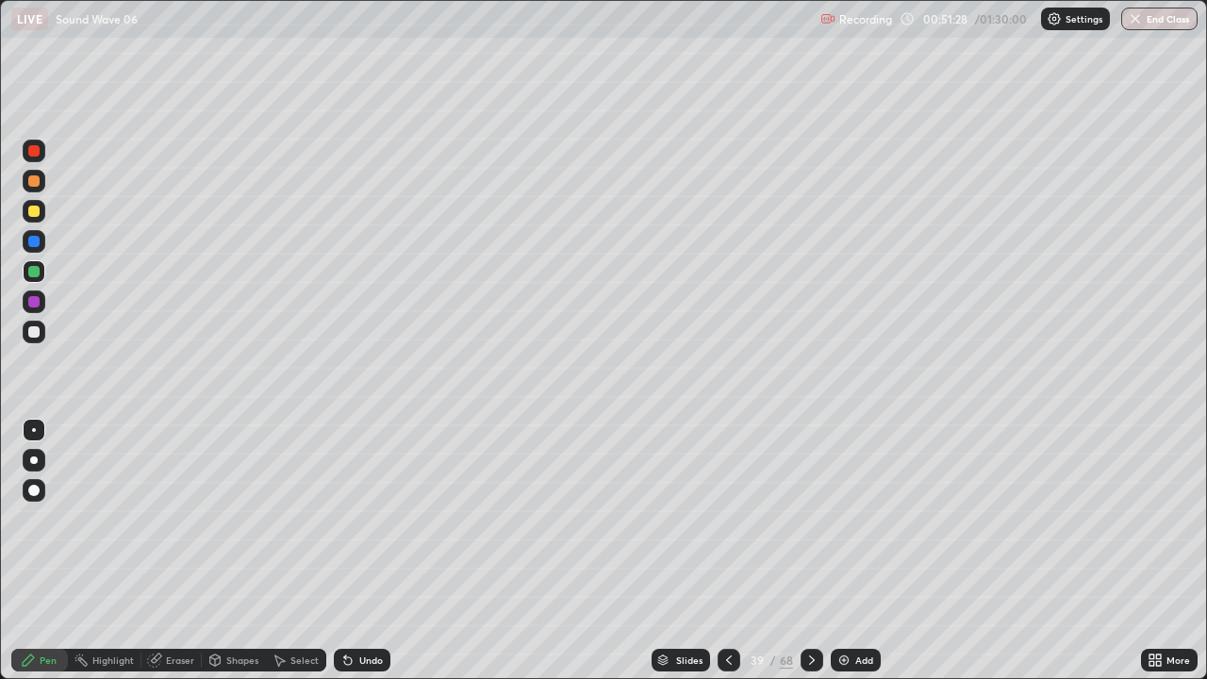
click at [363, 551] on div "Undo" at bounding box center [371, 660] width 24 height 9
click at [370, 551] on div "Undo" at bounding box center [371, 660] width 24 height 9
click at [726, 551] on icon at bounding box center [729, 660] width 15 height 15
click at [810, 551] on icon at bounding box center [812, 660] width 15 height 15
click at [227, 551] on div "Shapes" at bounding box center [242, 660] width 32 height 9
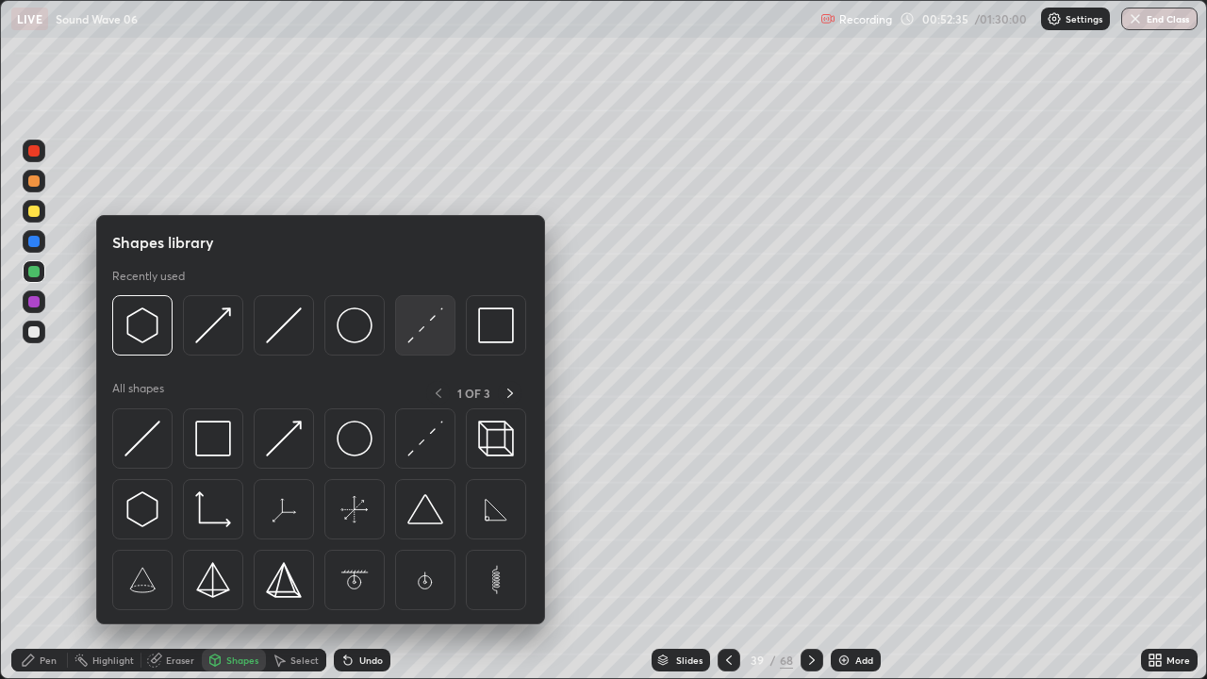
click at [415, 328] on img at bounding box center [426, 326] width 36 height 36
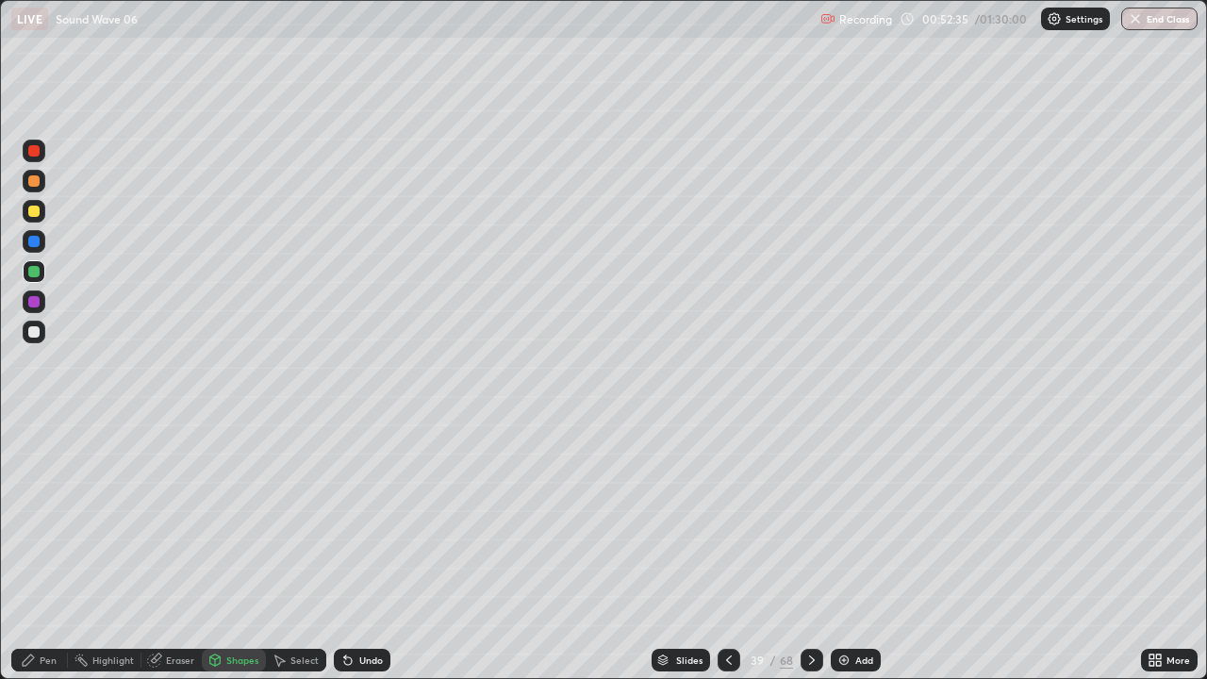
click at [43, 333] on div at bounding box center [34, 332] width 23 height 23
click at [36, 551] on icon at bounding box center [28, 660] width 15 height 15
click at [727, 551] on icon at bounding box center [729, 660] width 15 height 15
click at [810, 551] on icon at bounding box center [812, 660] width 15 height 15
click at [220, 551] on icon at bounding box center [215, 660] width 15 height 15
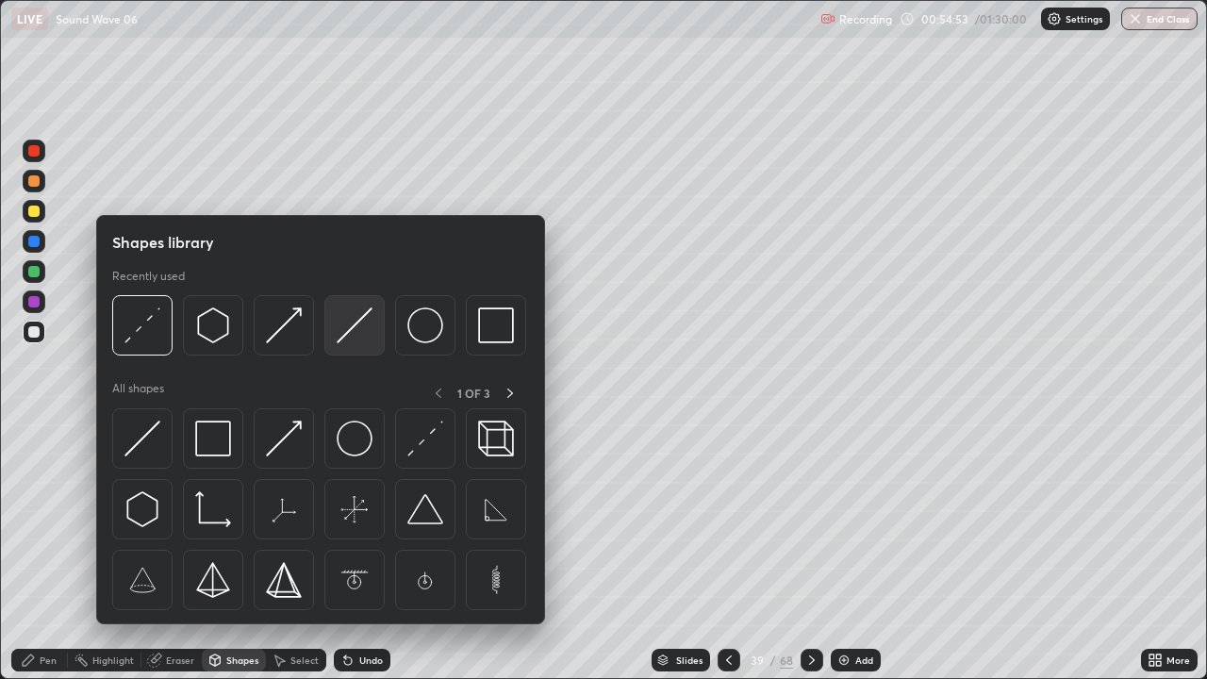
click at [361, 328] on img at bounding box center [355, 326] width 36 height 36
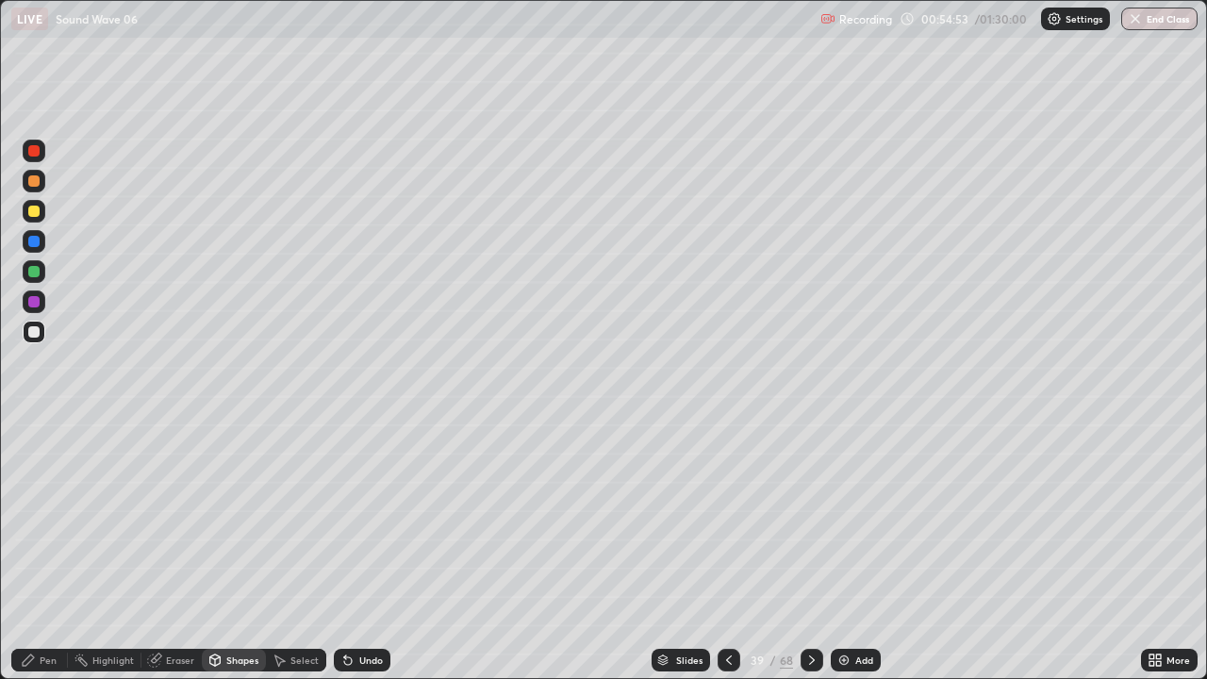
click at [35, 210] on div at bounding box center [33, 211] width 11 height 11
click at [161, 551] on icon at bounding box center [154, 660] width 15 height 15
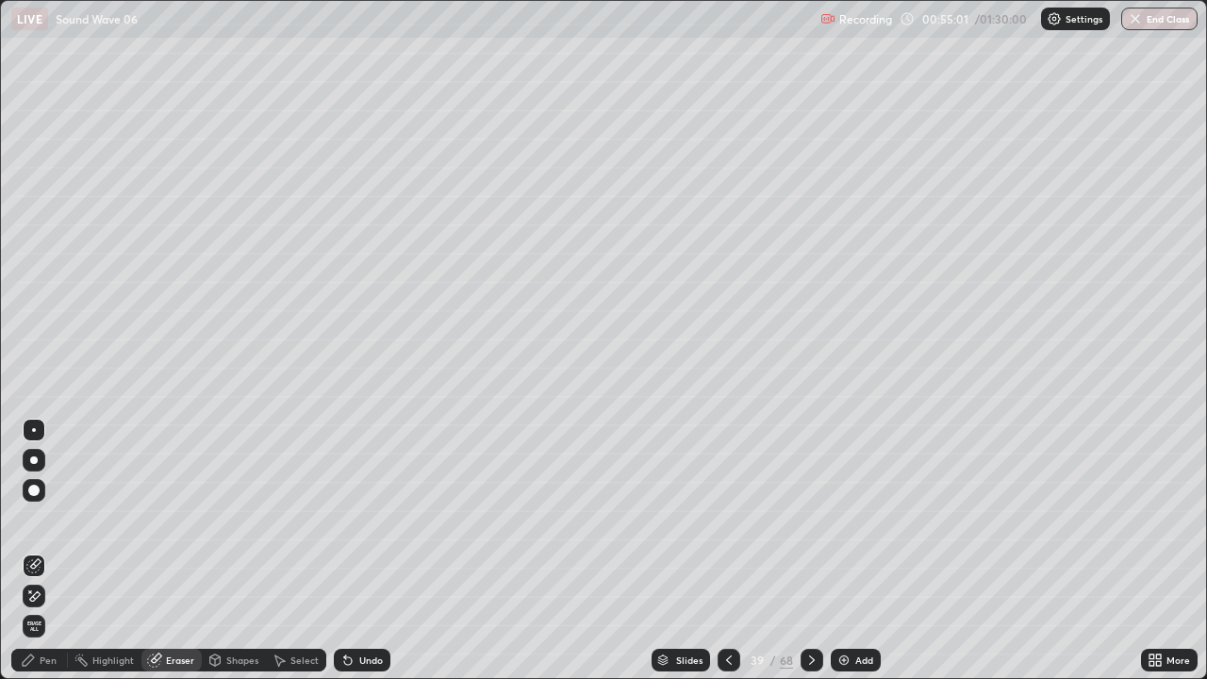
click at [27, 551] on icon at bounding box center [28, 660] width 15 height 15
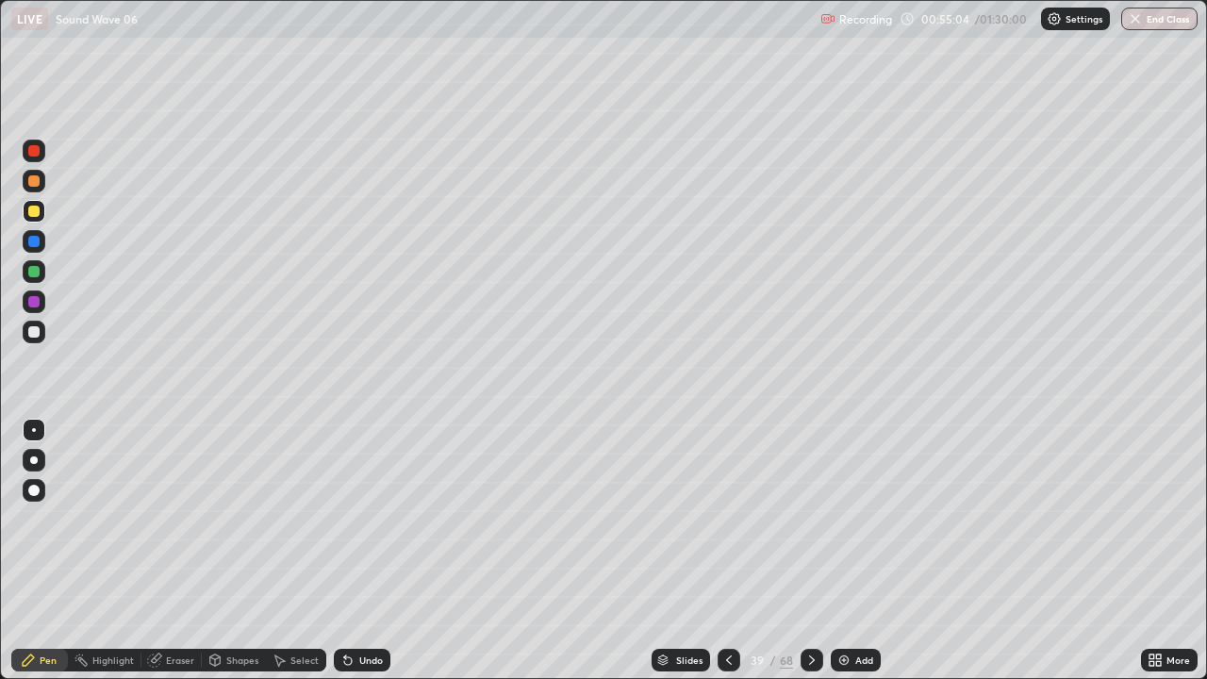
click at [43, 274] on div at bounding box center [34, 271] width 23 height 23
click at [33, 333] on div at bounding box center [33, 331] width 11 height 11
click at [175, 551] on div "Eraser" at bounding box center [180, 660] width 28 height 9
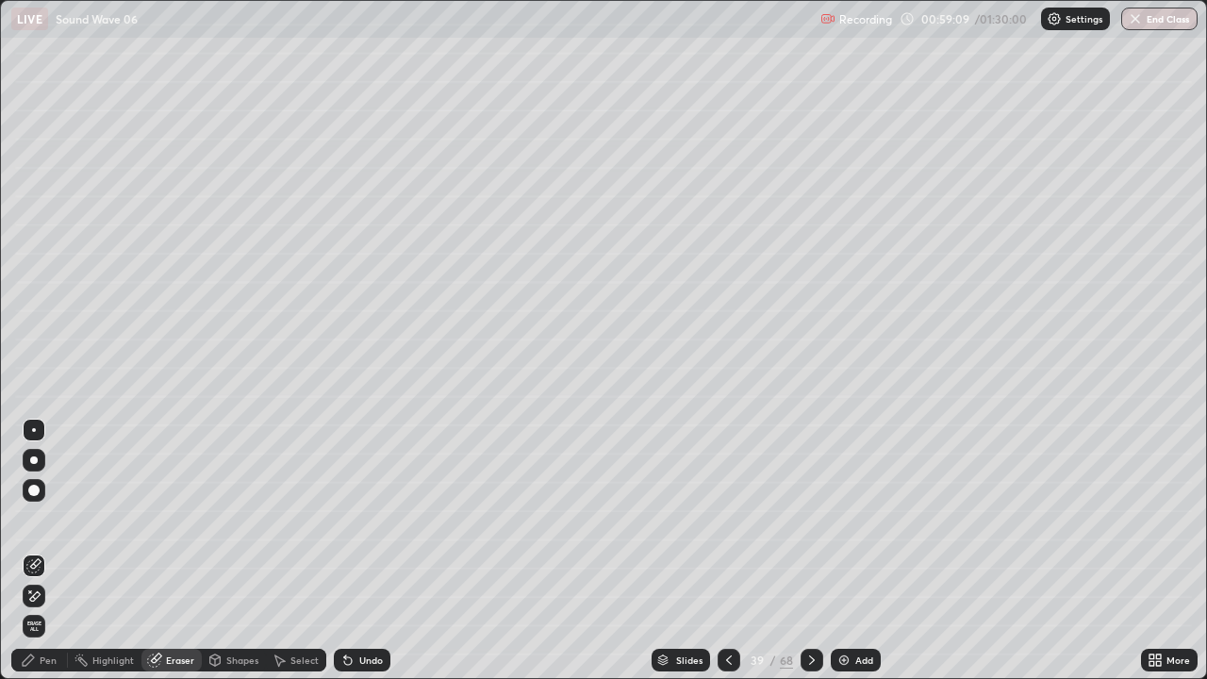
click at [35, 551] on icon at bounding box center [28, 660] width 15 height 15
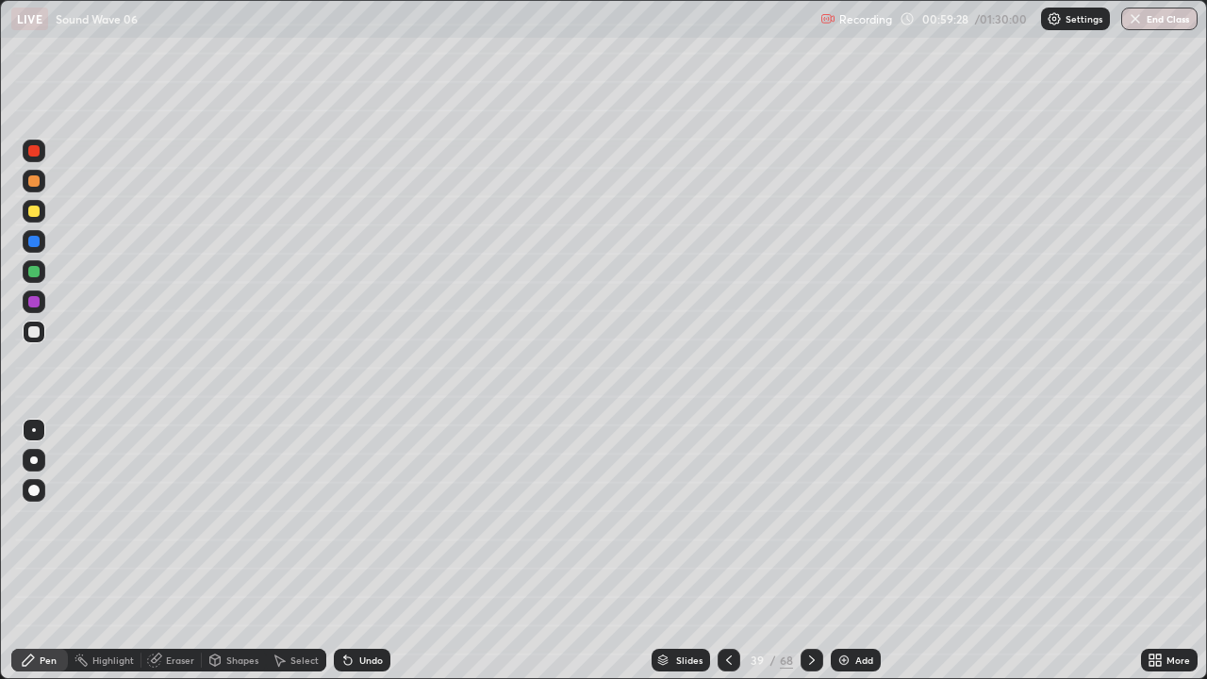
click at [845, 551] on img at bounding box center [844, 660] width 15 height 15
click at [724, 551] on icon at bounding box center [729, 660] width 15 height 15
click at [809, 551] on icon at bounding box center [812, 660] width 15 height 15
click at [345, 551] on icon at bounding box center [348, 662] width 8 height 8
click at [372, 551] on div "Undo" at bounding box center [371, 660] width 24 height 9
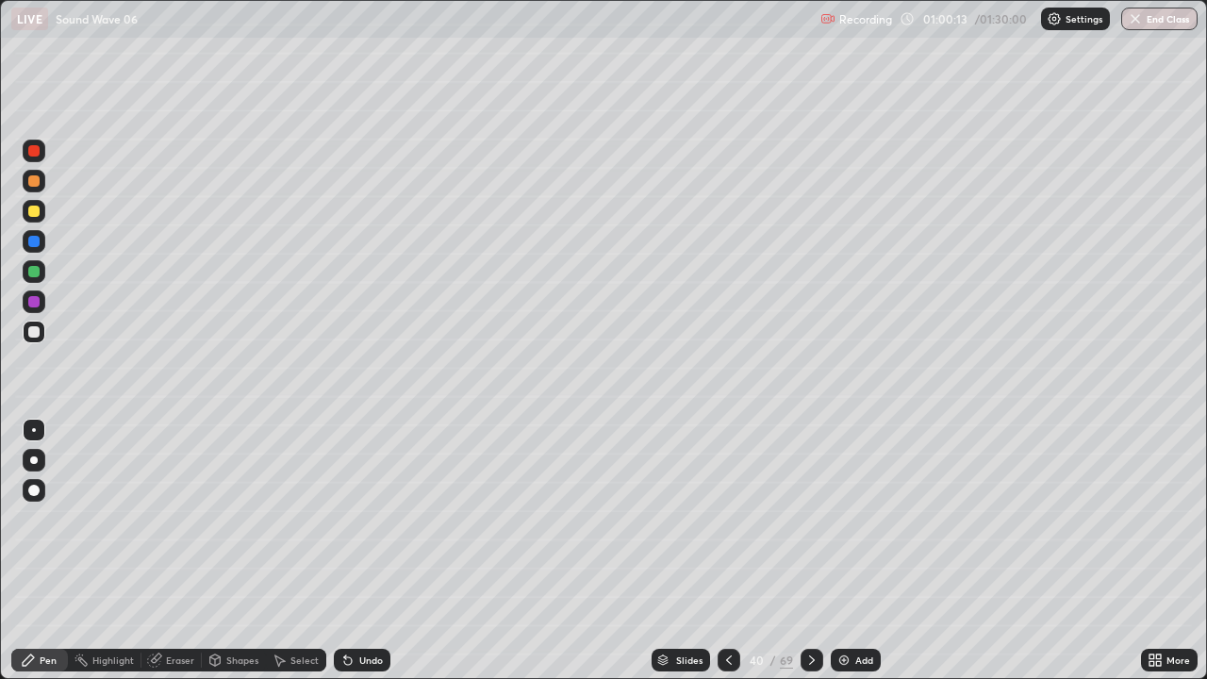
click at [355, 551] on div "Undo" at bounding box center [362, 660] width 57 height 23
click at [359, 551] on div "Undo" at bounding box center [371, 660] width 24 height 9
click at [363, 551] on div "Undo" at bounding box center [371, 660] width 24 height 9
click at [365, 551] on div "Undo" at bounding box center [371, 660] width 24 height 9
click at [727, 551] on icon at bounding box center [729, 660] width 15 height 15
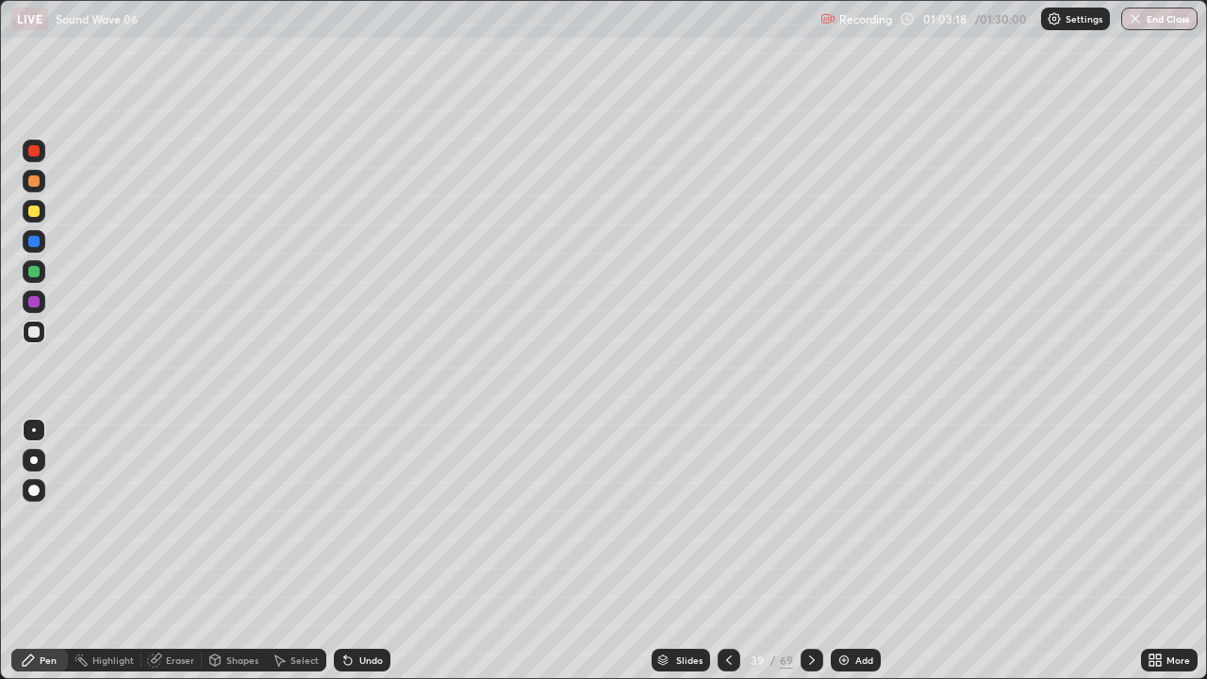
click at [809, 551] on icon at bounding box center [812, 660] width 15 height 15
click at [853, 551] on div "Add" at bounding box center [856, 660] width 50 height 23
click at [41, 276] on div at bounding box center [34, 271] width 23 height 23
click at [233, 551] on div "Shapes" at bounding box center [234, 660] width 64 height 23
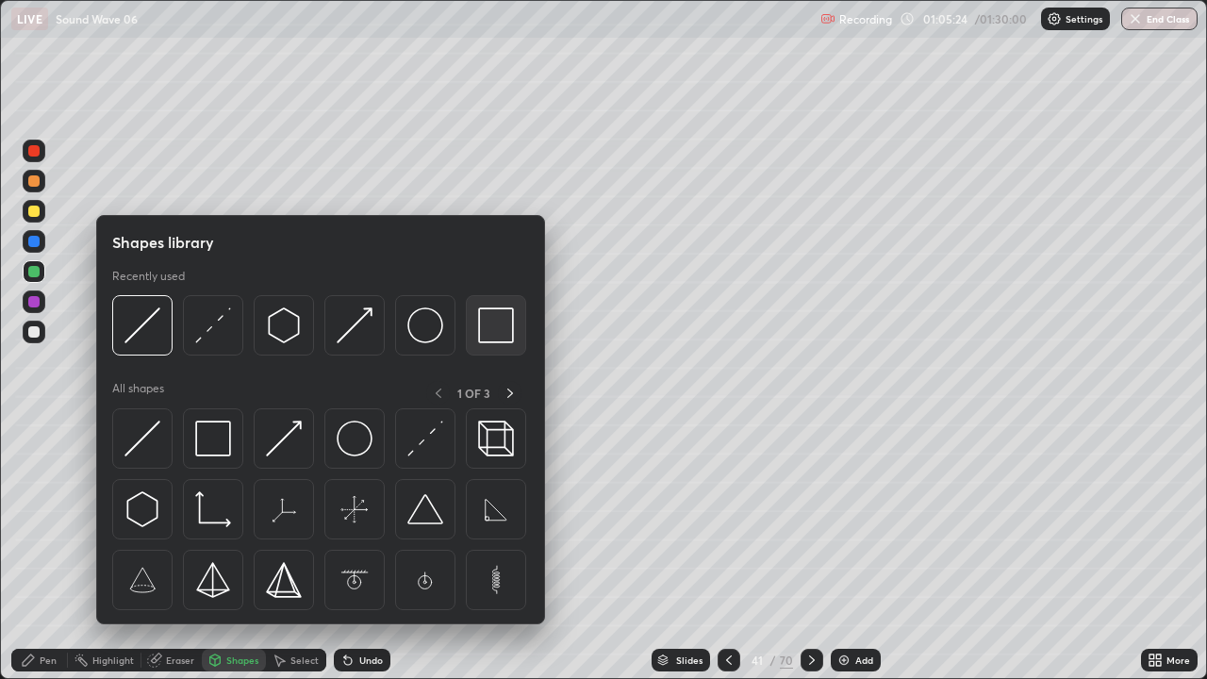
click at [484, 333] on img at bounding box center [496, 326] width 36 height 36
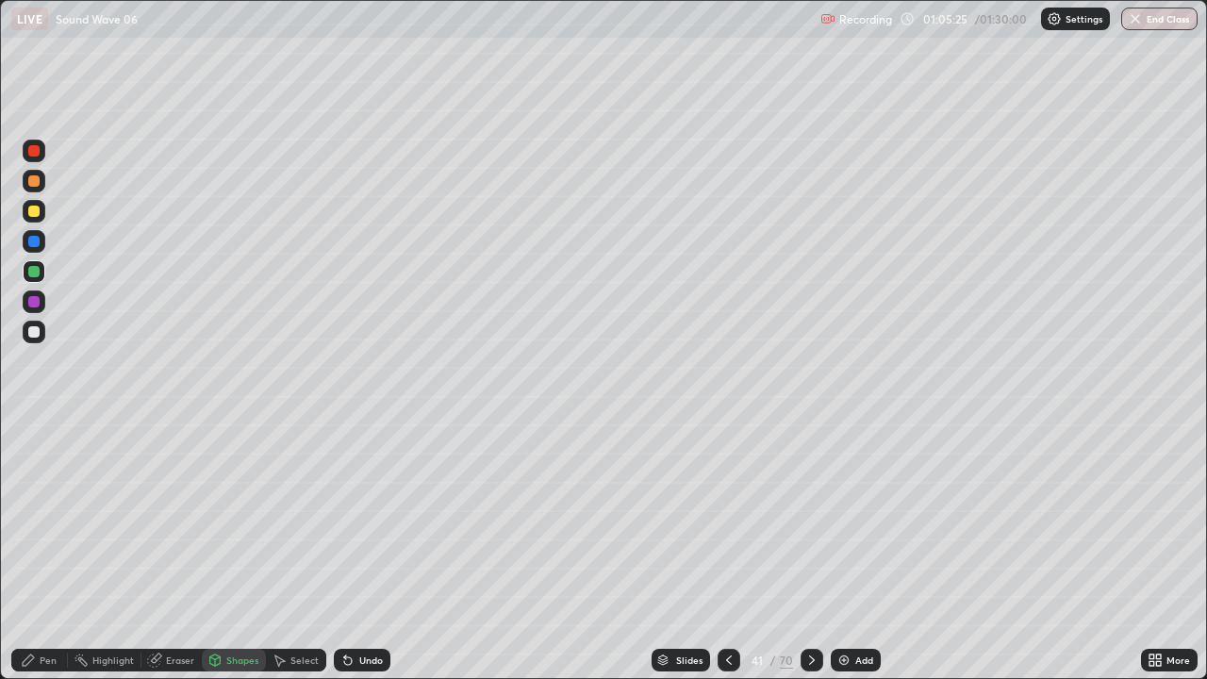
click at [35, 213] on div at bounding box center [33, 211] width 11 height 11
click at [172, 551] on div "Eraser" at bounding box center [180, 660] width 28 height 9
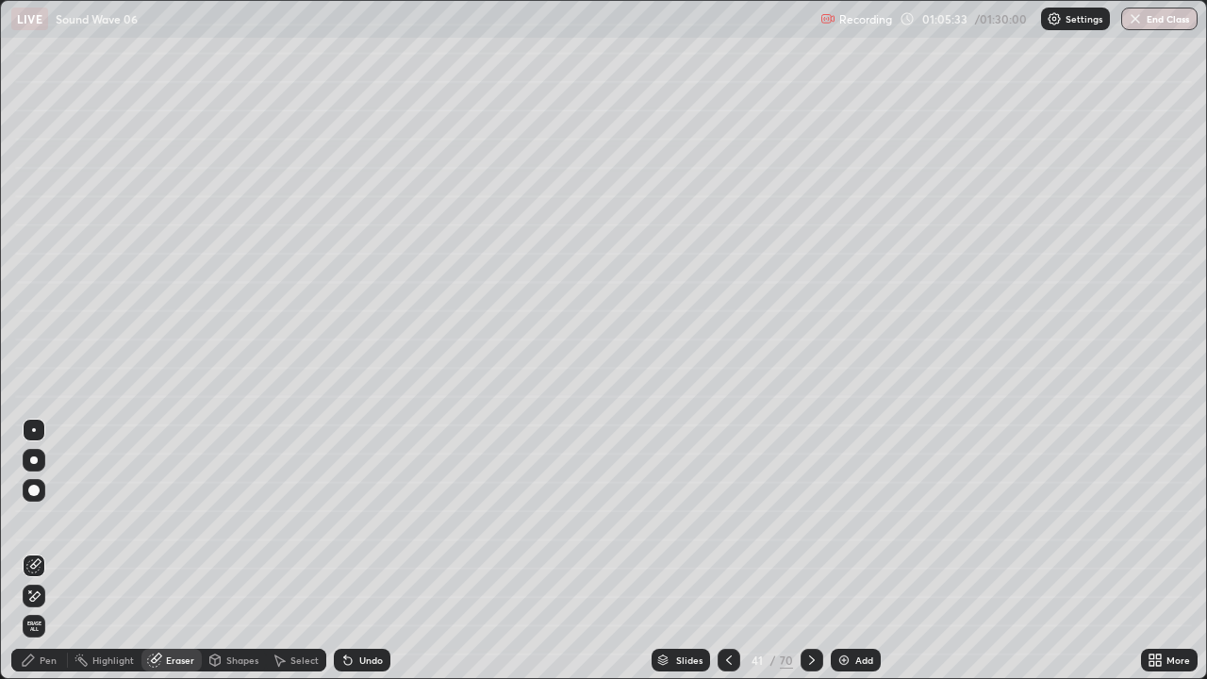
click at [39, 551] on div "Pen" at bounding box center [39, 660] width 57 height 23
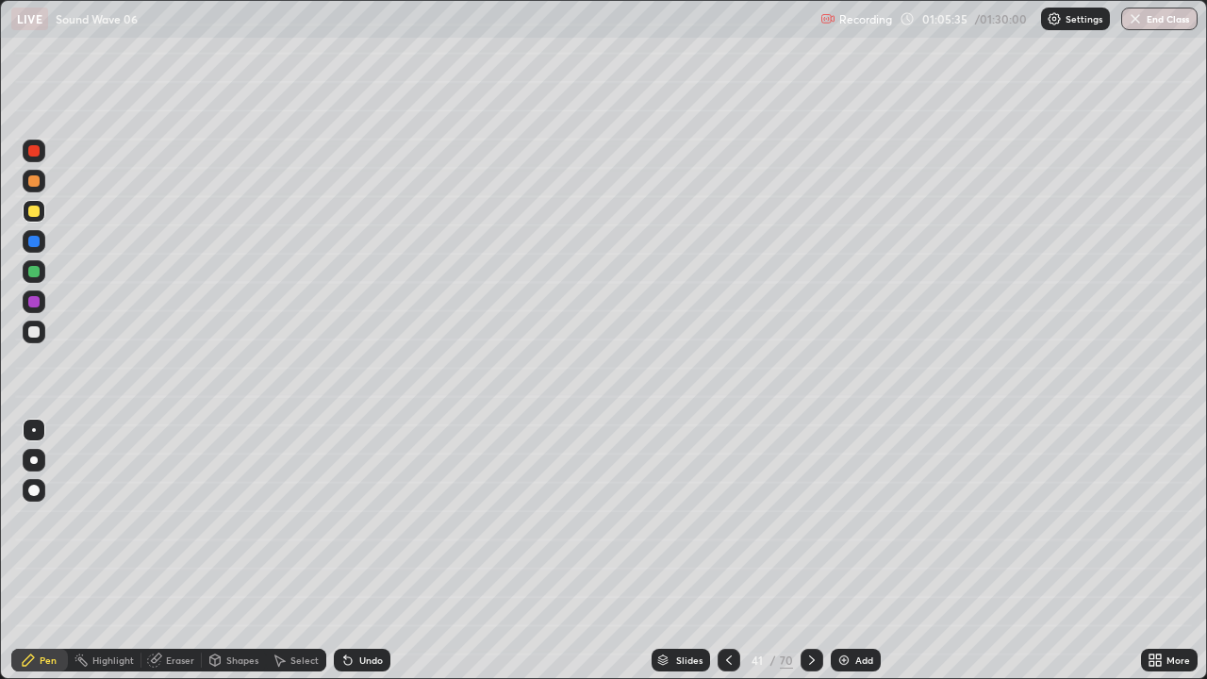
click at [36, 273] on div at bounding box center [33, 271] width 11 height 11
click at [175, 551] on div "Eraser" at bounding box center [180, 660] width 28 height 9
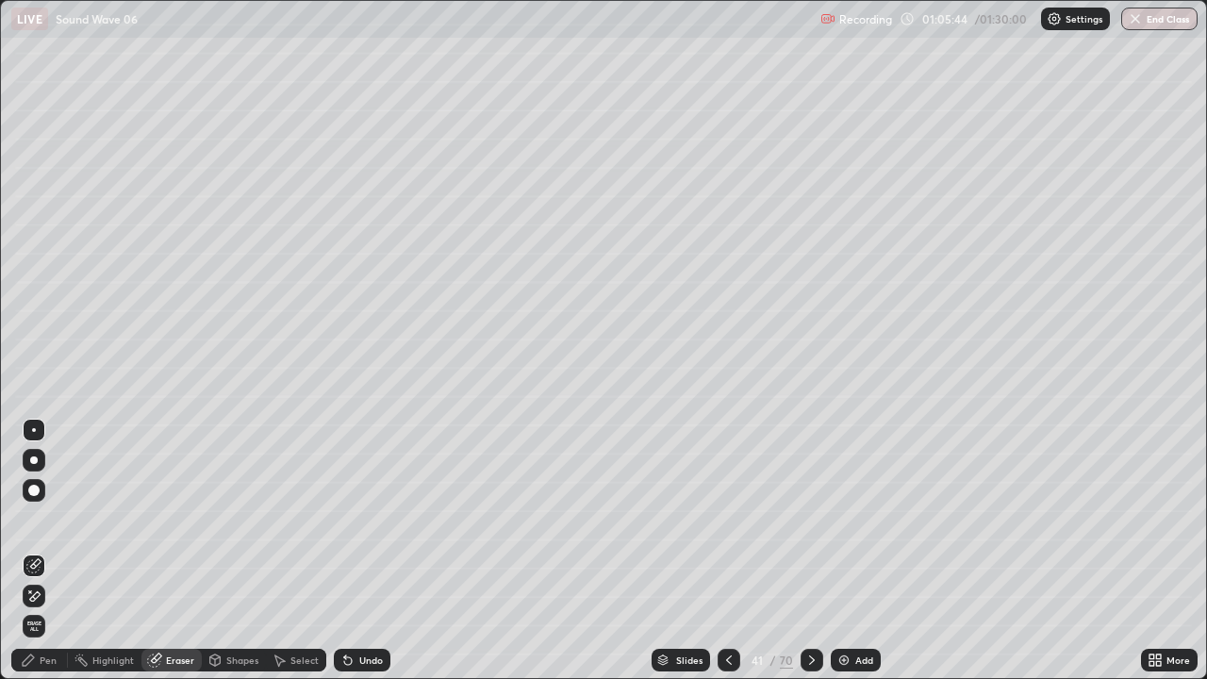
click at [30, 551] on icon at bounding box center [28, 660] width 11 height 11
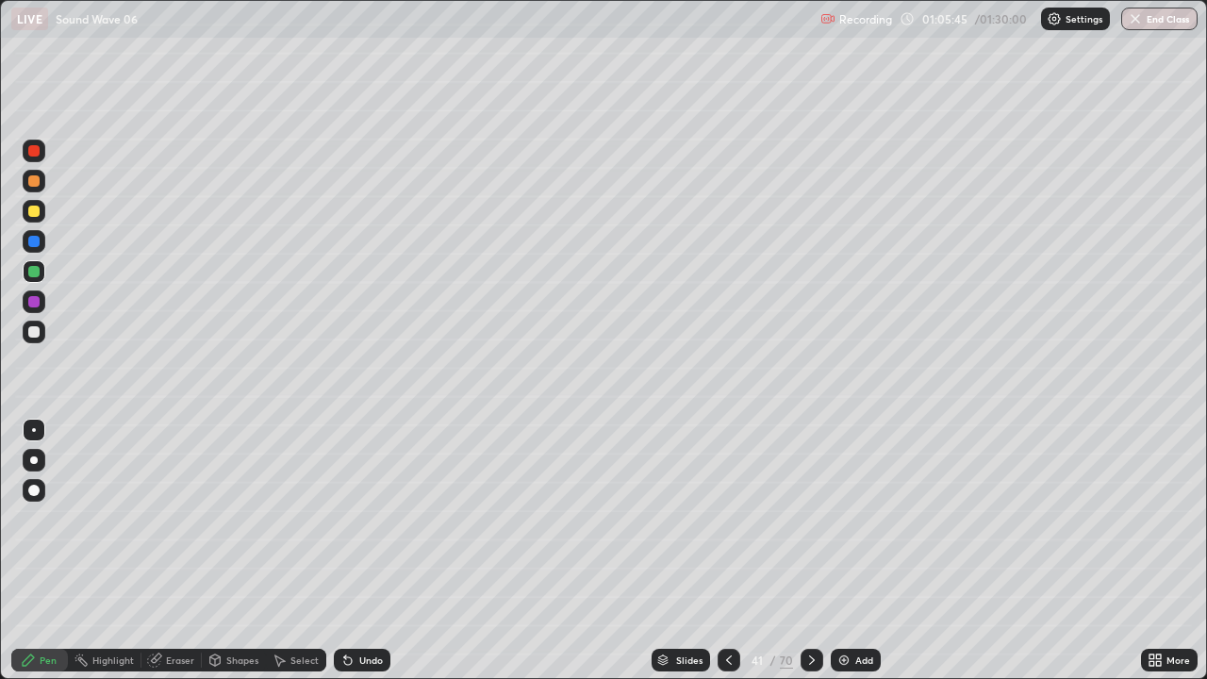
click at [51, 551] on div "Pen" at bounding box center [48, 660] width 17 height 9
click at [724, 551] on icon at bounding box center [729, 660] width 15 height 15
click at [723, 551] on icon at bounding box center [729, 660] width 15 height 15
click at [809, 551] on icon at bounding box center [812, 660] width 15 height 15
click at [808, 551] on icon at bounding box center [812, 660] width 15 height 15
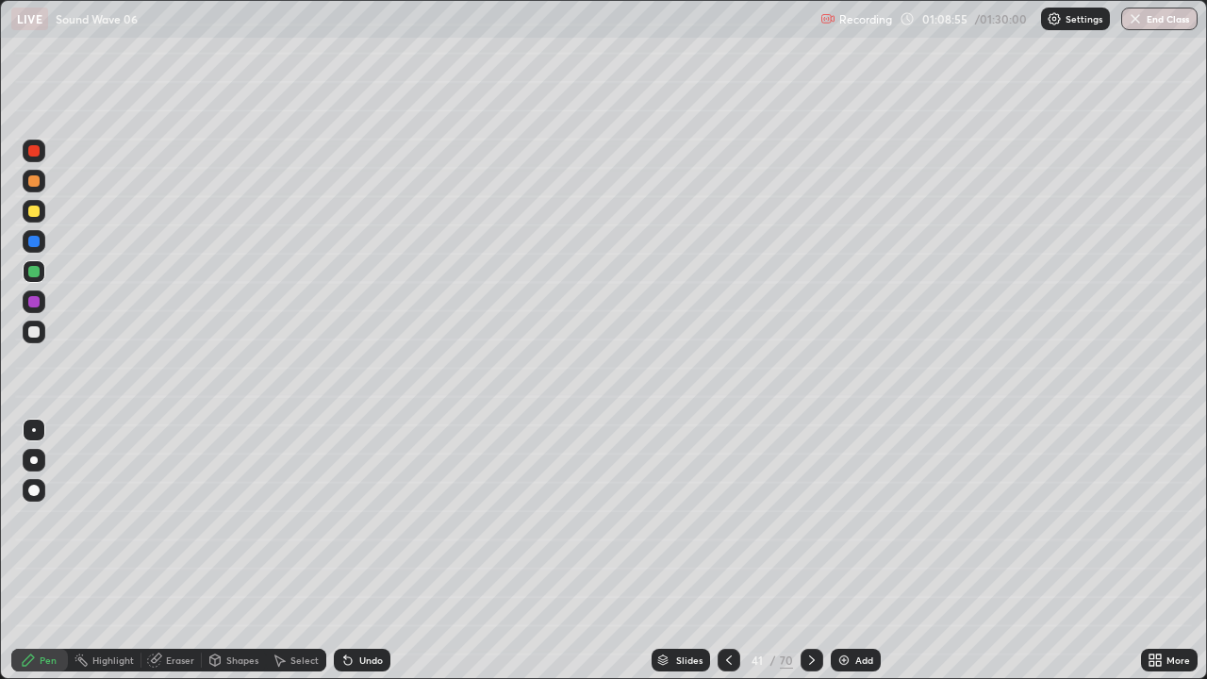
click at [42, 330] on div at bounding box center [34, 332] width 23 height 23
click at [38, 211] on div at bounding box center [33, 211] width 11 height 11
click at [39, 329] on div at bounding box center [33, 331] width 11 height 11
click at [348, 551] on icon at bounding box center [348, 662] width 8 height 8
click at [349, 551] on icon at bounding box center [348, 662] width 8 height 8
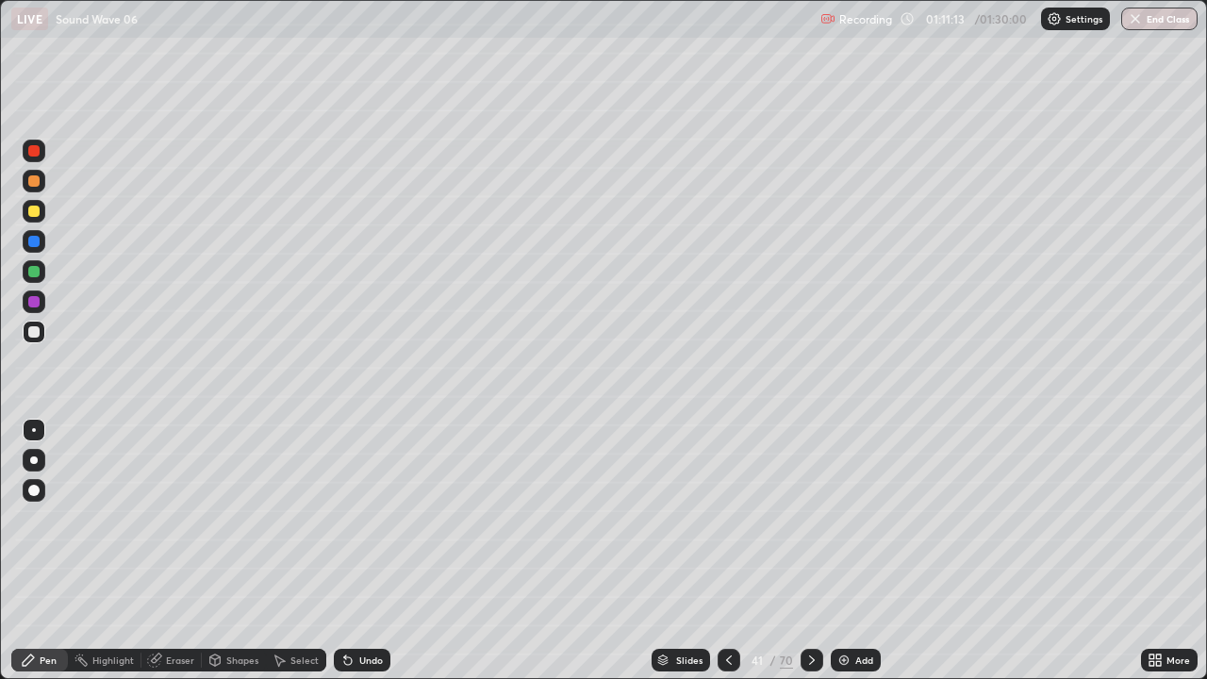
click at [356, 551] on div "Undo" at bounding box center [362, 660] width 57 height 23
click at [369, 551] on div "Undo" at bounding box center [371, 660] width 24 height 9
click at [365, 551] on div "Undo" at bounding box center [371, 660] width 24 height 9
click at [356, 551] on div "Undo" at bounding box center [362, 660] width 57 height 23
click at [771, 551] on div "/" at bounding box center [774, 660] width 6 height 11
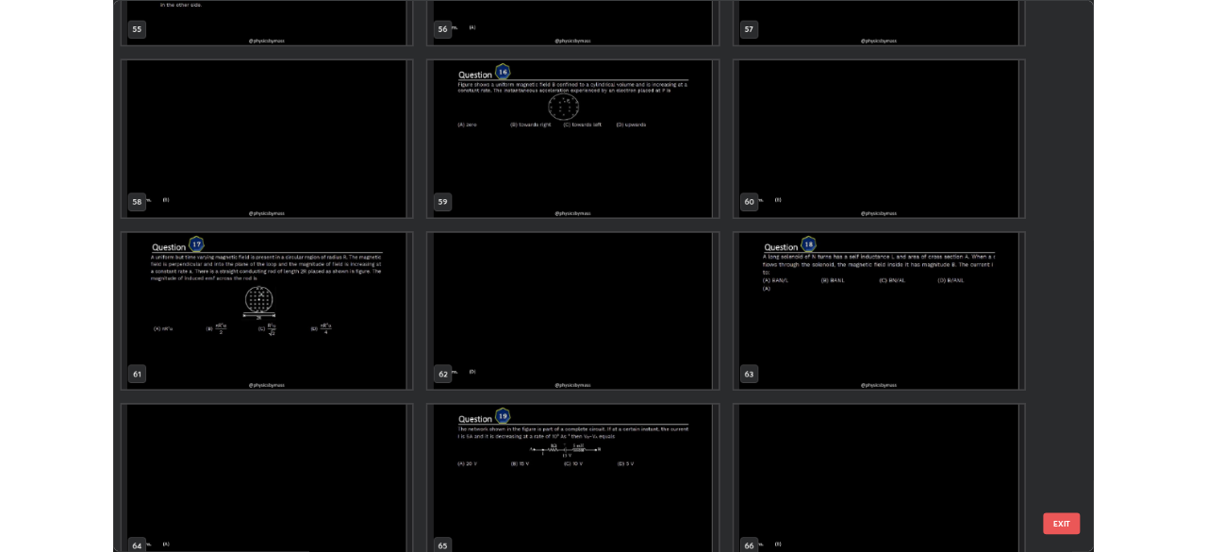
scroll to position [4408, 0]
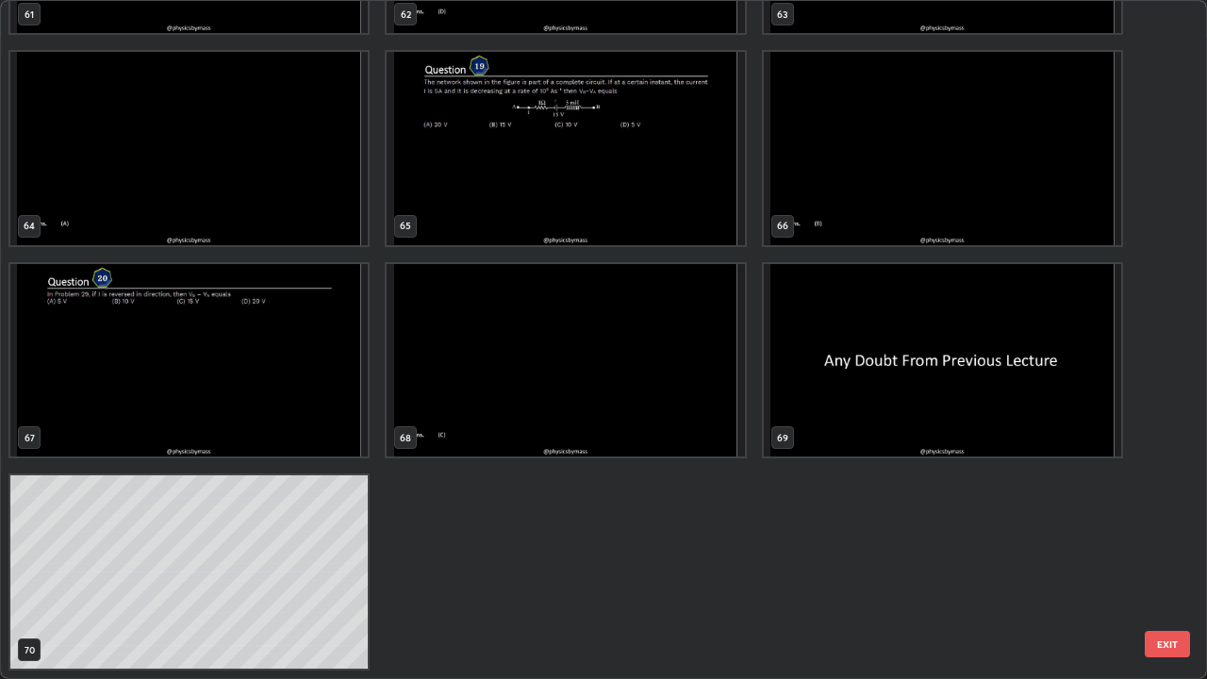
click at [853, 409] on img "grid" at bounding box center [943, 360] width 358 height 193
click at [854, 413] on img "grid" at bounding box center [943, 360] width 358 height 193
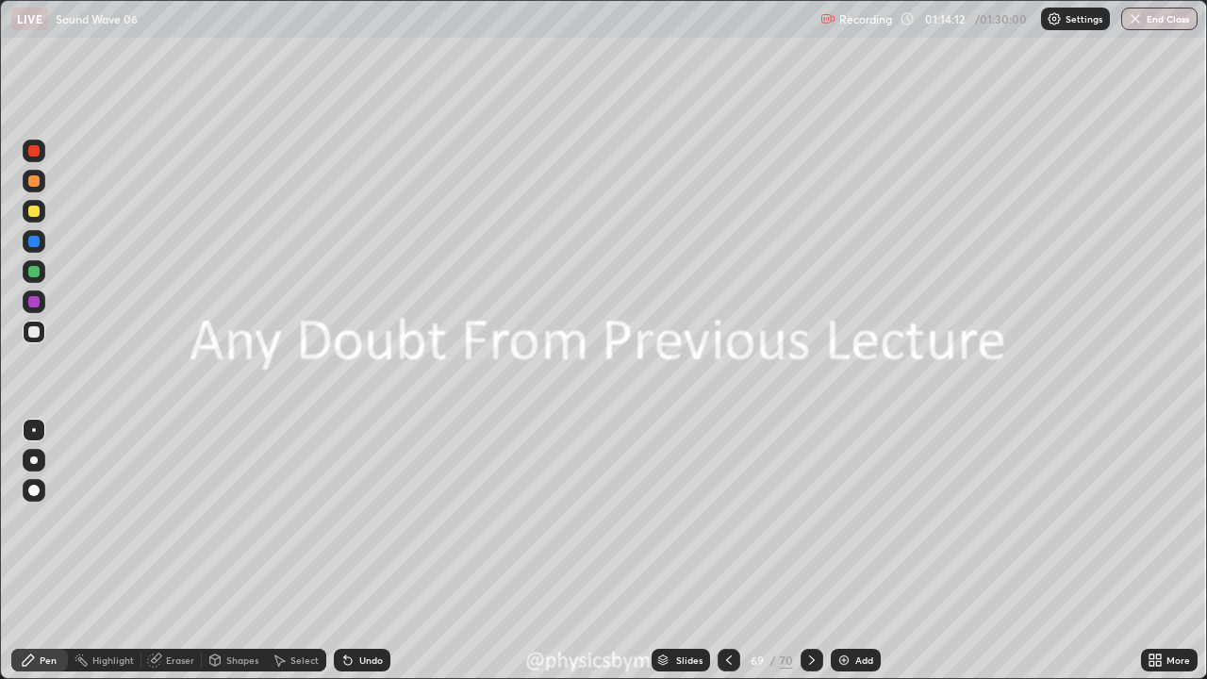
click at [809, 551] on icon at bounding box center [812, 660] width 15 height 15
click at [856, 551] on div "Add" at bounding box center [865, 660] width 18 height 9
click at [35, 188] on div at bounding box center [34, 181] width 23 height 23
click at [35, 340] on div at bounding box center [34, 332] width 23 height 23
click at [35, 269] on div at bounding box center [33, 271] width 11 height 11
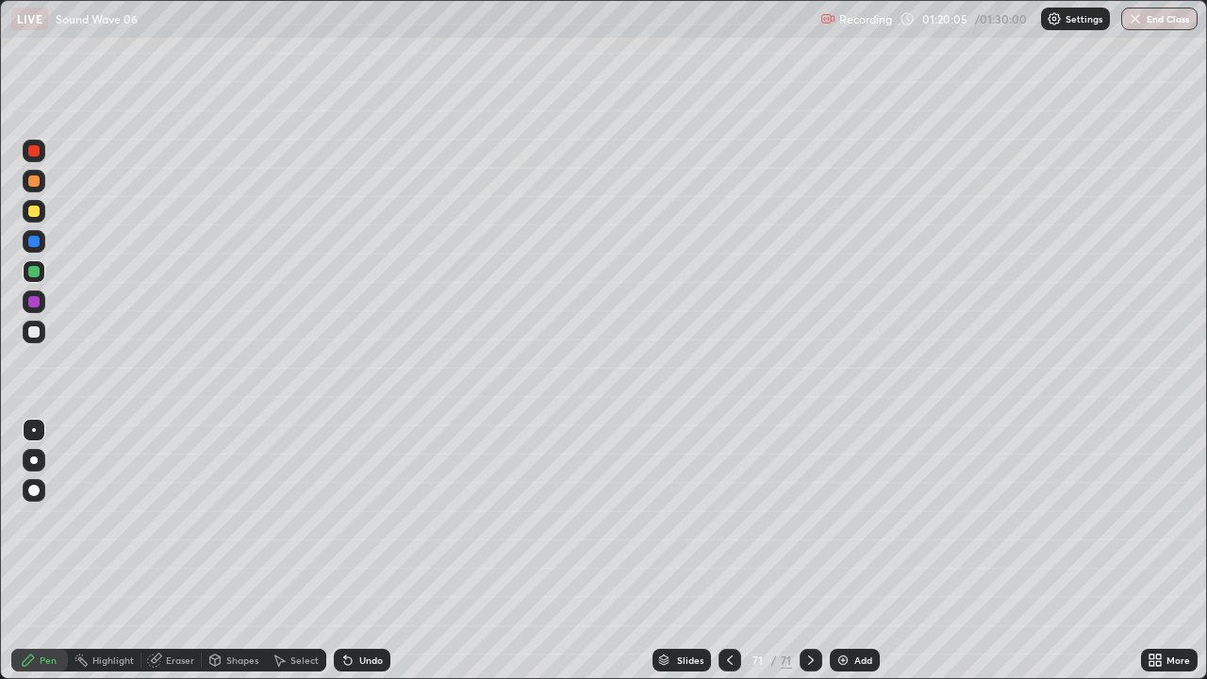
click at [35, 211] on div at bounding box center [33, 211] width 11 height 11
click at [235, 551] on div "Shapes" at bounding box center [242, 660] width 32 height 9
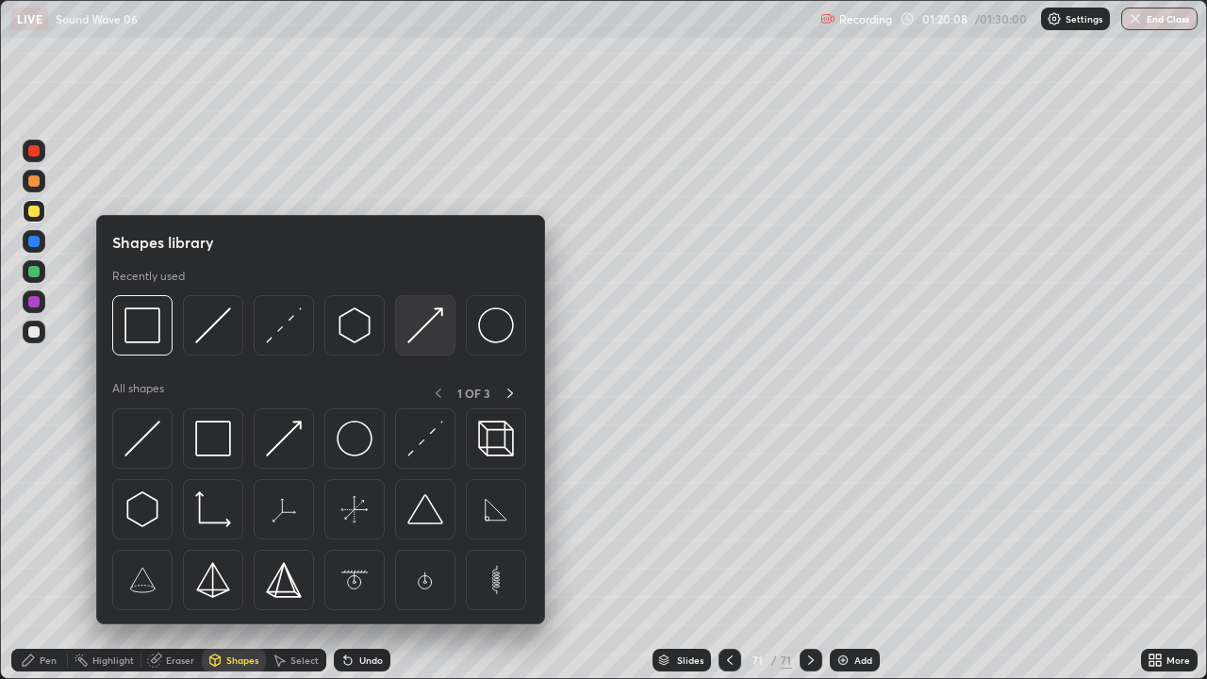
click at [421, 336] on img at bounding box center [426, 326] width 36 height 36
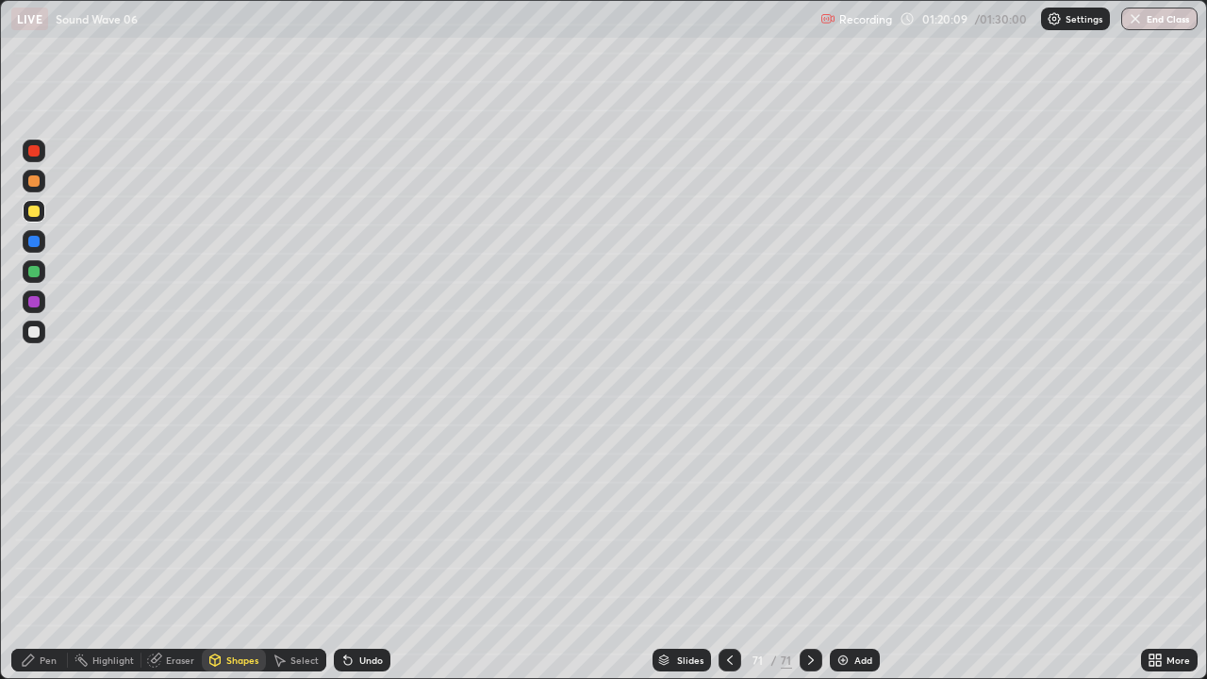
click at [33, 279] on div at bounding box center [34, 271] width 23 height 23
click at [52, 551] on div "Pen" at bounding box center [48, 660] width 17 height 9
click at [41, 329] on div at bounding box center [34, 332] width 23 height 23
click at [239, 551] on div "Shapes" at bounding box center [242, 660] width 32 height 9
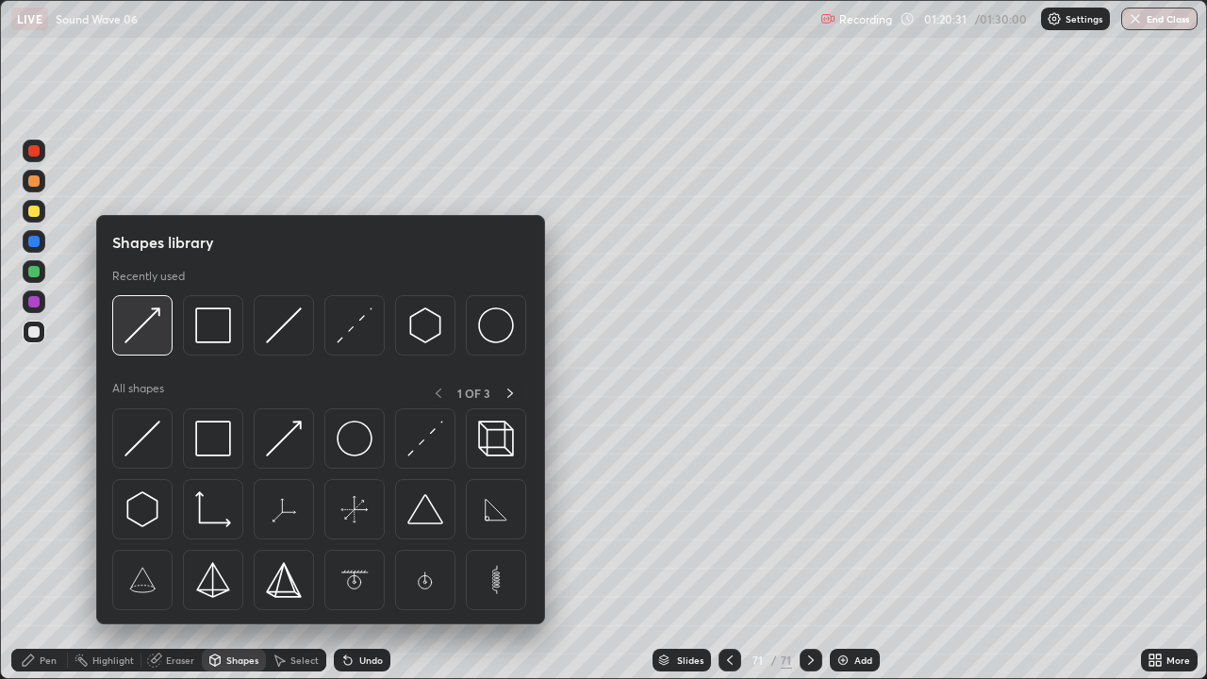
click at [149, 341] on img at bounding box center [143, 326] width 36 height 36
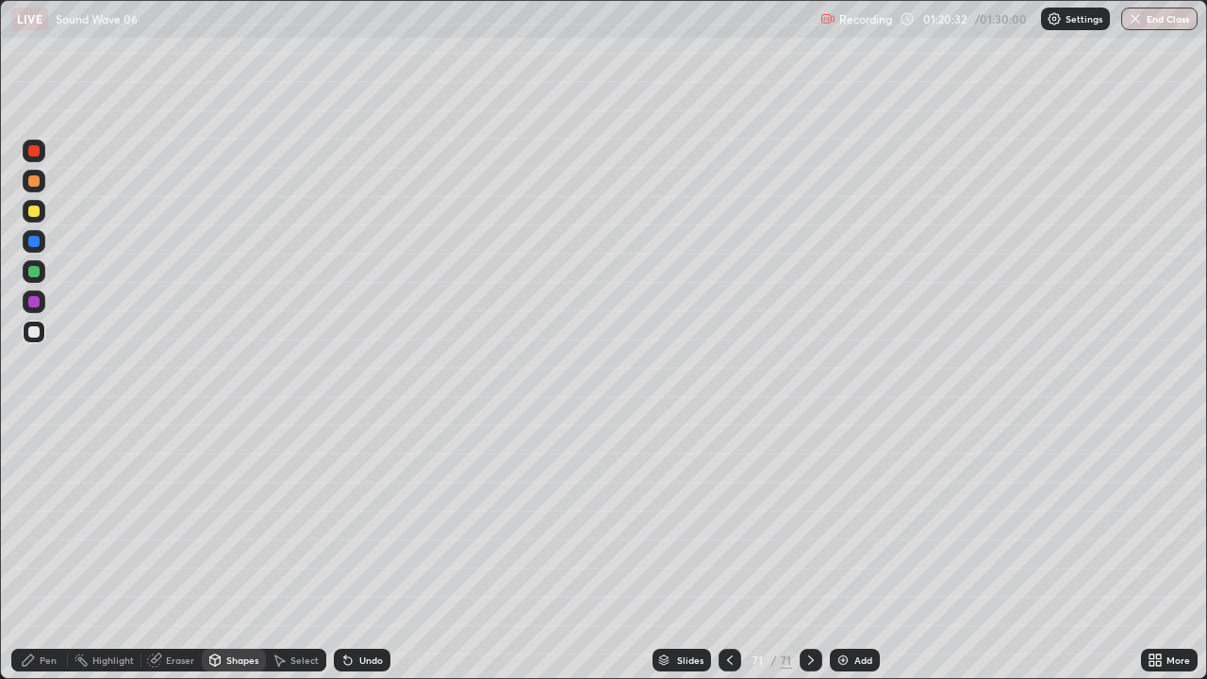
click at [41, 274] on div at bounding box center [34, 271] width 23 height 23
click at [42, 551] on div "Pen" at bounding box center [39, 660] width 57 height 23
click at [29, 331] on div at bounding box center [33, 331] width 11 height 11
click at [156, 551] on div "Eraser" at bounding box center [172, 660] width 60 height 23
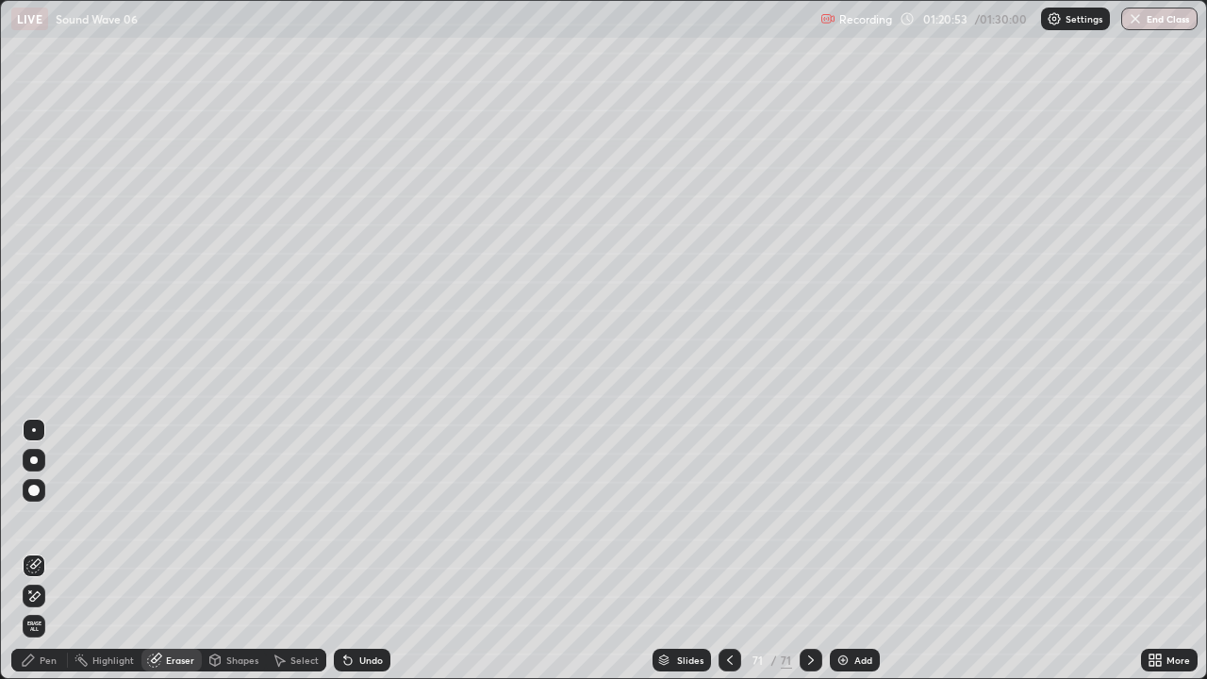
click at [43, 551] on div "Pen" at bounding box center [48, 660] width 17 height 9
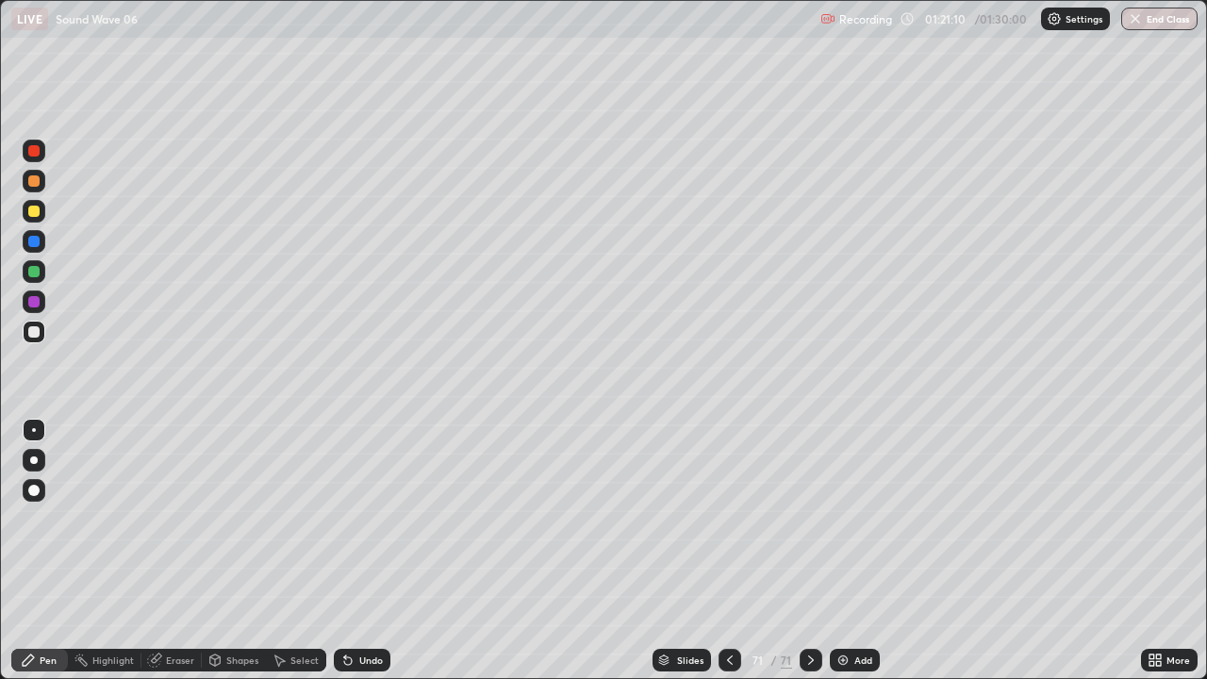
click at [301, 551] on div "Select" at bounding box center [305, 660] width 28 height 9
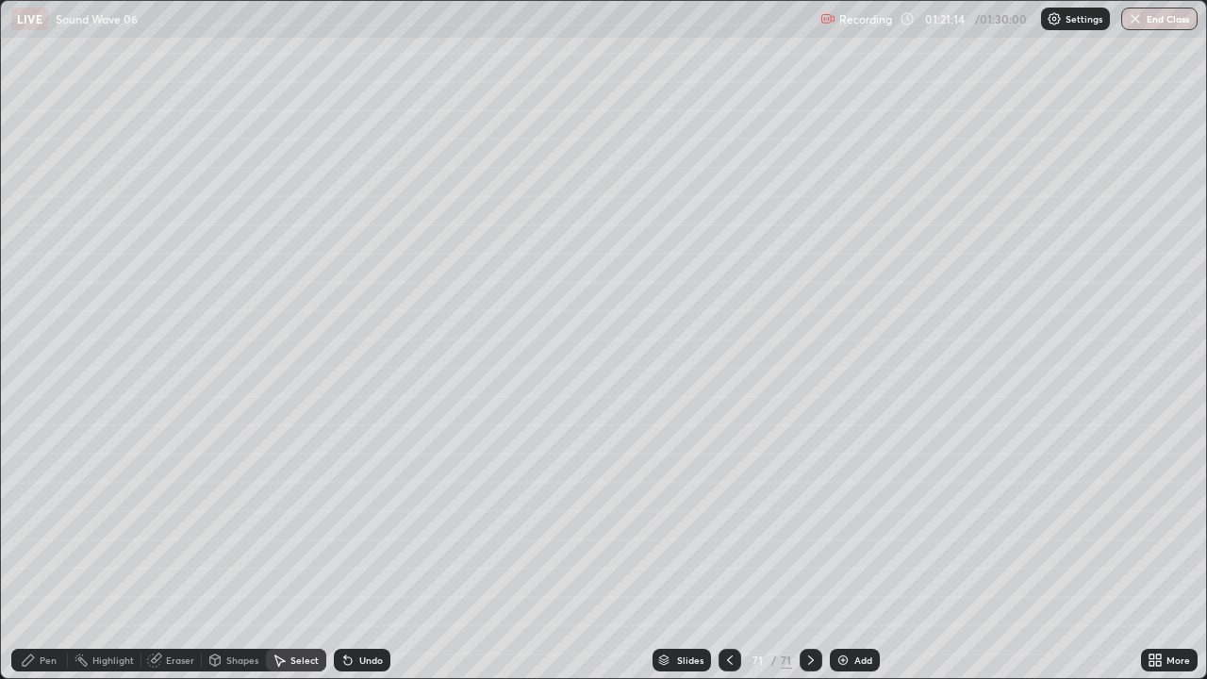
click at [218, 551] on icon at bounding box center [215, 660] width 10 height 11
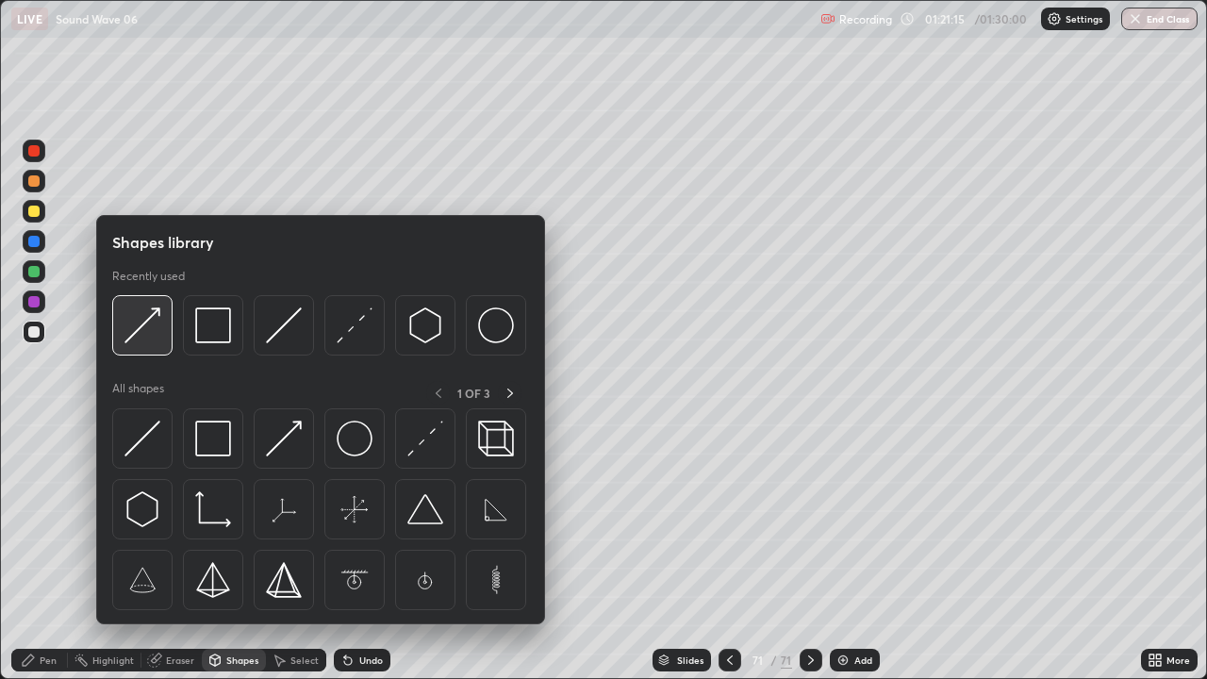
click at [147, 331] on img at bounding box center [143, 326] width 36 height 36
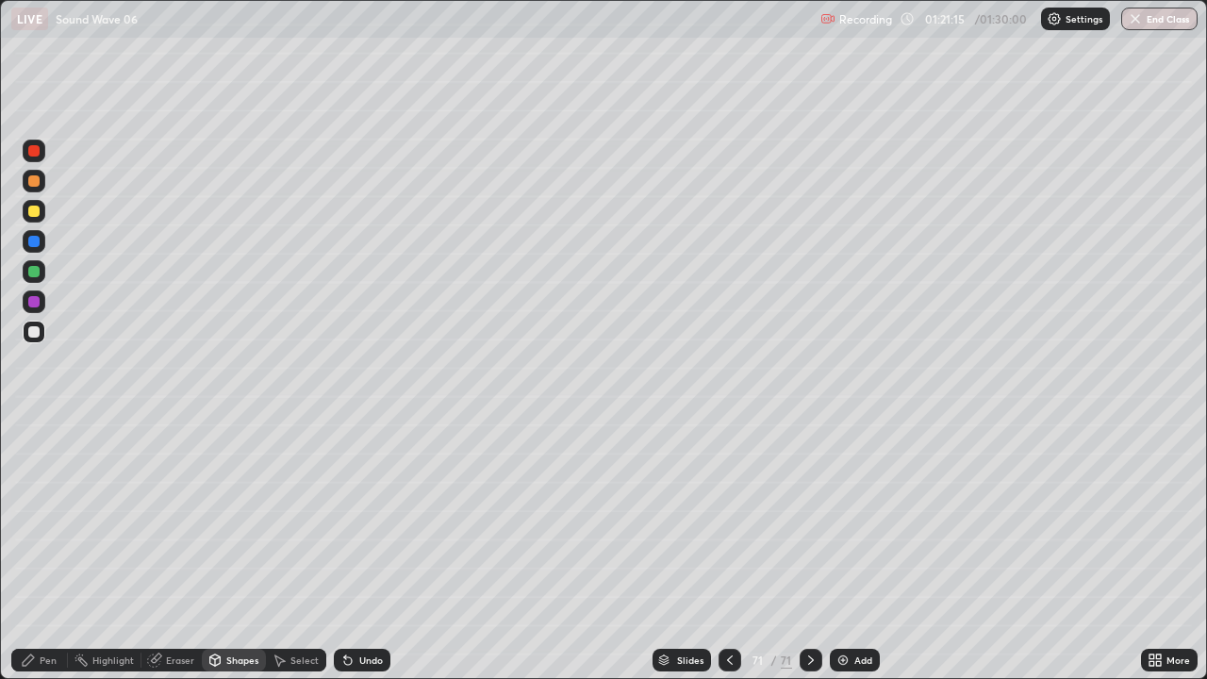
click at [36, 273] on div at bounding box center [33, 271] width 11 height 11
click at [47, 551] on div "Pen" at bounding box center [48, 660] width 17 height 9
click at [38, 335] on div at bounding box center [33, 331] width 11 height 11
click at [233, 551] on div "Shapes" at bounding box center [234, 660] width 64 height 23
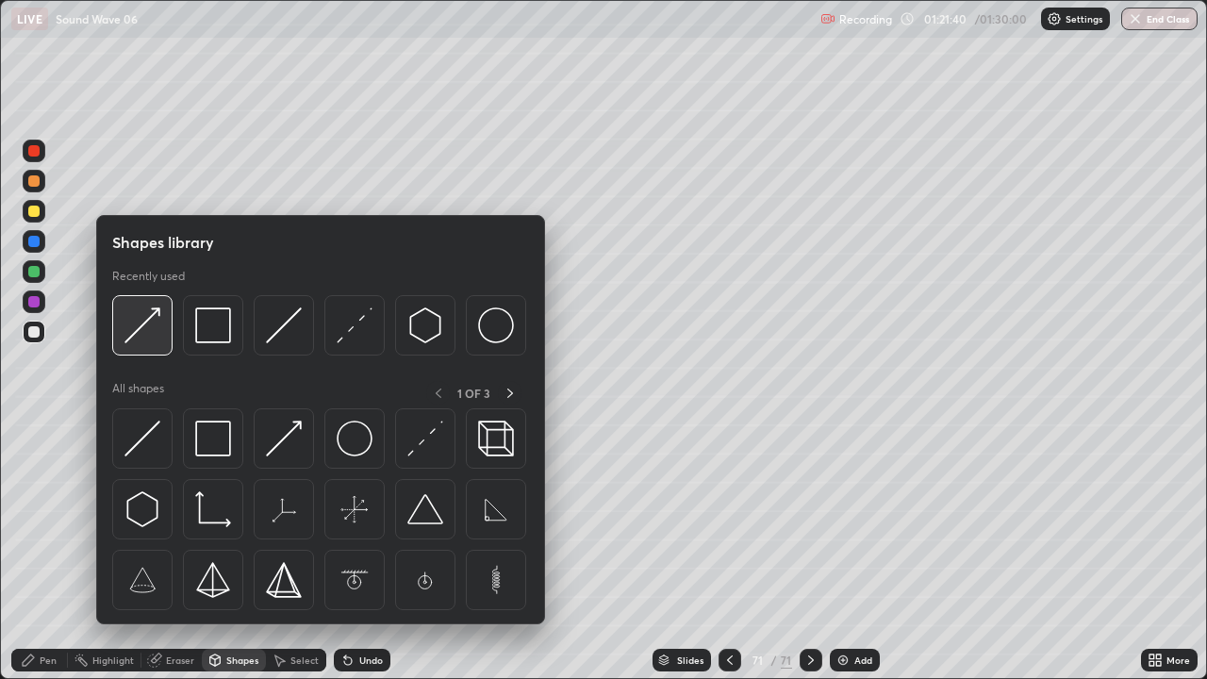
click at [148, 336] on img at bounding box center [143, 326] width 36 height 36
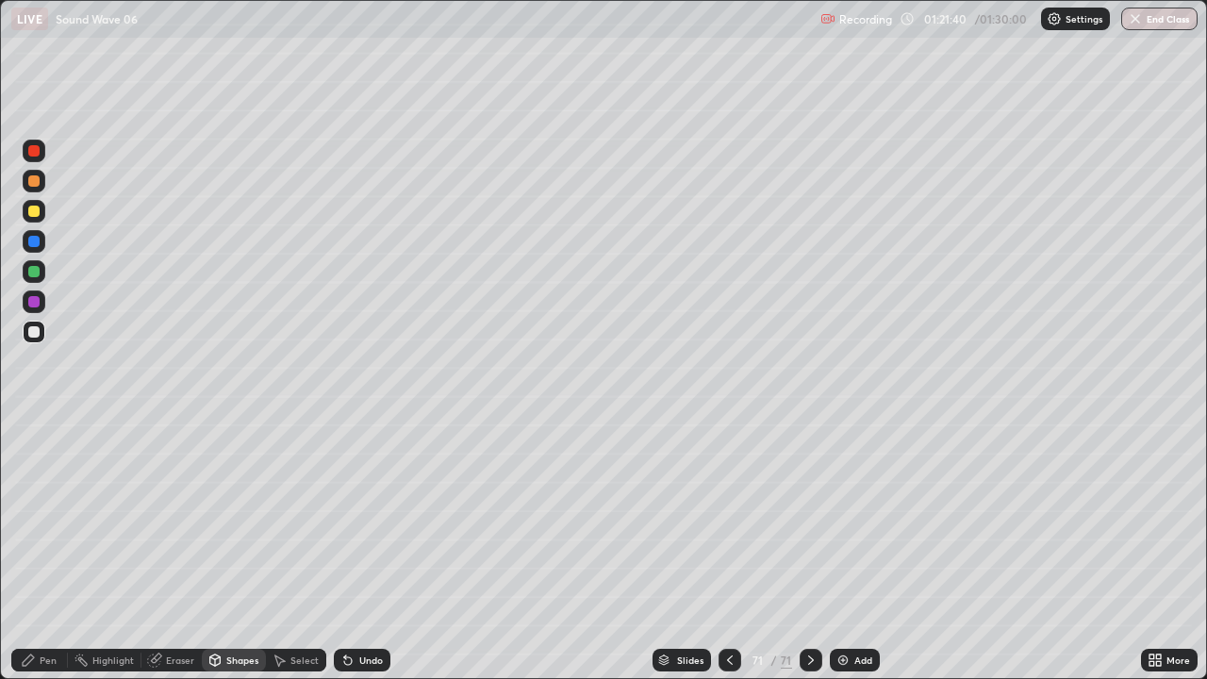
click at [34, 268] on div at bounding box center [33, 271] width 11 height 11
click at [43, 551] on div "Pen" at bounding box center [48, 660] width 17 height 9
click at [28, 335] on div at bounding box center [33, 331] width 11 height 11
click at [350, 551] on icon at bounding box center [348, 660] width 15 height 15
click at [346, 551] on icon at bounding box center [348, 662] width 8 height 8
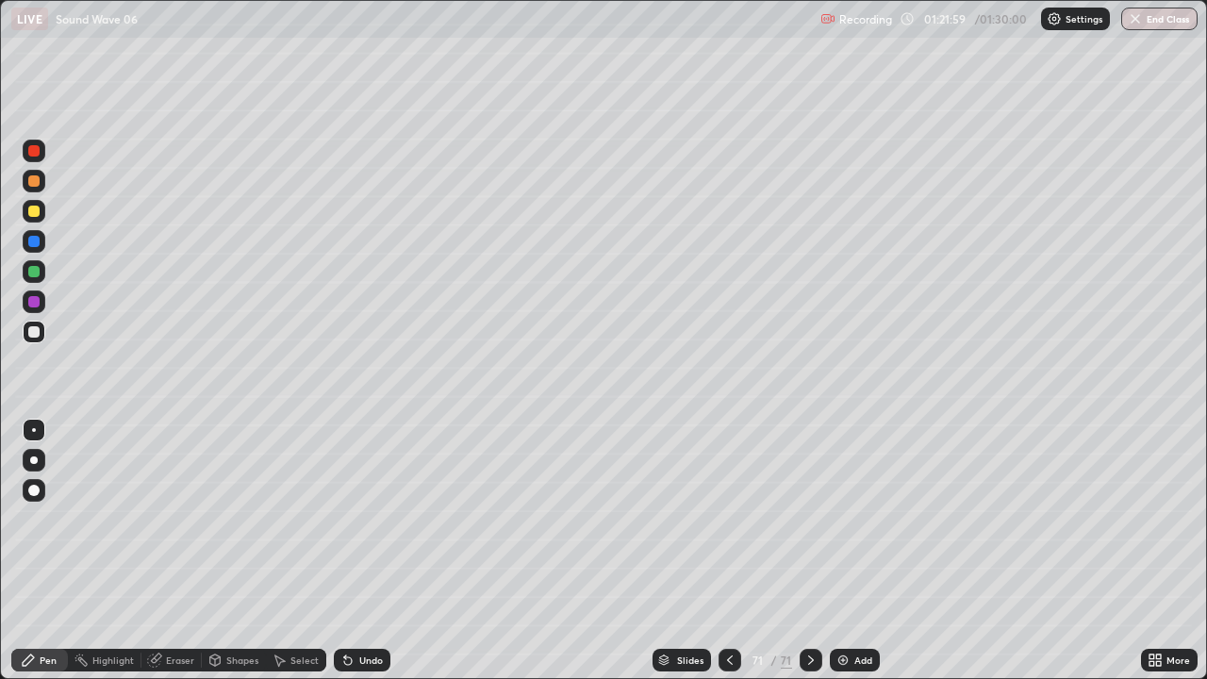
click at [363, 551] on div "Undo" at bounding box center [371, 660] width 24 height 9
click at [355, 551] on div "Undo" at bounding box center [362, 660] width 57 height 23
click at [371, 551] on div "Undo" at bounding box center [371, 660] width 24 height 9
click at [359, 551] on div "Undo" at bounding box center [371, 660] width 24 height 9
click at [355, 551] on div "Undo" at bounding box center [362, 660] width 57 height 23
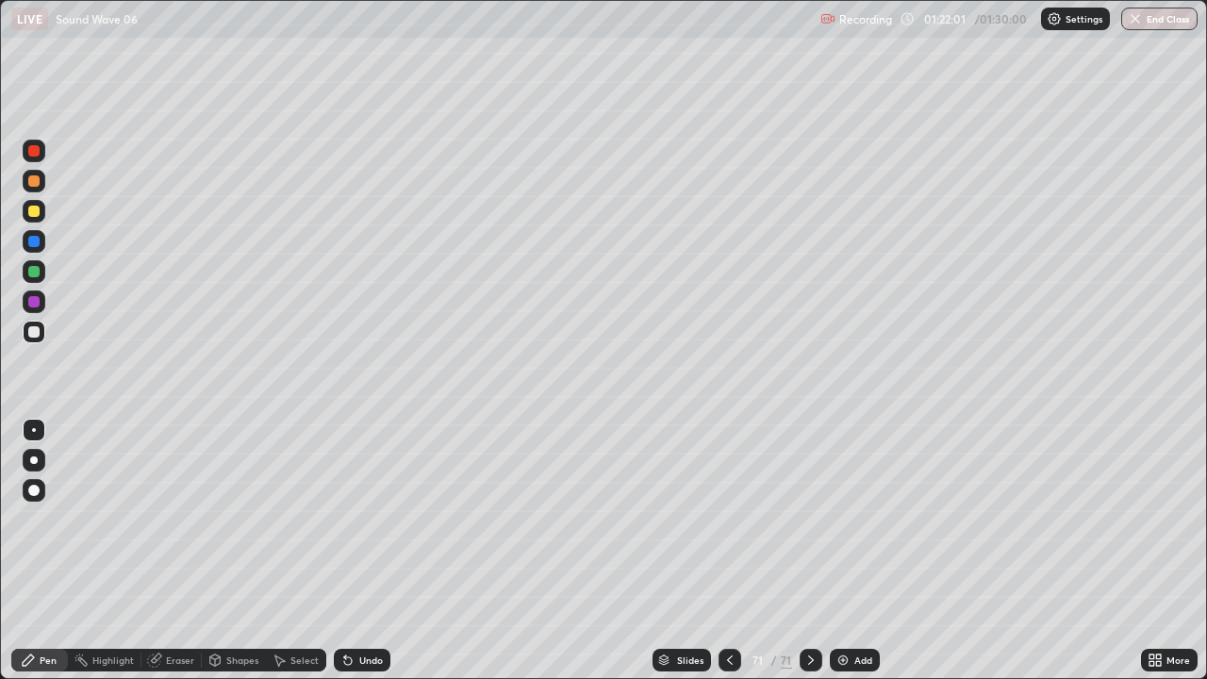
click at [354, 551] on div "Undo" at bounding box center [362, 660] width 57 height 23
click at [352, 551] on div "Undo" at bounding box center [362, 660] width 57 height 23
click at [353, 551] on div "Undo" at bounding box center [362, 660] width 57 height 23
click at [356, 551] on div "Undo" at bounding box center [362, 660] width 57 height 23
click at [357, 551] on div "Undo" at bounding box center [362, 660] width 57 height 23
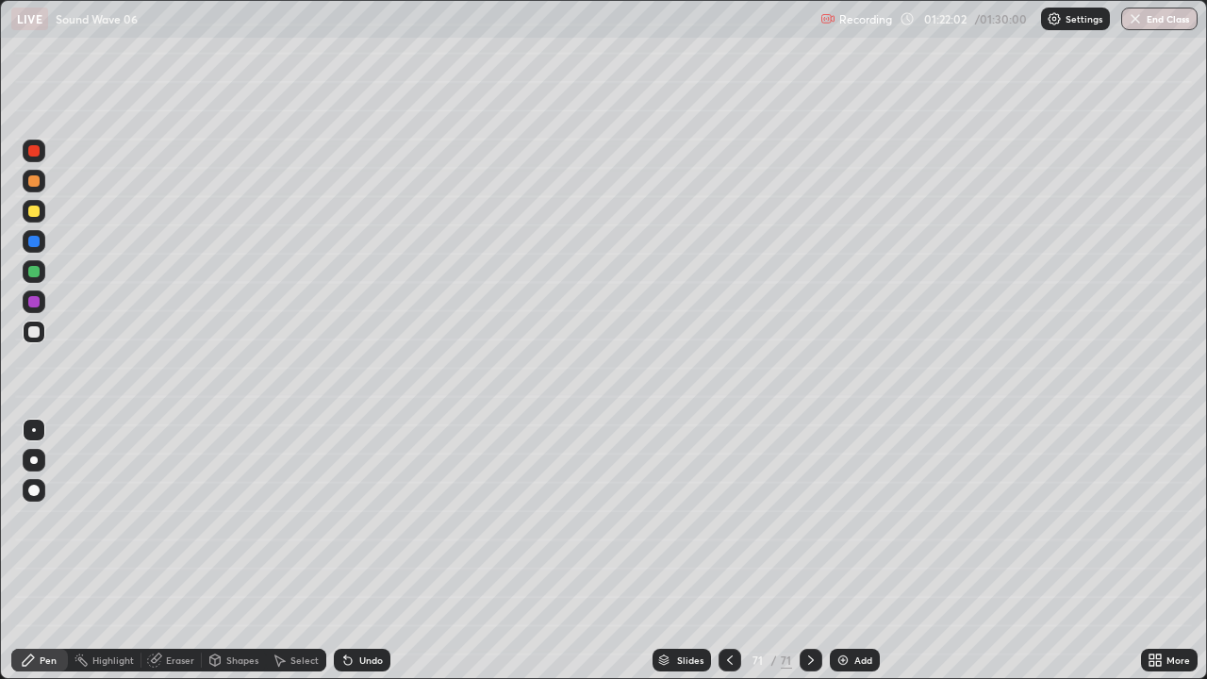
click at [357, 551] on div "Undo" at bounding box center [362, 660] width 57 height 23
click at [308, 551] on div "Select" at bounding box center [305, 660] width 28 height 9
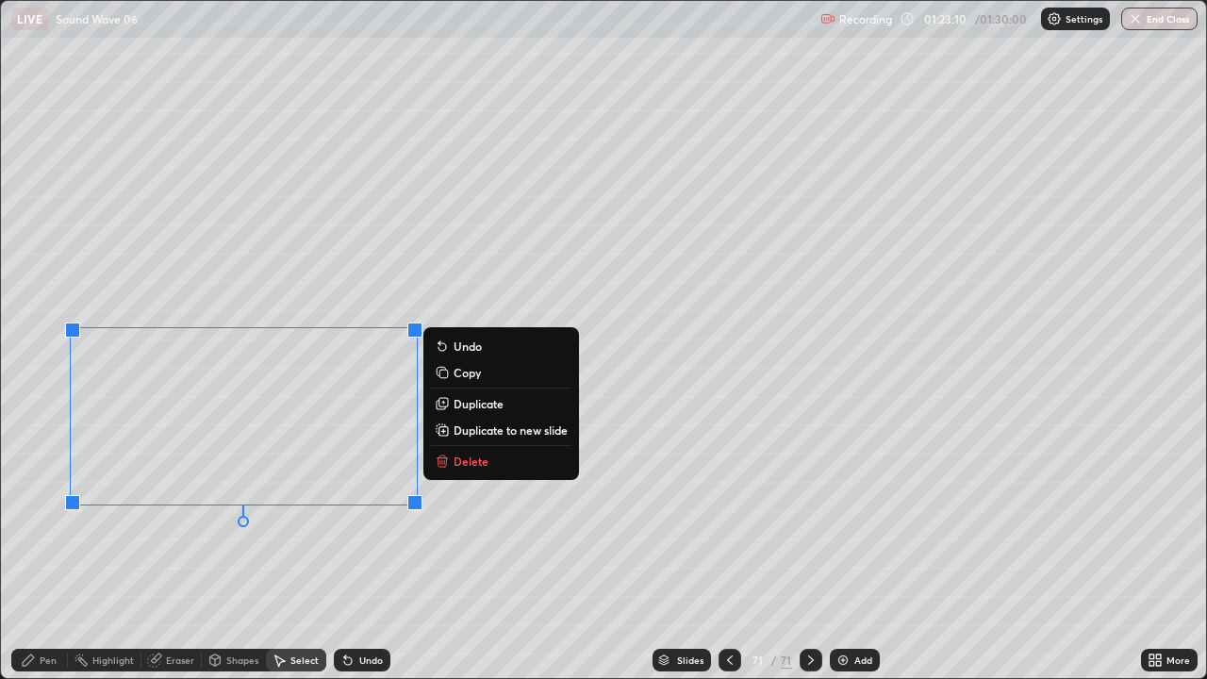
click at [166, 551] on div "Eraser" at bounding box center [180, 660] width 28 height 9
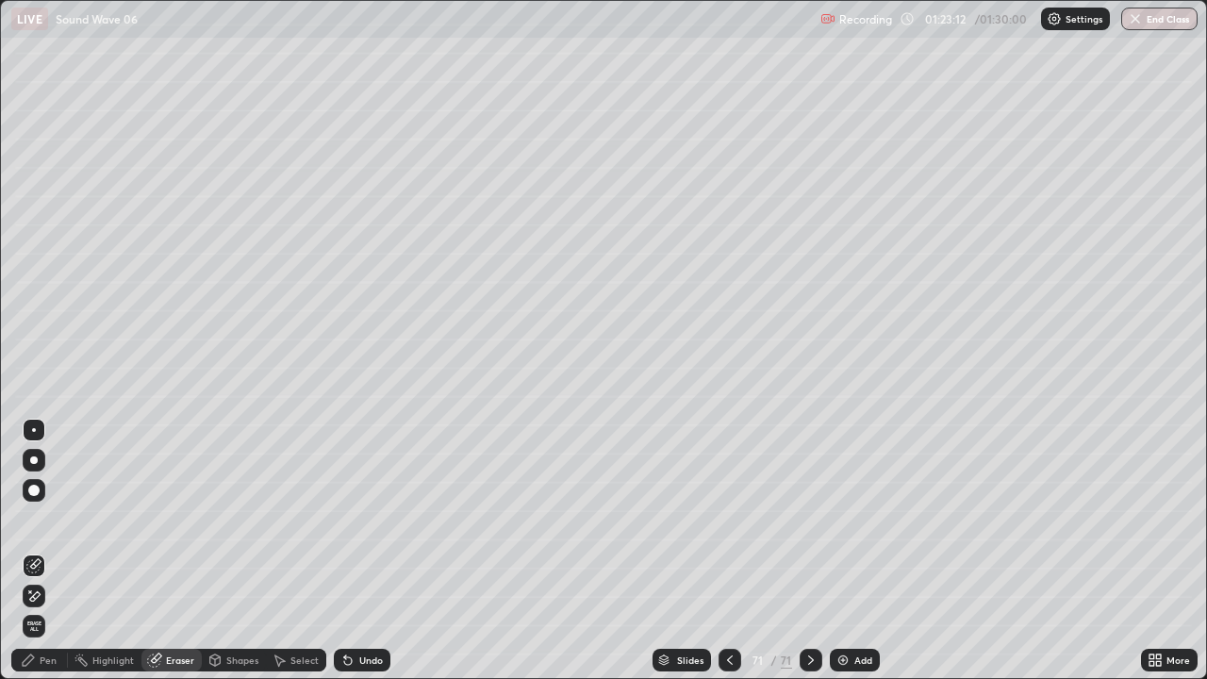
click at [226, 551] on div "Shapes" at bounding box center [242, 660] width 32 height 9
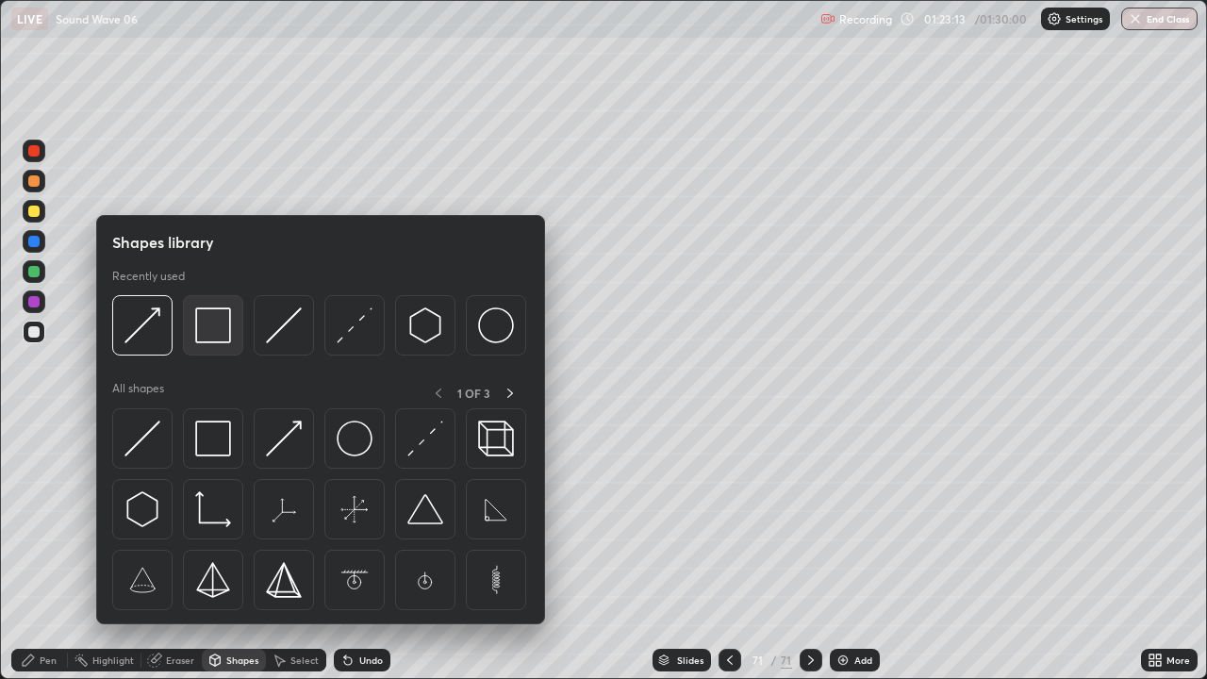
click at [218, 331] on img at bounding box center [213, 326] width 36 height 36
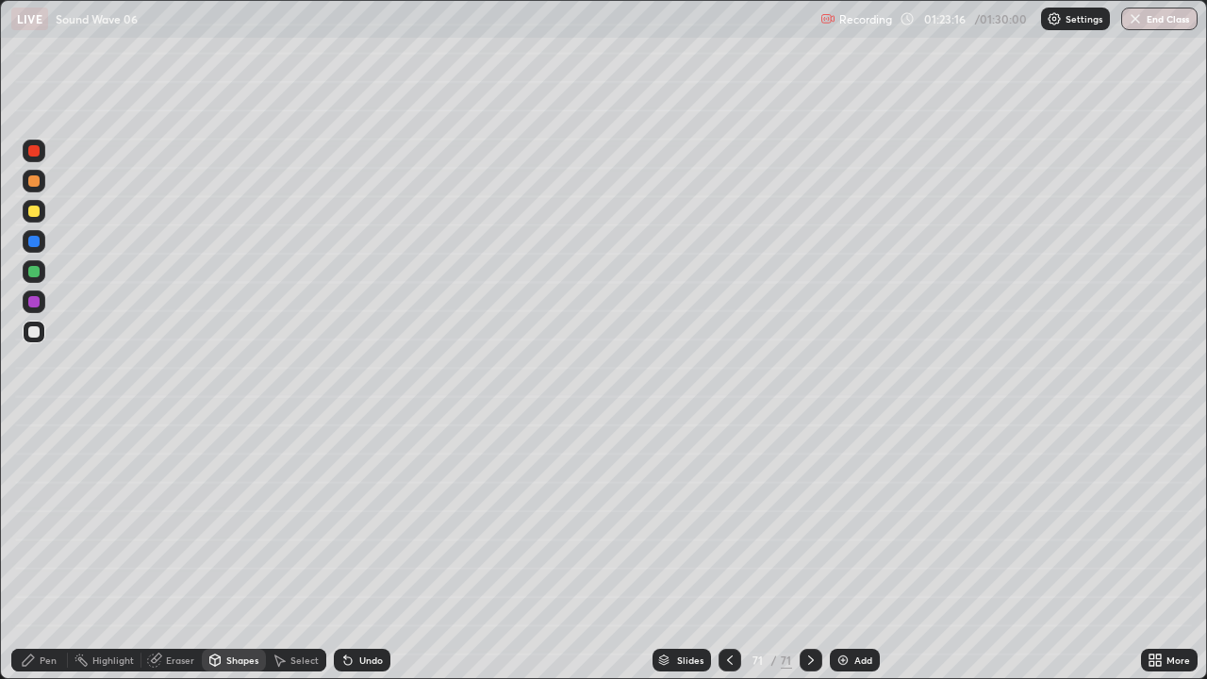
click at [359, 551] on div "Undo" at bounding box center [371, 660] width 24 height 9
click at [283, 551] on icon at bounding box center [279, 660] width 15 height 15
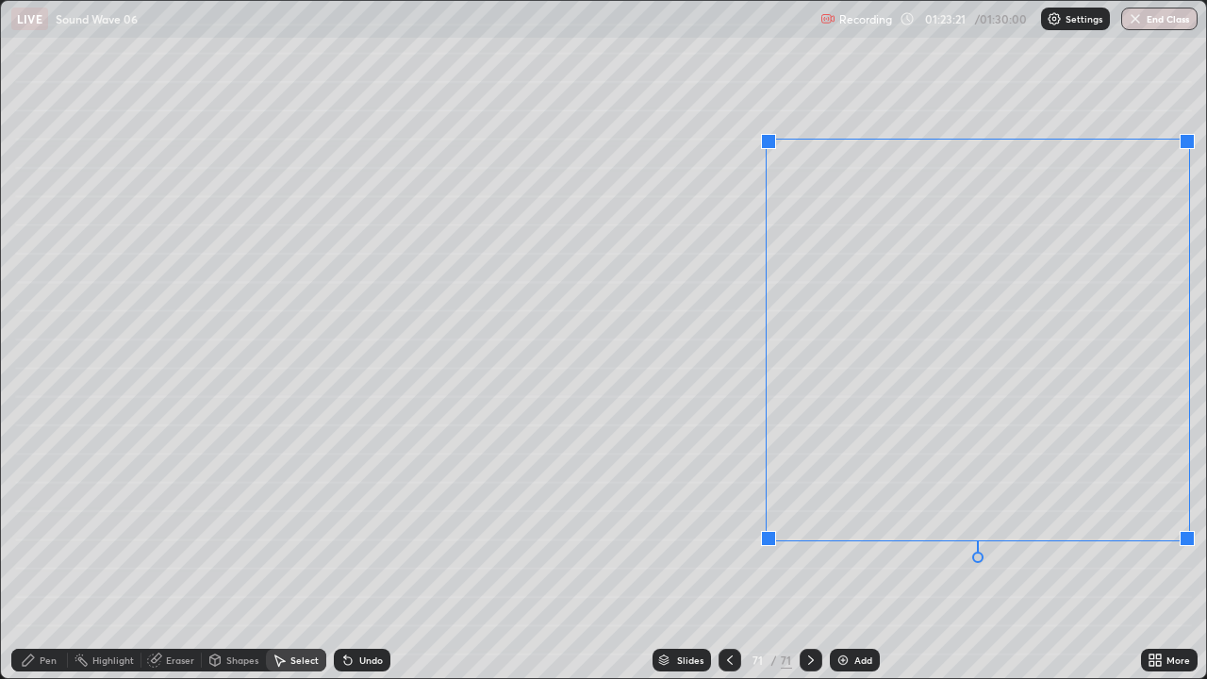
click at [716, 551] on div "0 ° Undo Copy Duplicate Duplicate to new slide Delete" at bounding box center [604, 339] width 1206 height 677
click at [722, 551] on div "0 ° Undo Copy Duplicate Duplicate to new slide Delete" at bounding box center [604, 339] width 1206 height 677
click at [142, 551] on div "Eraser" at bounding box center [172, 660] width 60 height 23
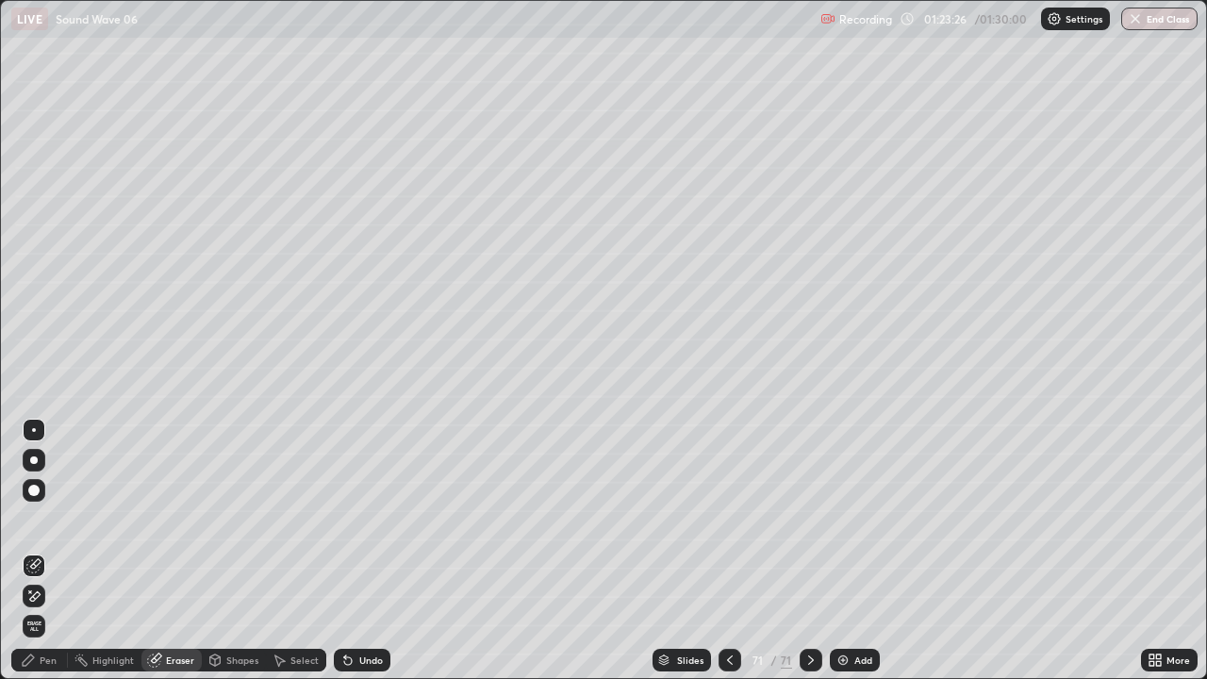
click at [38, 551] on div "Pen" at bounding box center [39, 660] width 57 height 23
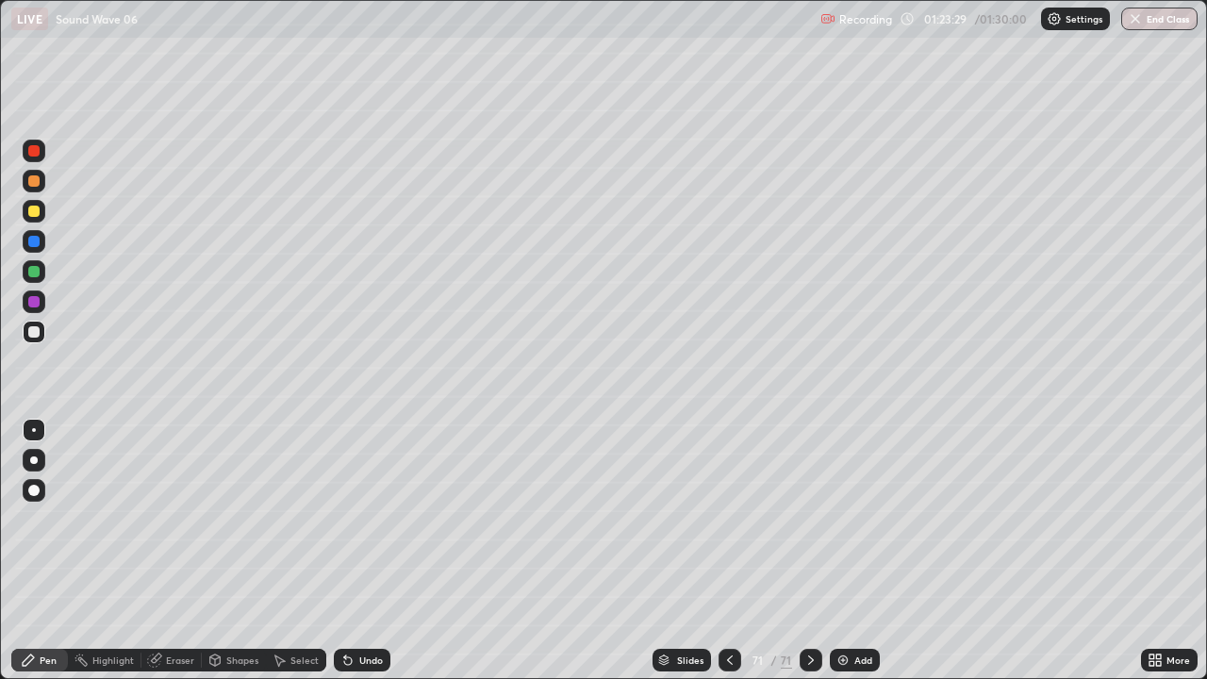
click at [230, 551] on div "Shapes" at bounding box center [242, 660] width 32 height 9
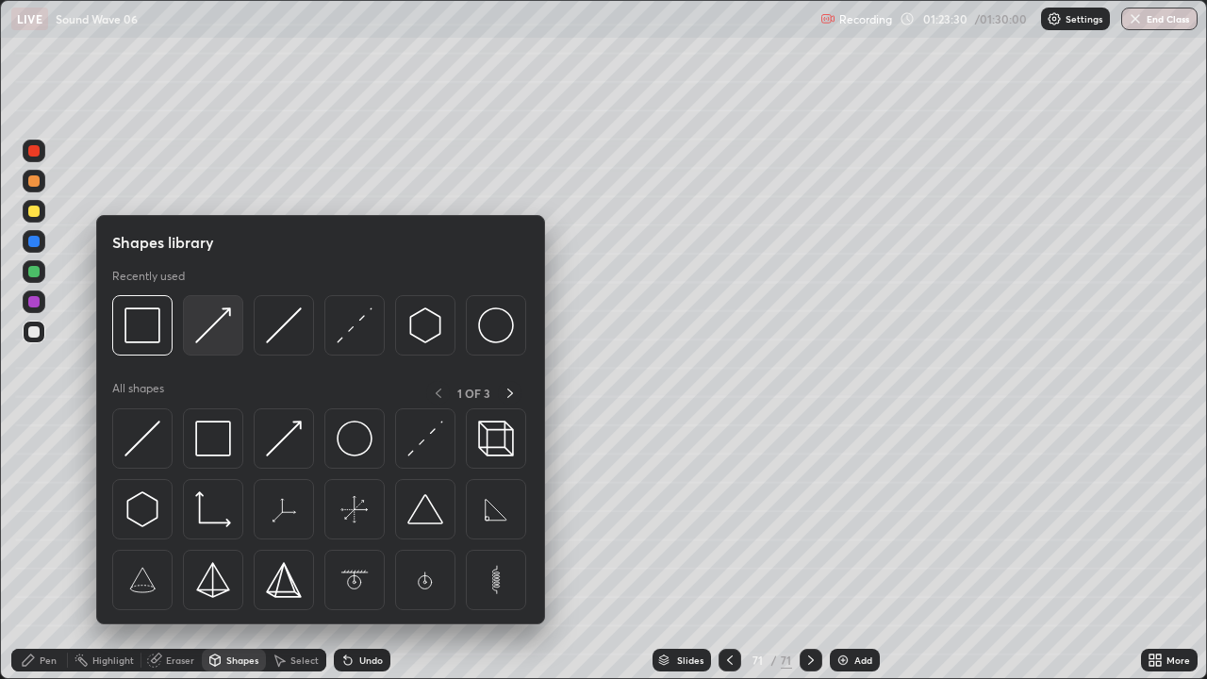
click at [218, 341] on img at bounding box center [213, 326] width 36 height 36
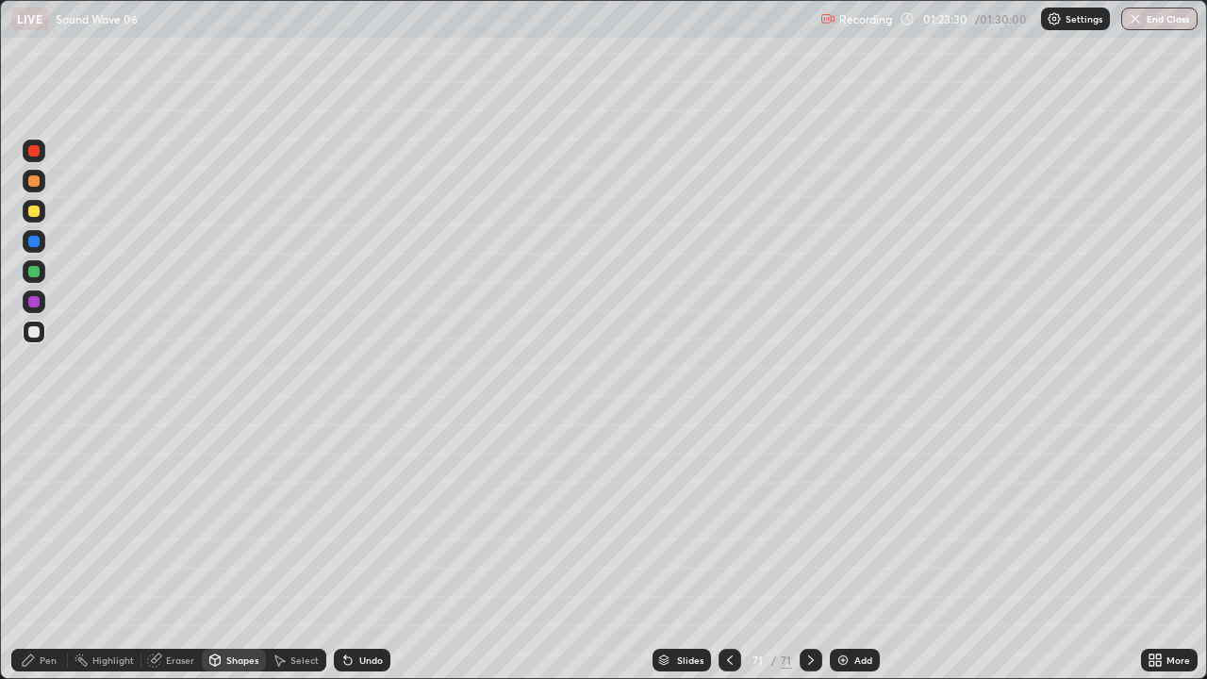
click at [34, 273] on div at bounding box center [33, 271] width 11 height 11
click at [39, 551] on div "Pen" at bounding box center [39, 660] width 57 height 23
click at [33, 334] on div at bounding box center [33, 331] width 11 height 11
click at [226, 551] on div "Shapes" at bounding box center [242, 660] width 32 height 9
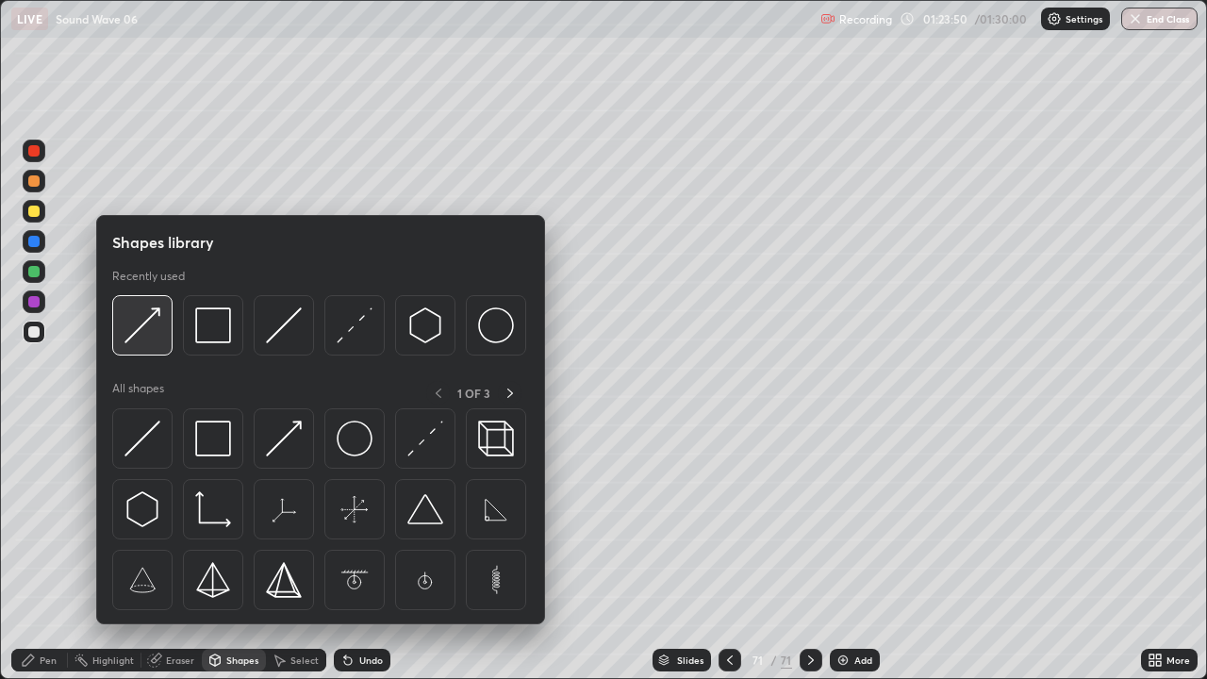
click at [147, 339] on img at bounding box center [143, 326] width 36 height 36
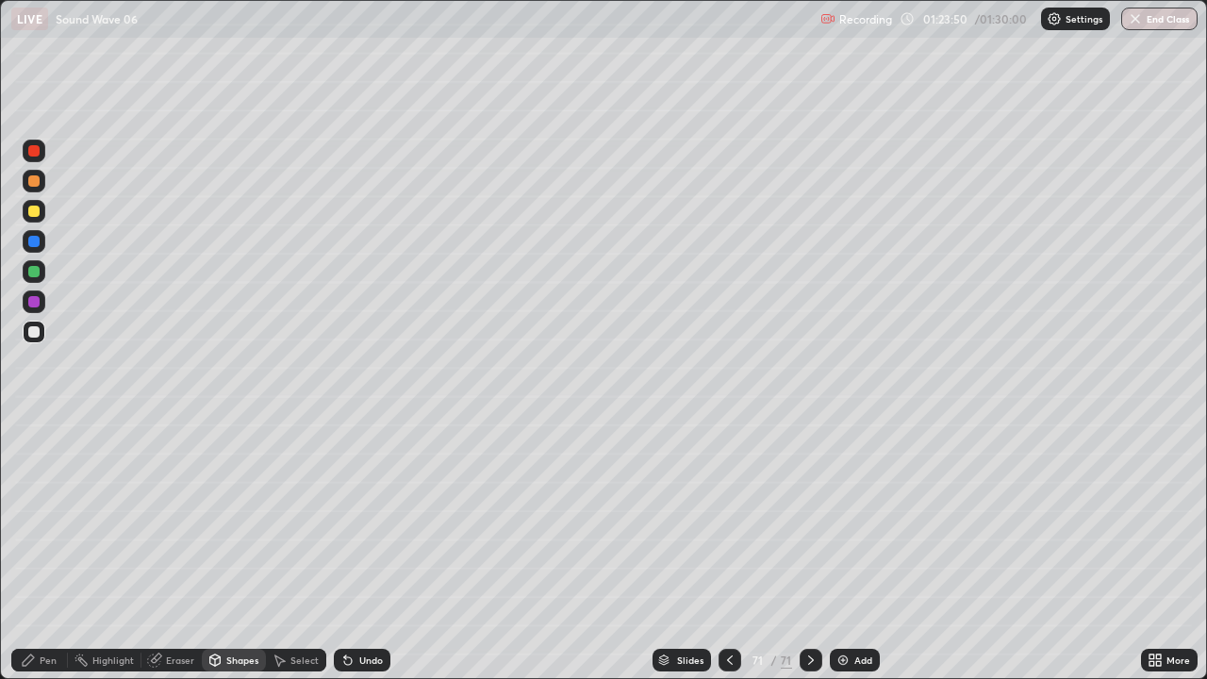
click at [32, 275] on div at bounding box center [33, 271] width 11 height 11
click at [47, 551] on div "Pen" at bounding box center [39, 660] width 57 height 23
click at [34, 333] on div at bounding box center [33, 331] width 11 height 11
click at [37, 213] on div at bounding box center [33, 211] width 11 height 11
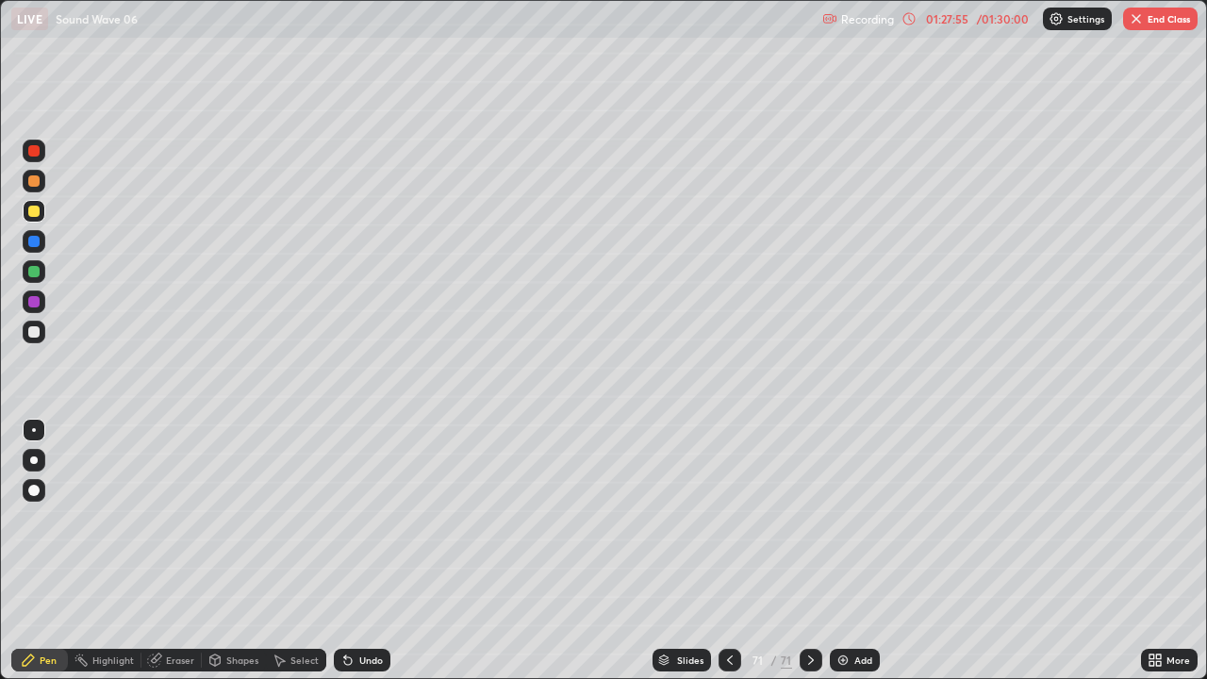
click at [364, 551] on div "Undo" at bounding box center [371, 660] width 24 height 9
click at [365, 551] on div "Undo" at bounding box center [371, 660] width 24 height 9
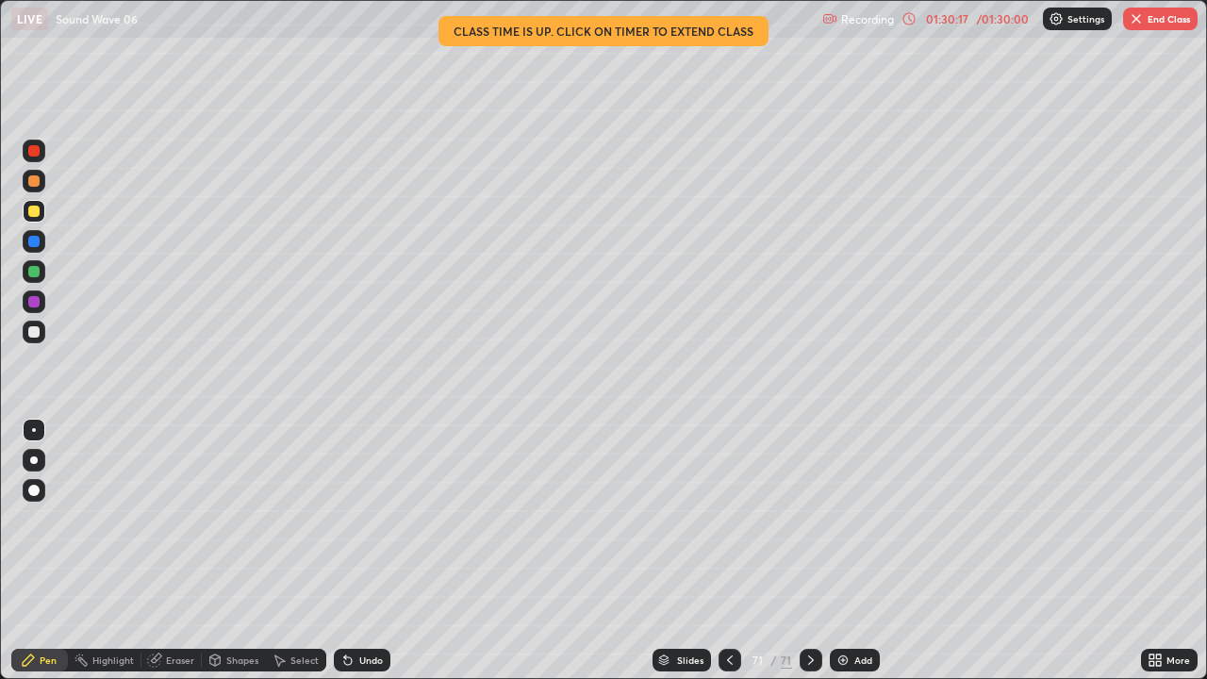
click at [939, 15] on div "01:30:17" at bounding box center [947, 18] width 53 height 11
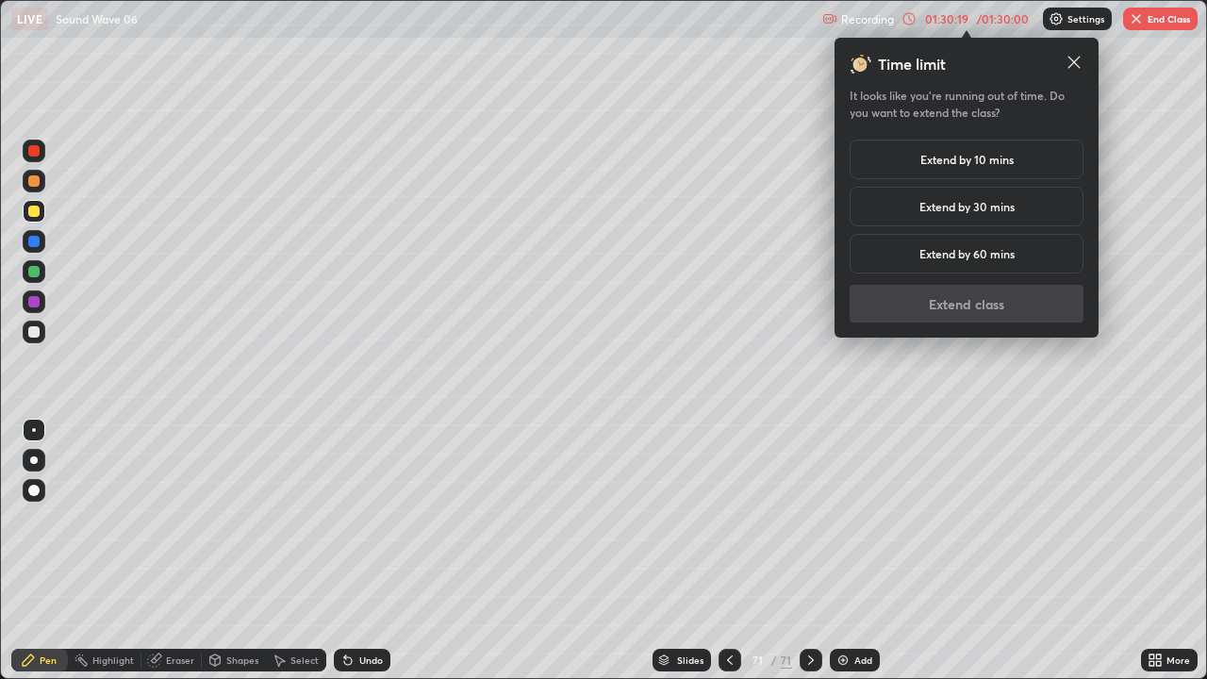
click at [930, 263] on div "Extend by 60 mins" at bounding box center [967, 254] width 234 height 40
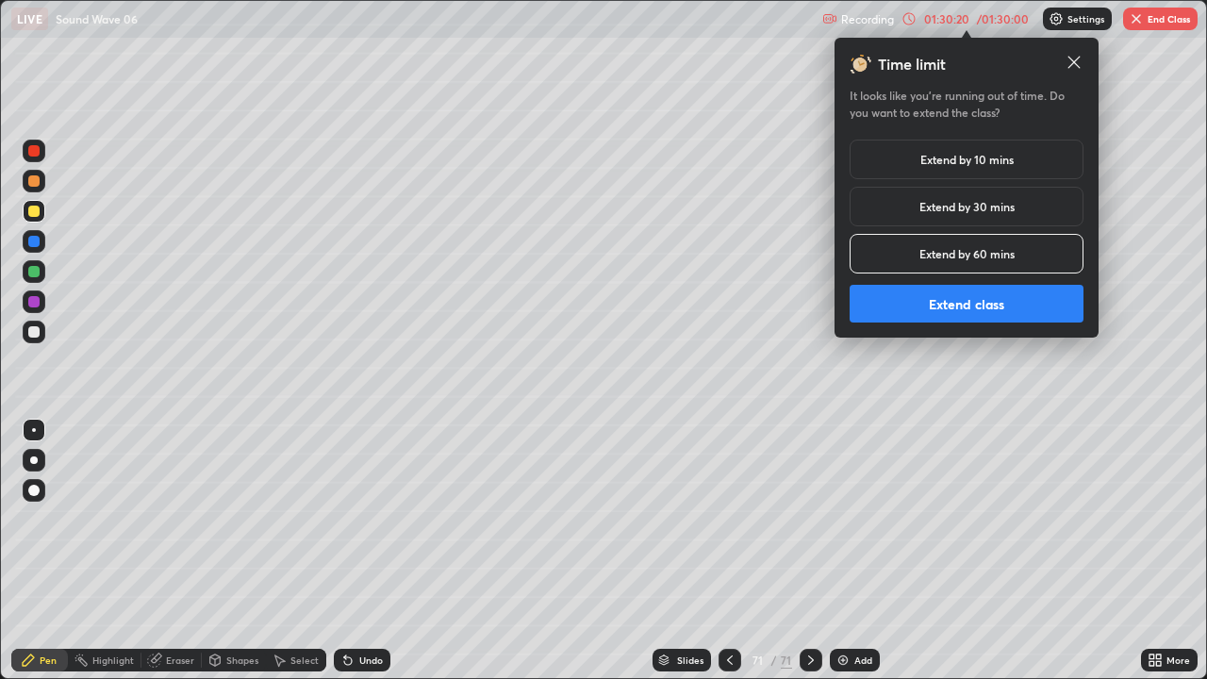
click at [947, 319] on button "Extend class" at bounding box center [967, 304] width 234 height 38
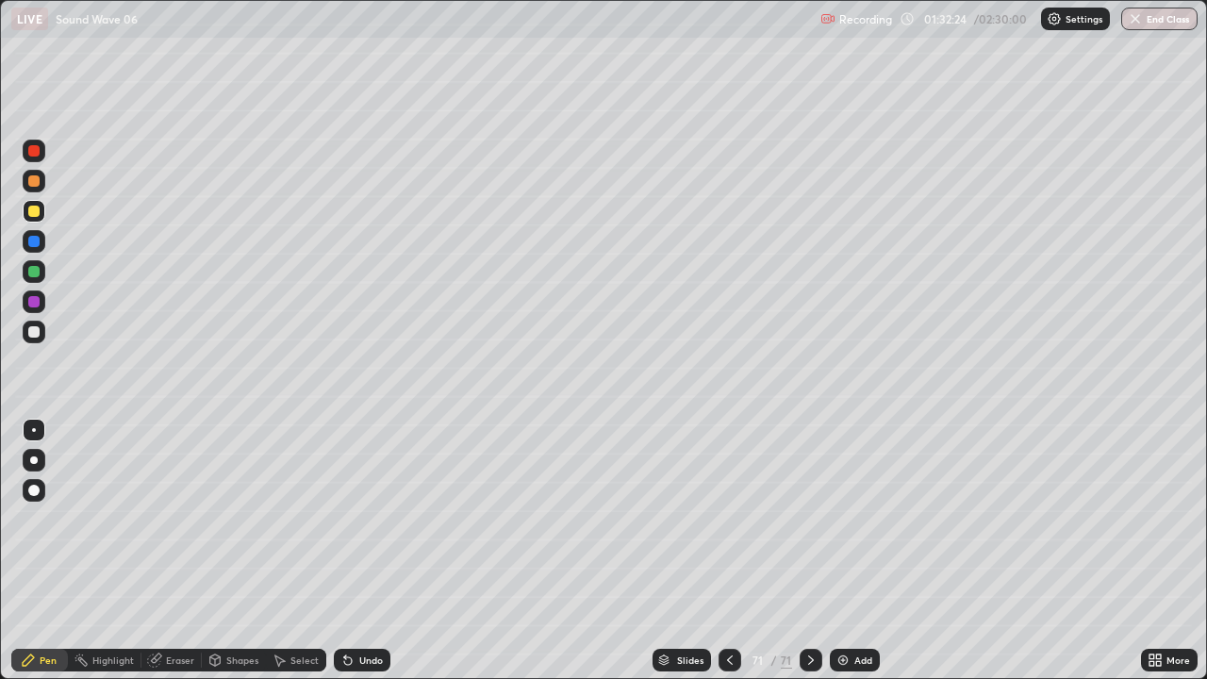
click at [368, 551] on div "Undo" at bounding box center [358, 660] width 64 height 38
click at [855, 551] on div "Add" at bounding box center [864, 660] width 18 height 9
click at [34, 273] on div at bounding box center [33, 271] width 11 height 11
click at [384, 551] on div "Undo" at bounding box center [362, 660] width 57 height 23
click at [382, 551] on div "Undo" at bounding box center [362, 660] width 57 height 23
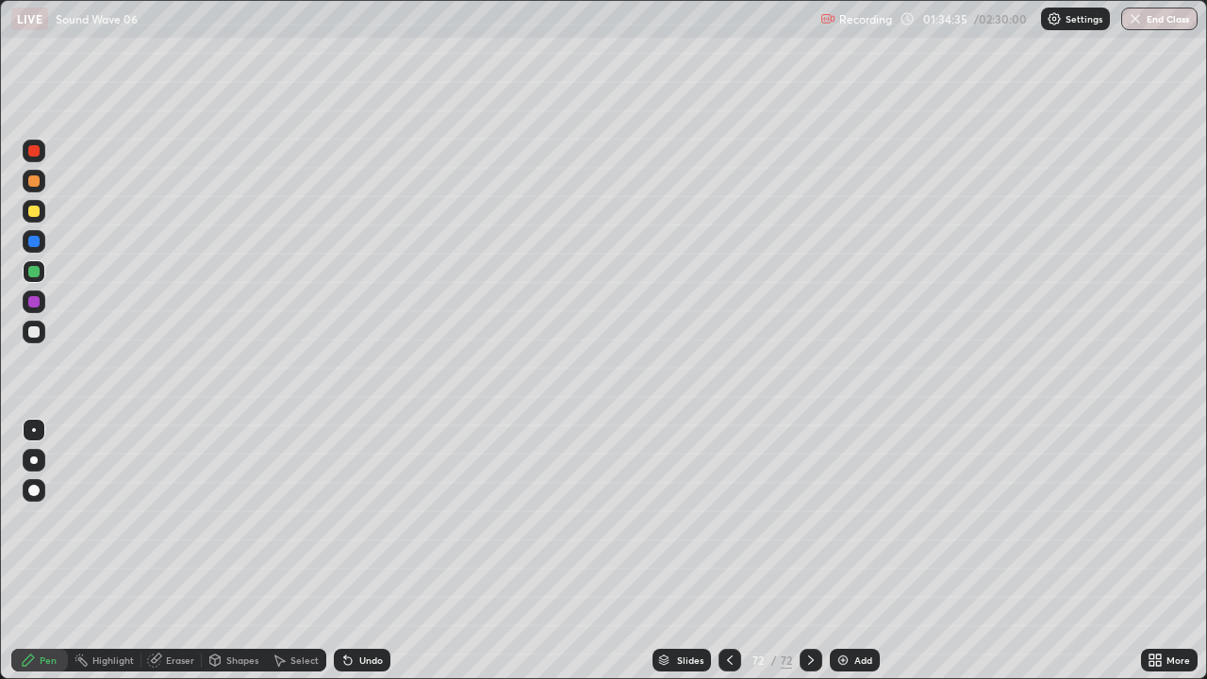
click at [377, 551] on div "Undo" at bounding box center [371, 660] width 24 height 9
click at [1141, 22] on img "button" at bounding box center [1135, 18] width 15 height 15
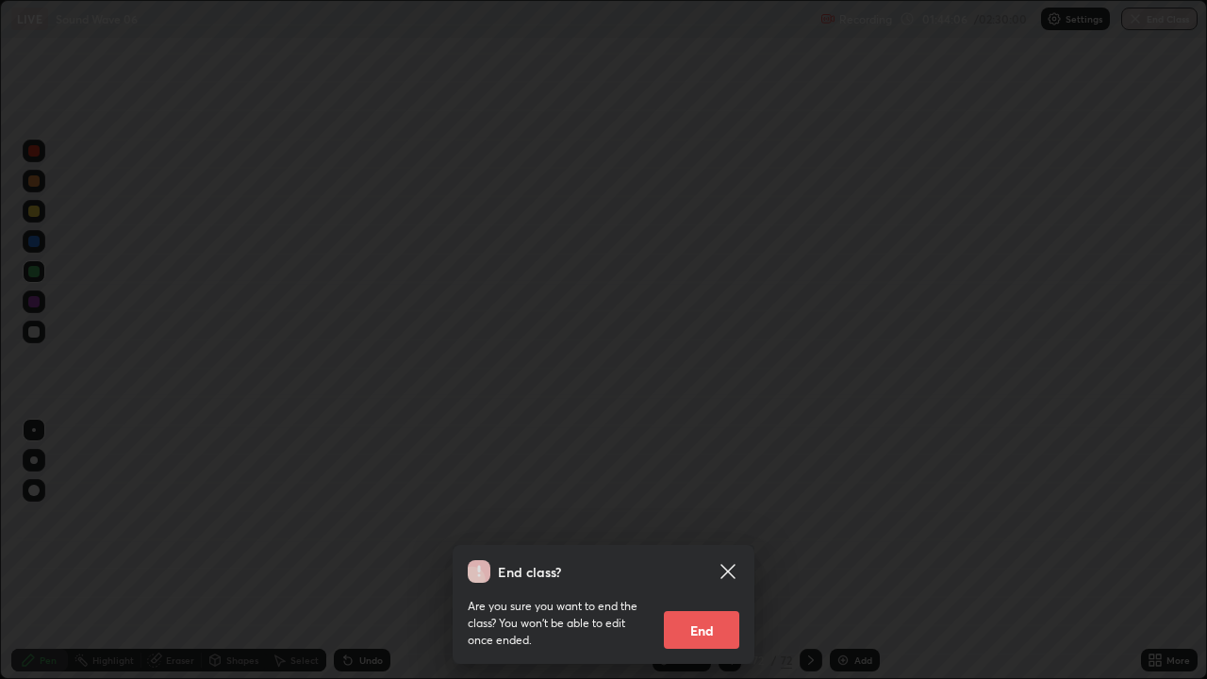
click at [691, 551] on button "End" at bounding box center [701, 630] width 75 height 38
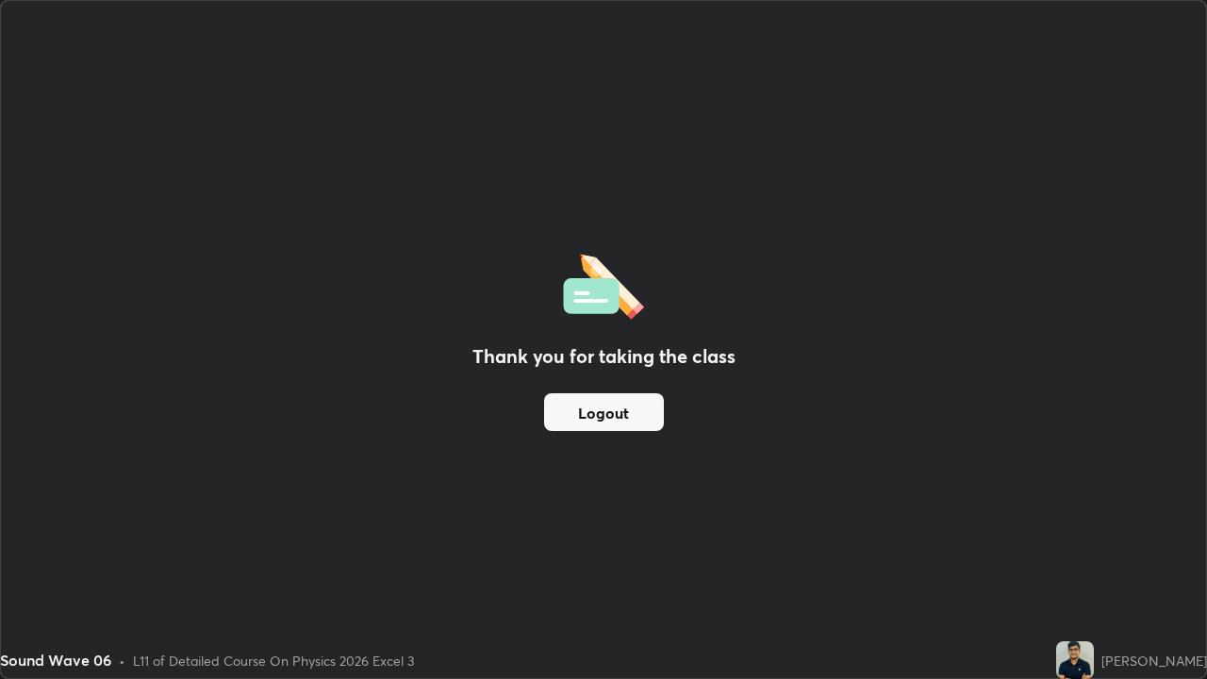
click at [617, 416] on button "Logout" at bounding box center [604, 412] width 120 height 38
click at [615, 418] on button "Logout" at bounding box center [604, 412] width 120 height 38
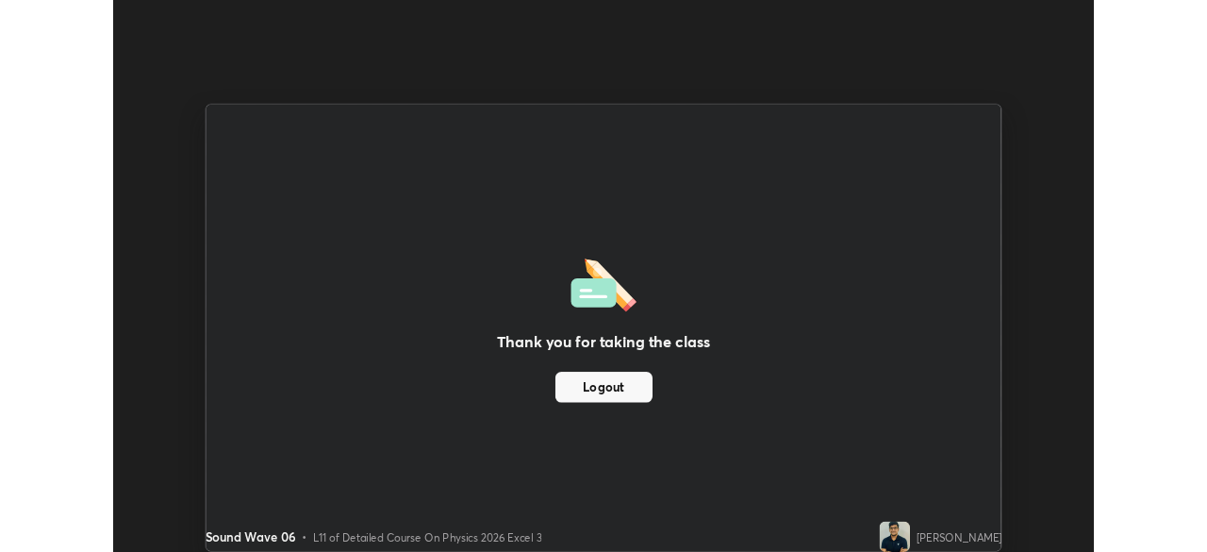
scroll to position [93783, 93127]
